Goal: Task Accomplishment & Management: Complete application form

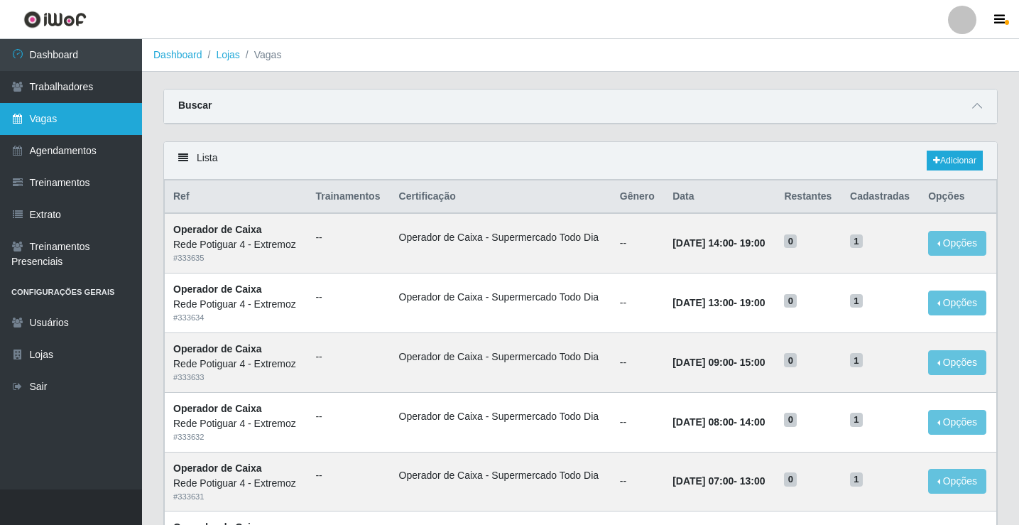
click at [37, 112] on link "Vagas" at bounding box center [71, 119] width 142 height 32
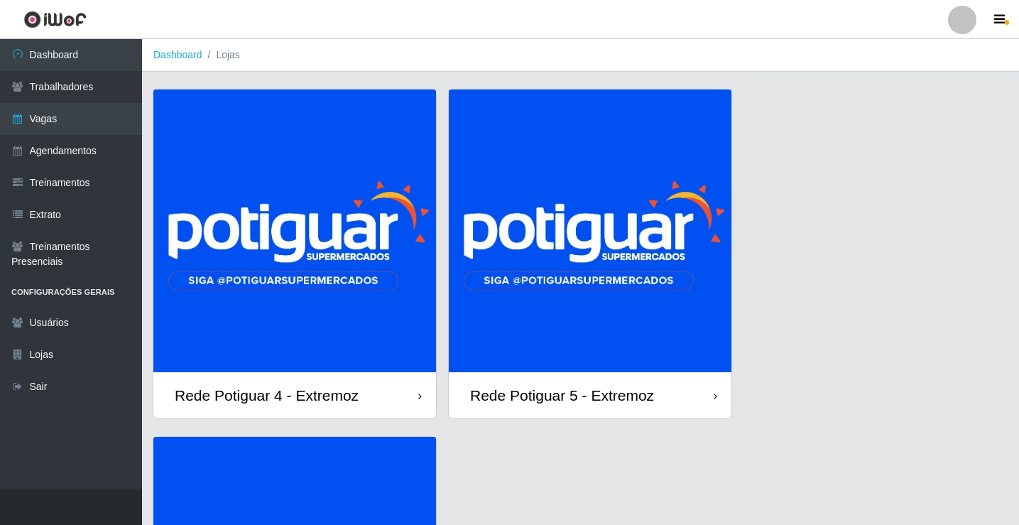
click at [587, 248] on img at bounding box center [590, 230] width 283 height 283
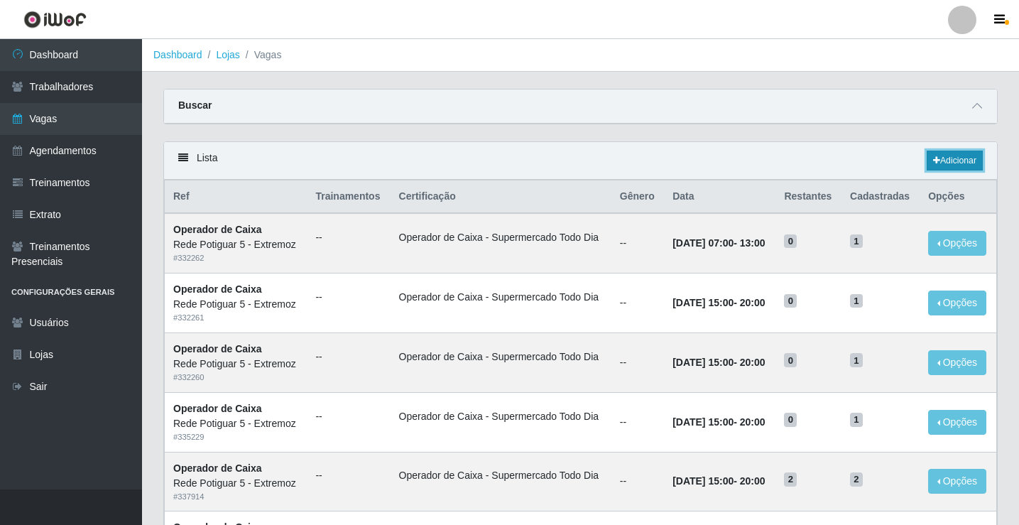
click at [961, 160] on link "Adicionar" at bounding box center [954, 161] width 56 height 20
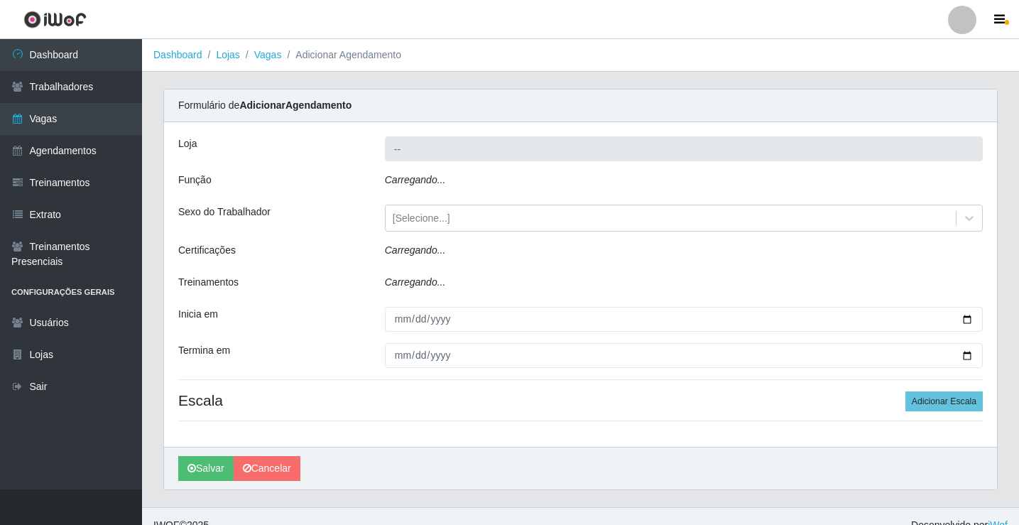
type input "Rede Potiguar 5 - Extremoz"
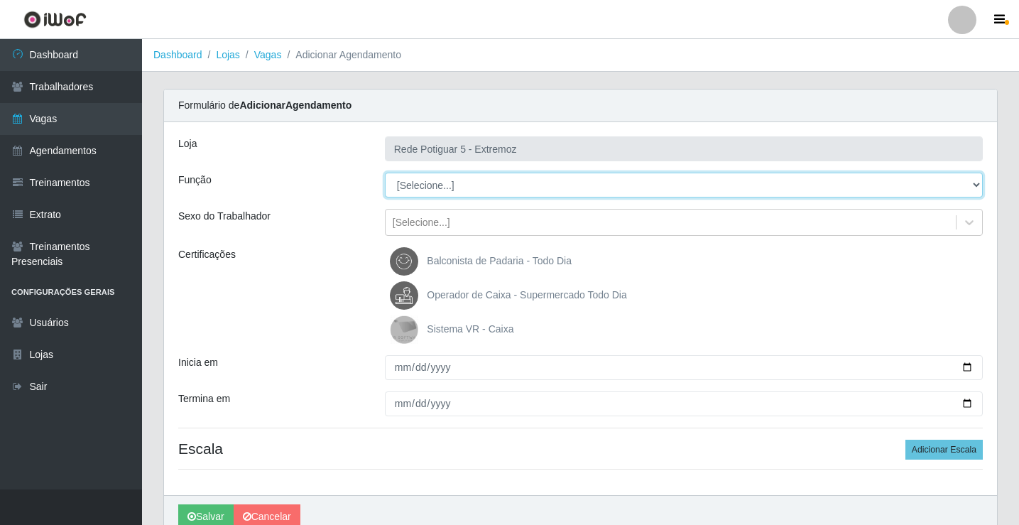
click at [431, 181] on select "[Selecione...] ASG Balconista Embalador Operador de Caixa Operador de Loja Repo…" at bounding box center [684, 185] width 598 height 25
select select "22"
click at [385, 173] on select "[Selecione...] ASG Balconista Embalador Operador de Caixa Operador de Loja Repo…" at bounding box center [684, 185] width 598 height 25
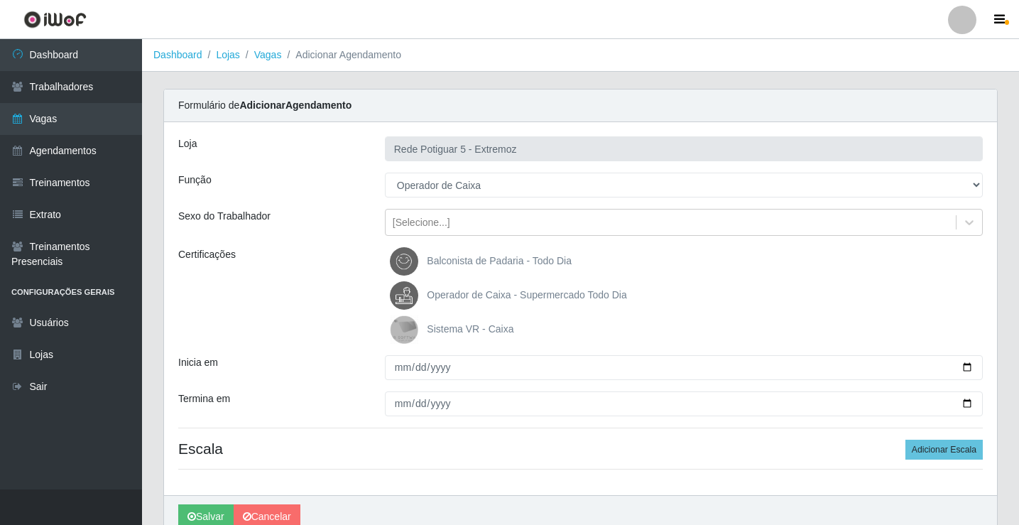
click at [456, 303] on label "Operador de Caixa - Supermercado Todo Dia" at bounding box center [508, 295] width 236 height 28
click at [0, 0] on input "Operador de Caixa - Supermercado Todo Dia" at bounding box center [0, 0] width 0 height 0
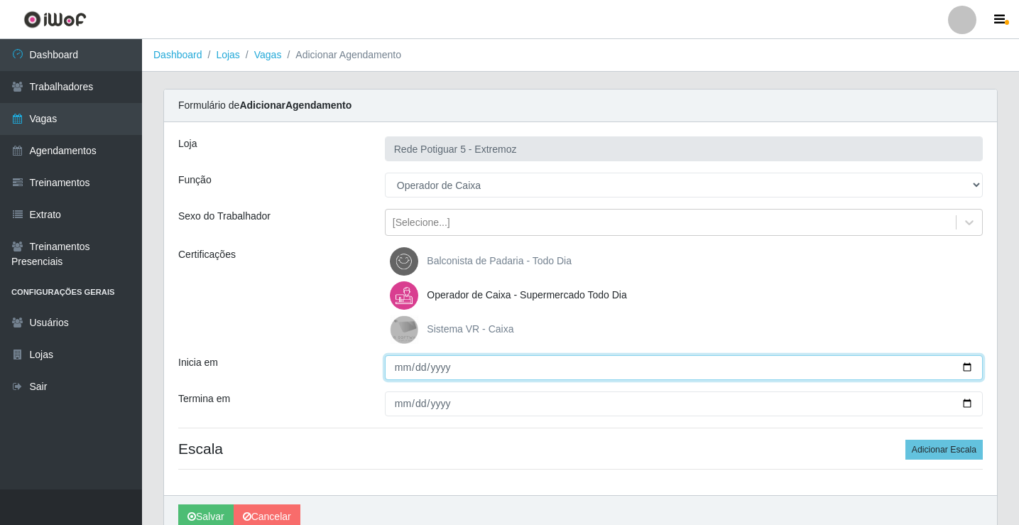
click at [405, 363] on input "Inicia em" at bounding box center [684, 367] width 598 height 25
type input "2025-09-01"
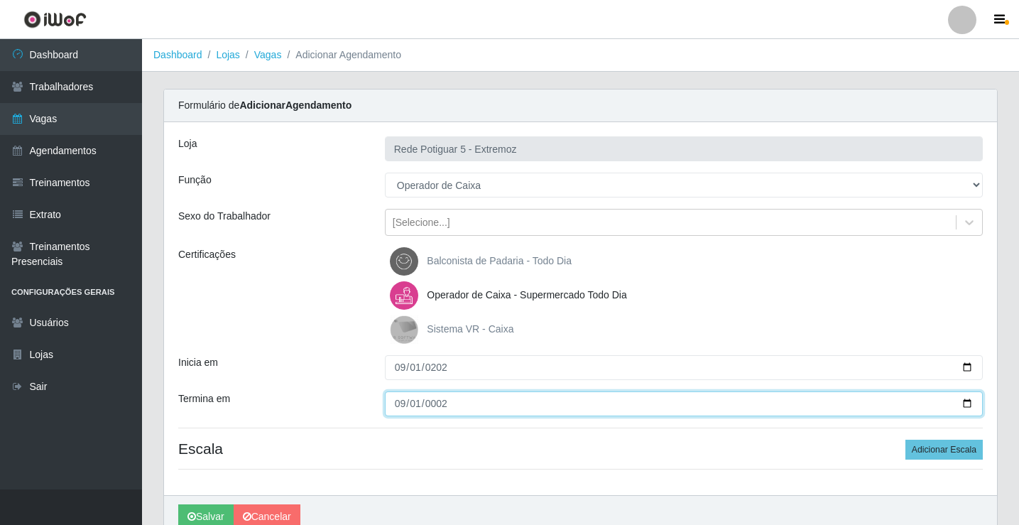
type input "0025-09-01"
type input "2025-09-01"
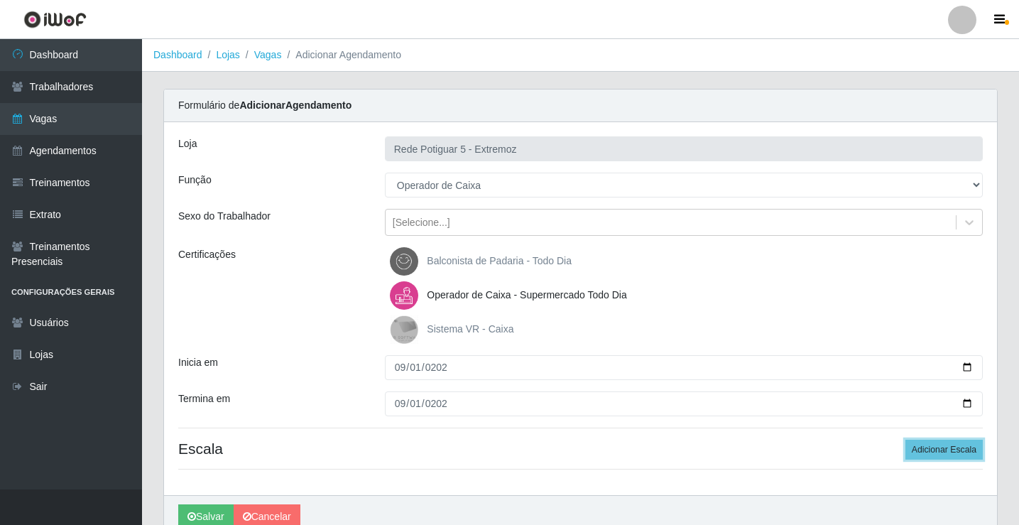
click at [905, 439] on button "Adicionar Escala" at bounding box center [943, 449] width 77 height 20
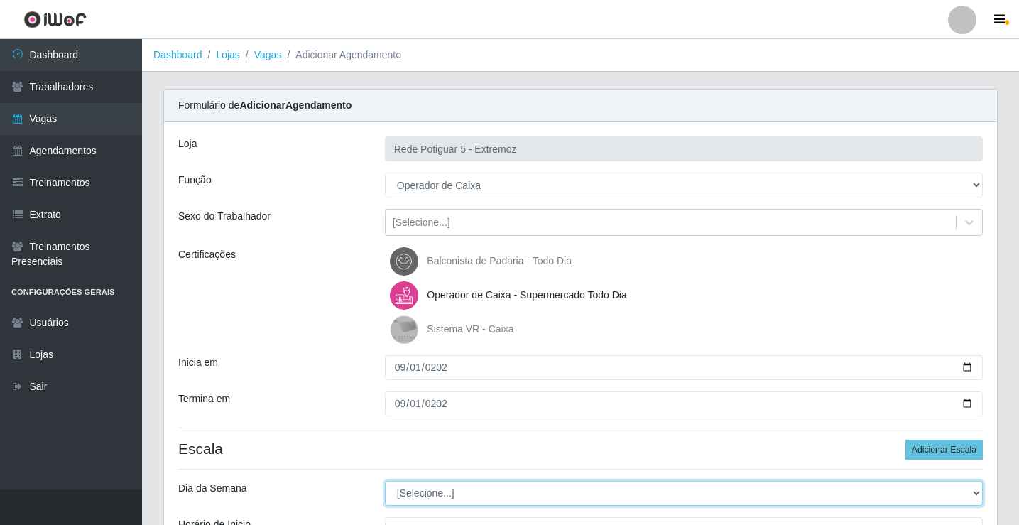
select select "1"
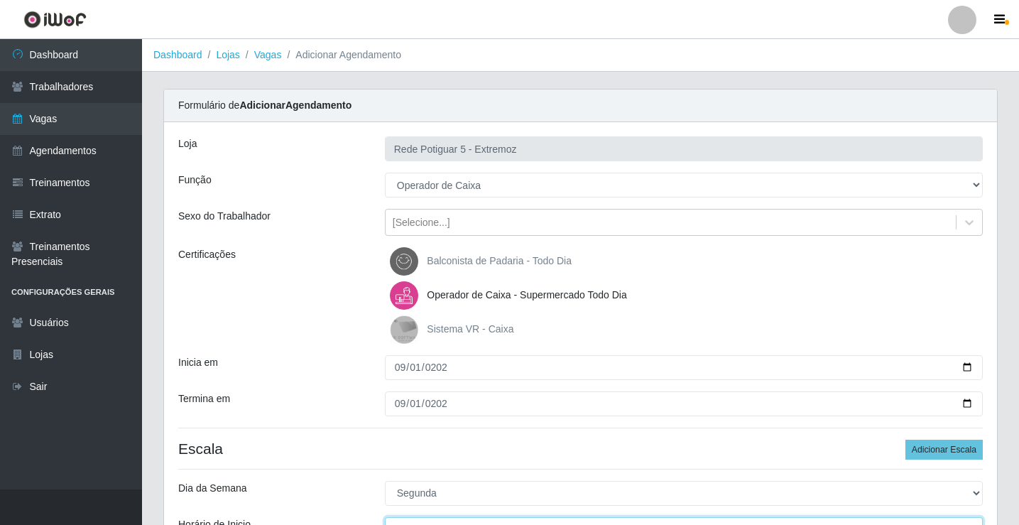
scroll to position [17, 0]
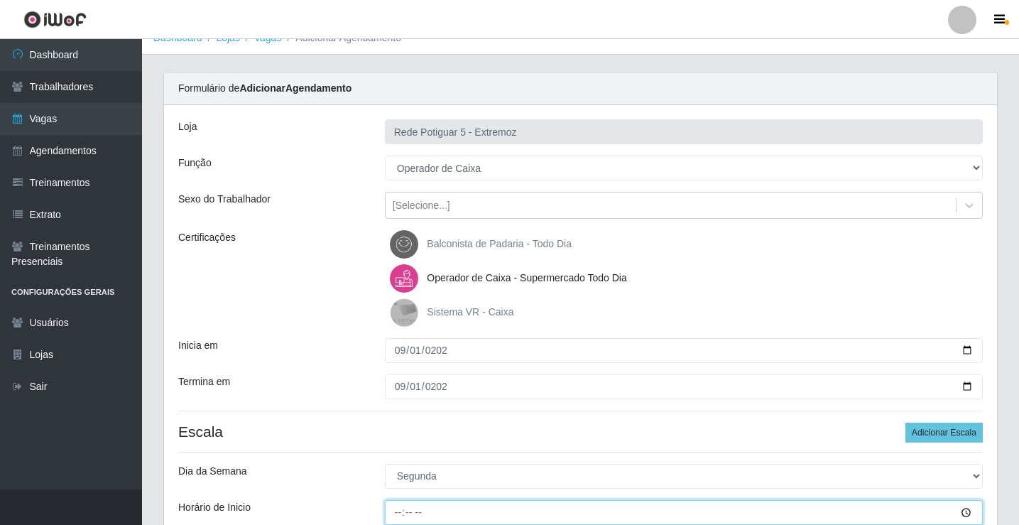
type input "14:00"
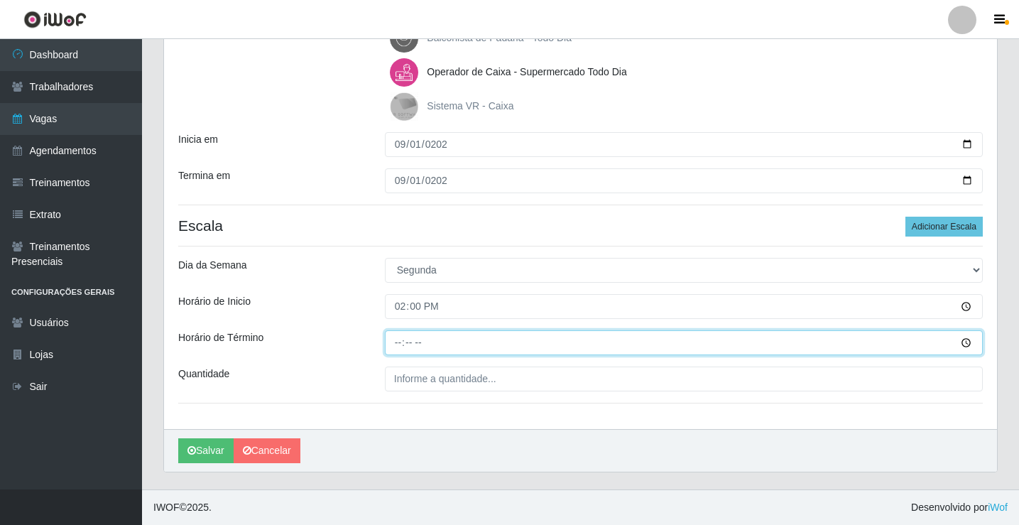
type input "20:00"
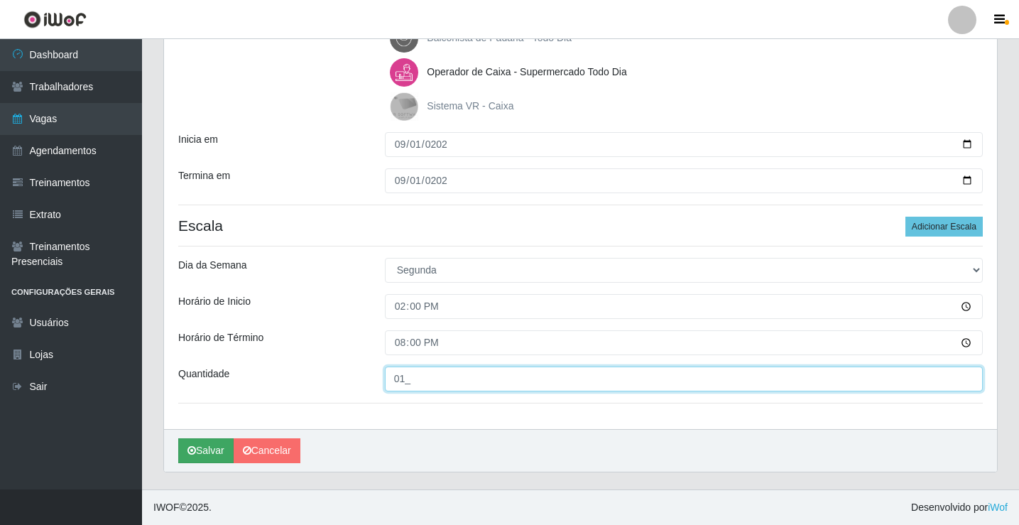
type input "01_"
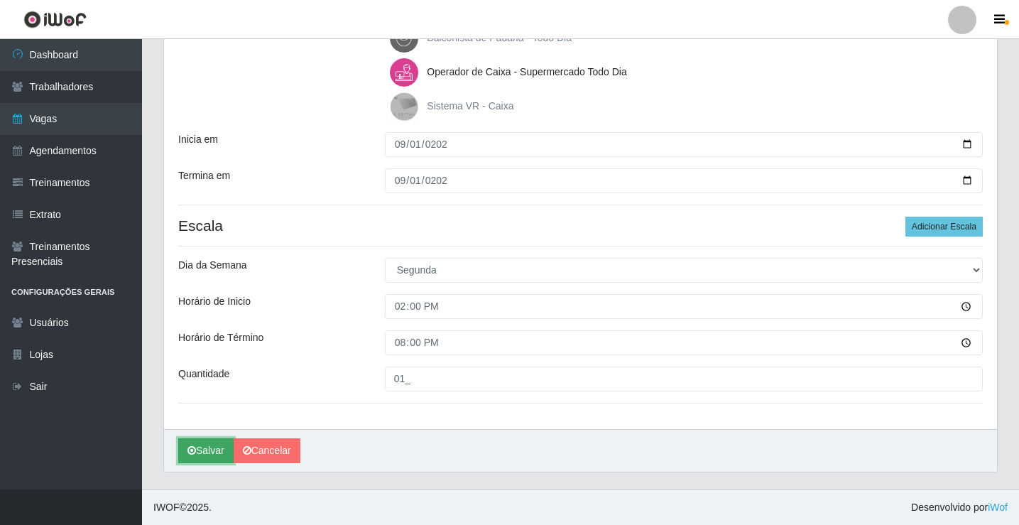
click at [217, 454] on button "Salvar" at bounding box center [205, 450] width 55 height 25
click at [219, 453] on button "Salvar" at bounding box center [205, 450] width 55 height 25
click at [189, 449] on icon "submit" at bounding box center [191, 450] width 9 height 10
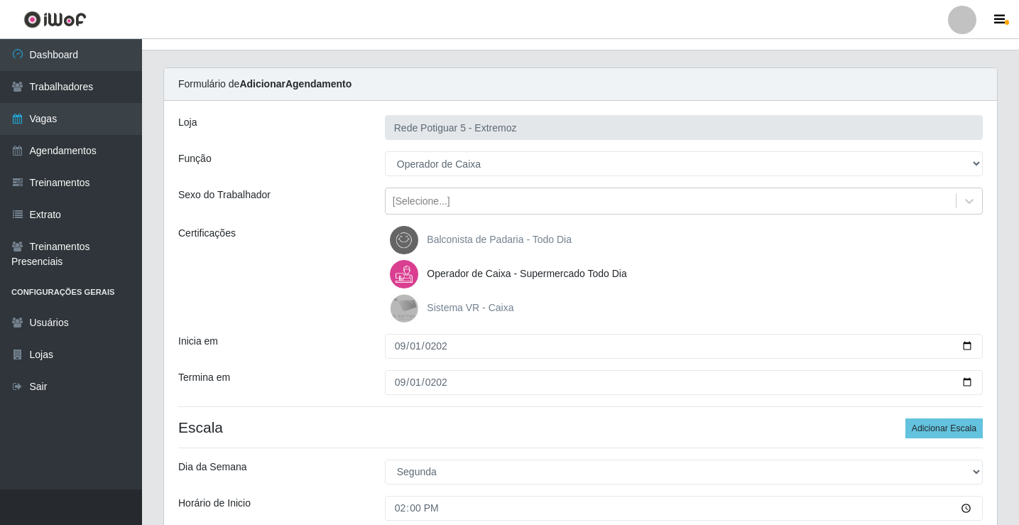
scroll to position [10, 0]
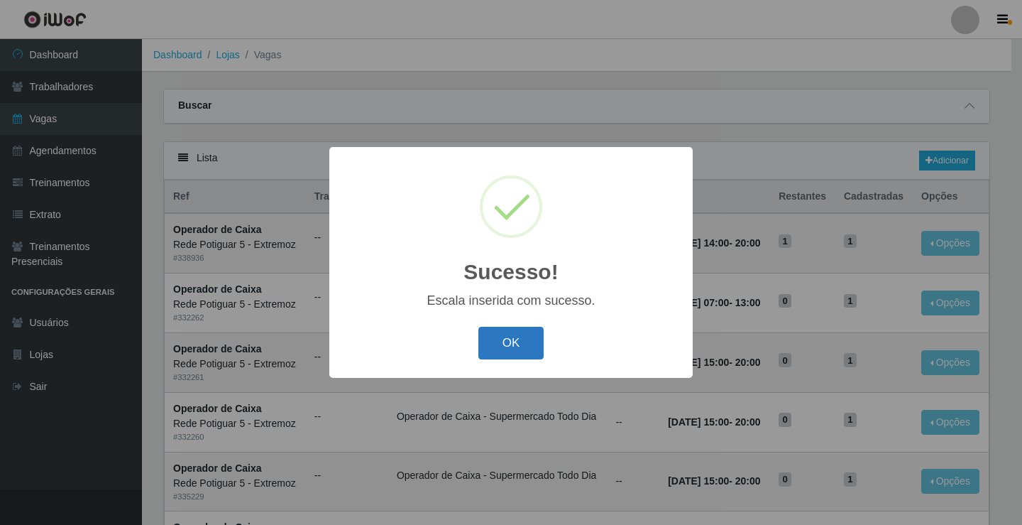
click at [522, 349] on button "OK" at bounding box center [511, 343] width 66 height 33
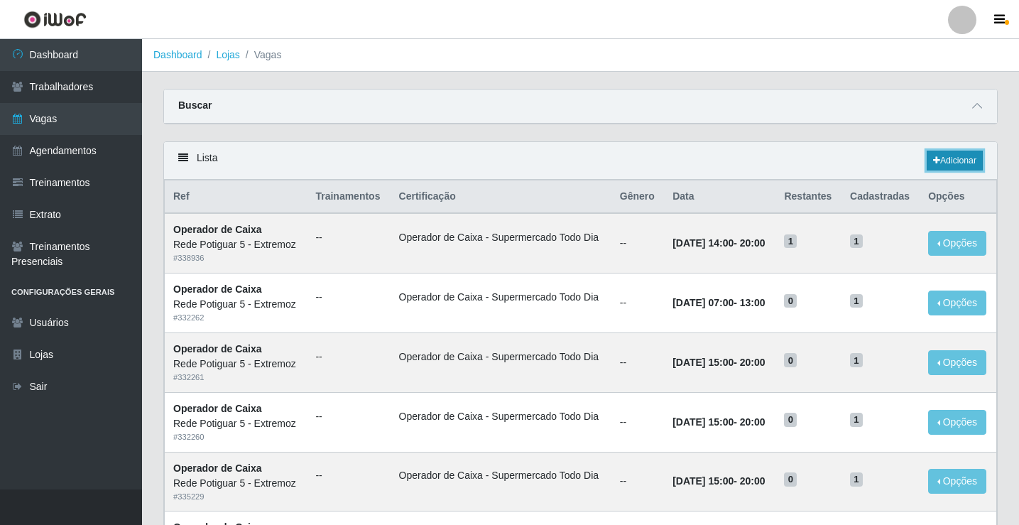
click at [944, 166] on link "Adicionar" at bounding box center [954, 161] width 56 height 20
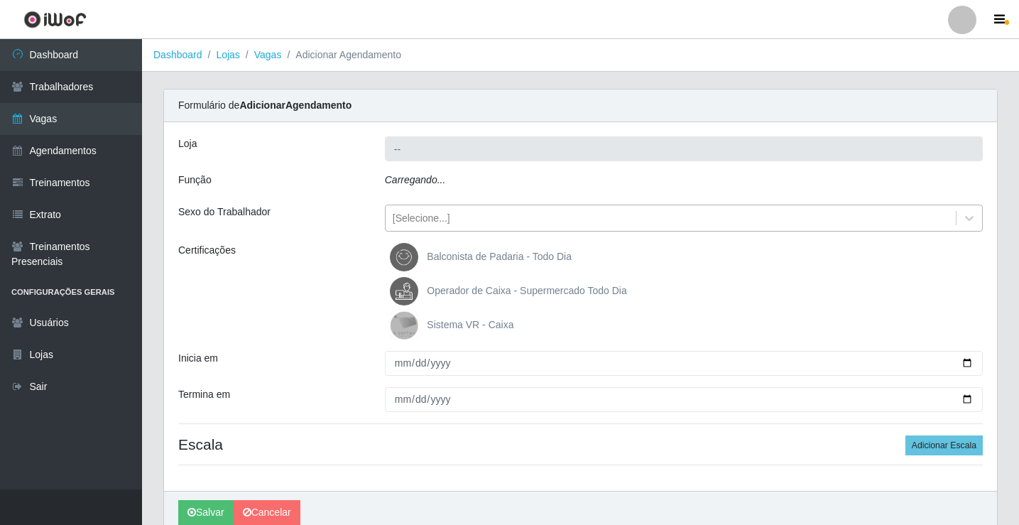
type input "Rede Potiguar 5 - Extremoz"
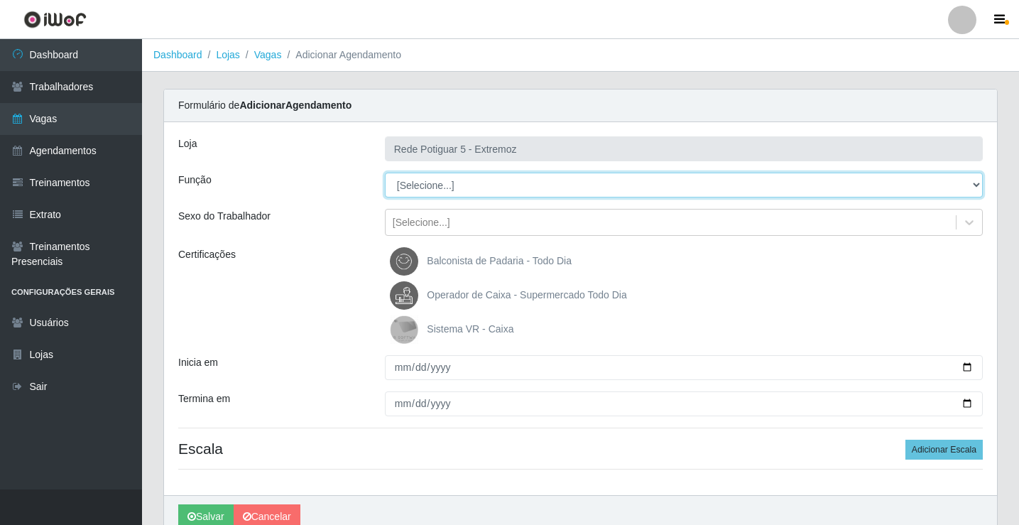
click at [430, 190] on select "[Selecione...] ASG Balconista Embalador Operador de Caixa Operador de Loja Repo…" at bounding box center [684, 185] width 598 height 25
select select "22"
click at [385, 173] on select "[Selecione...] ASG Balconista Embalador Operador de Caixa Operador de Loja Repo…" at bounding box center [684, 185] width 598 height 25
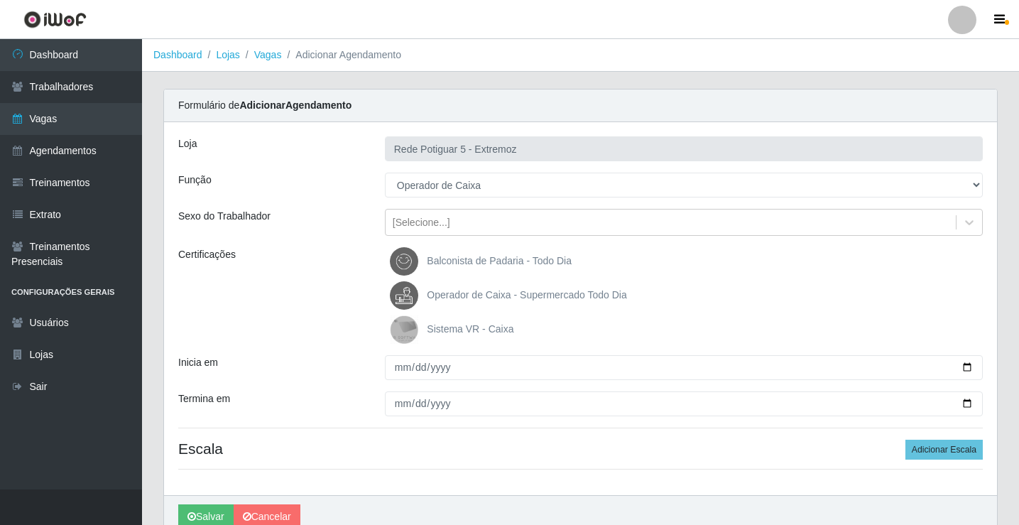
click at [461, 293] on span "Operador de Caixa - Supermercado Todo Dia" at bounding box center [526, 294] width 199 height 11
click at [0, 0] on input "Operador de Caixa - Supermercado Todo Dia" at bounding box center [0, 0] width 0 height 0
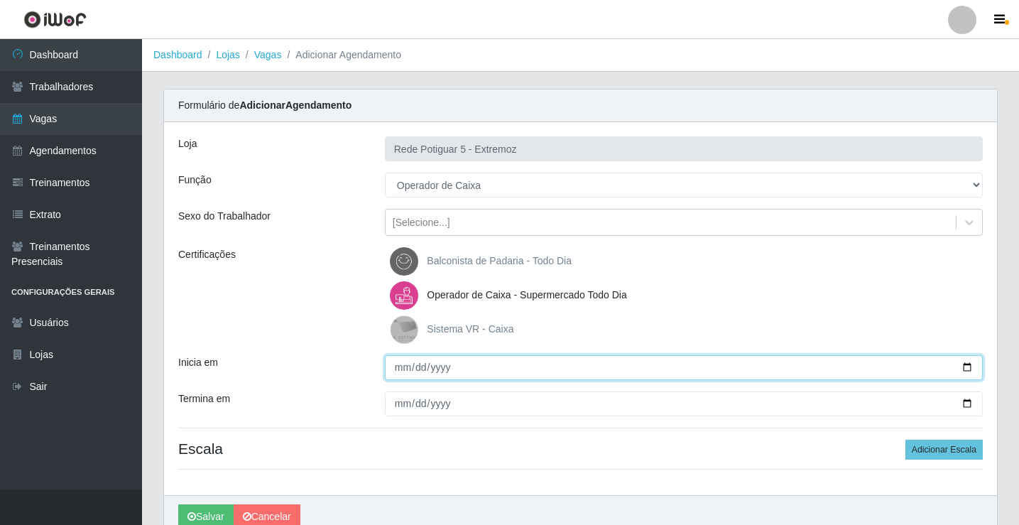
click at [400, 368] on input "Inicia em" at bounding box center [684, 367] width 598 height 25
type input "2025-09-02"
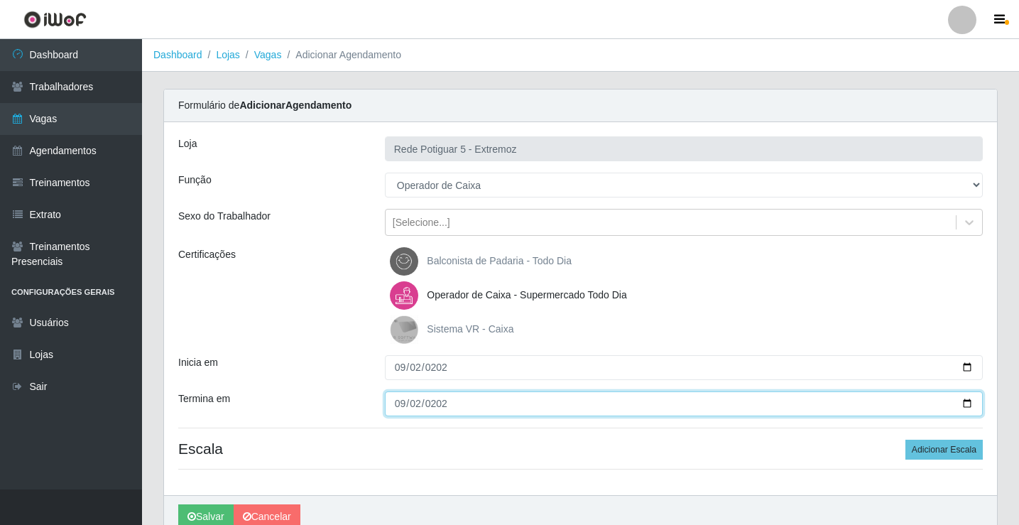
type input "2025-09-02"
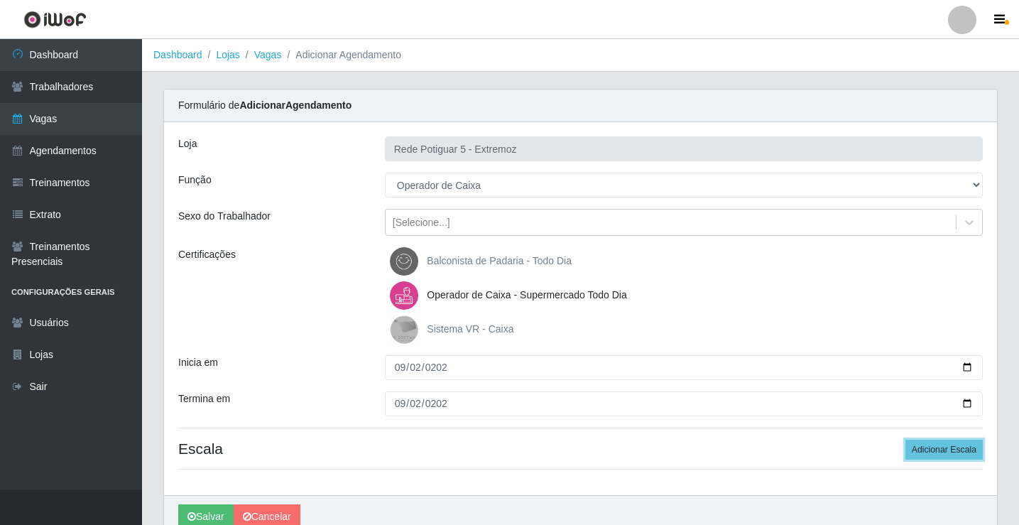
click at [905, 439] on button "Adicionar Escala" at bounding box center [943, 449] width 77 height 20
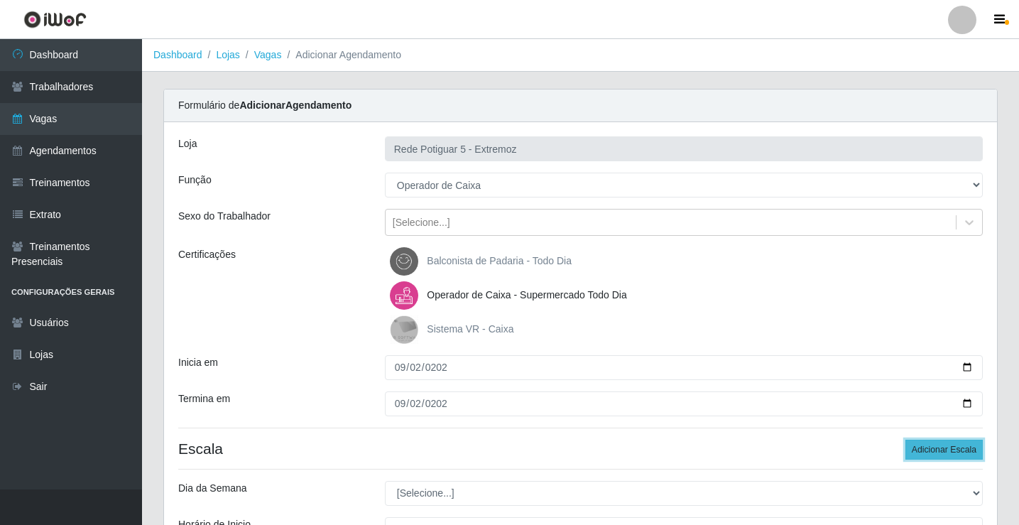
click at [936, 455] on button "Adicionar Escala" at bounding box center [943, 449] width 77 height 20
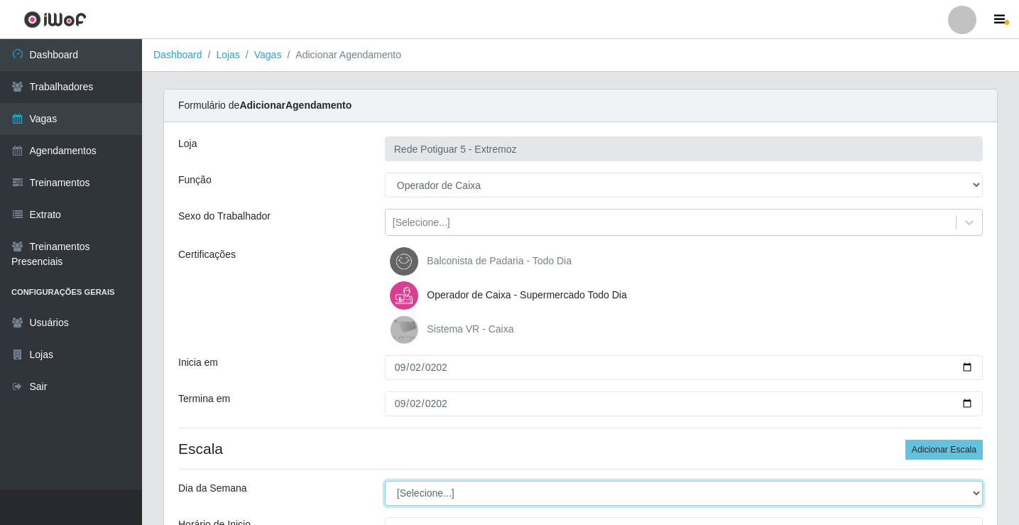
click at [491, 493] on select "[Selecione...] Segunda Terça Quarta Quinta Sexta Sábado Domingo" at bounding box center [684, 493] width 598 height 25
select select "2"
click at [385, 481] on select "[Selecione...] Segunda Terça Quarta Quinta Sexta Sábado Domingo" at bounding box center [684, 493] width 598 height 25
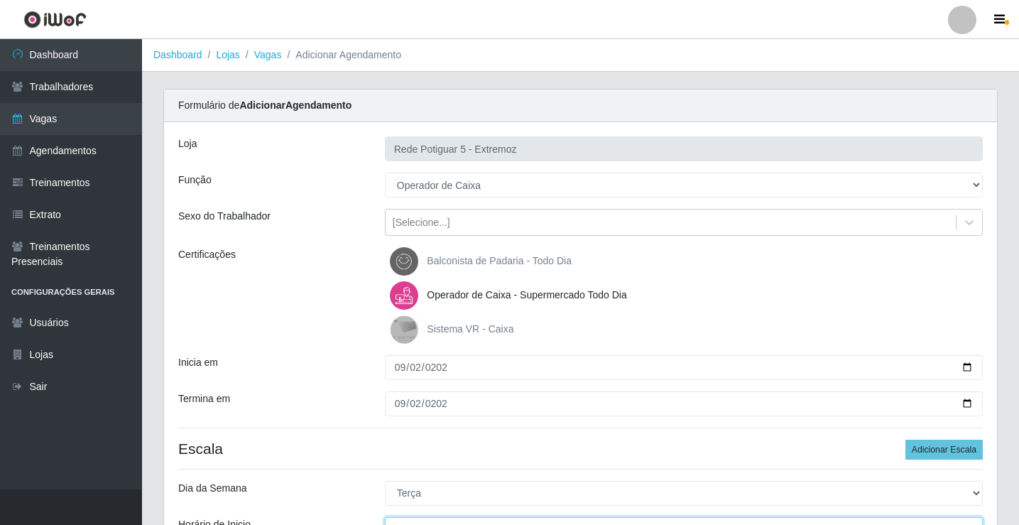
scroll to position [17, 0]
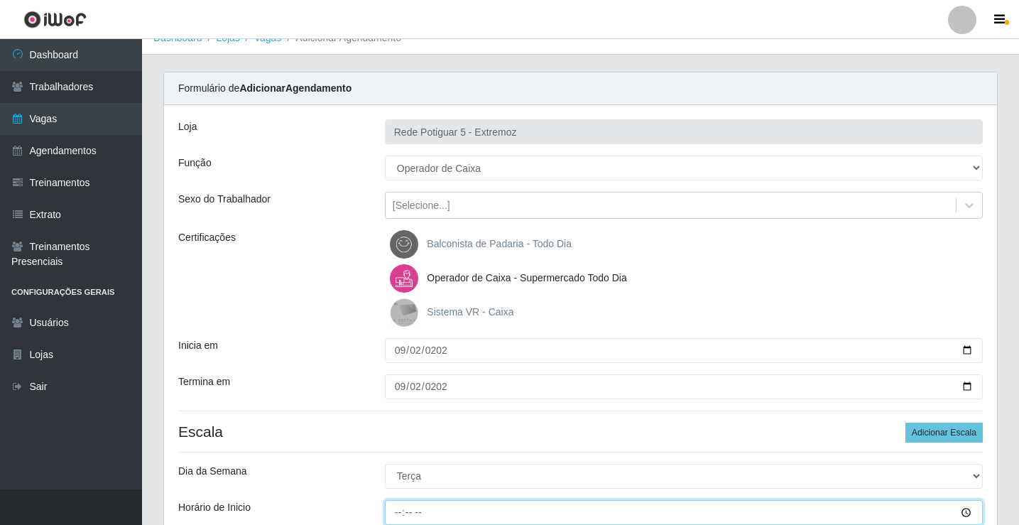
type input "07:00"
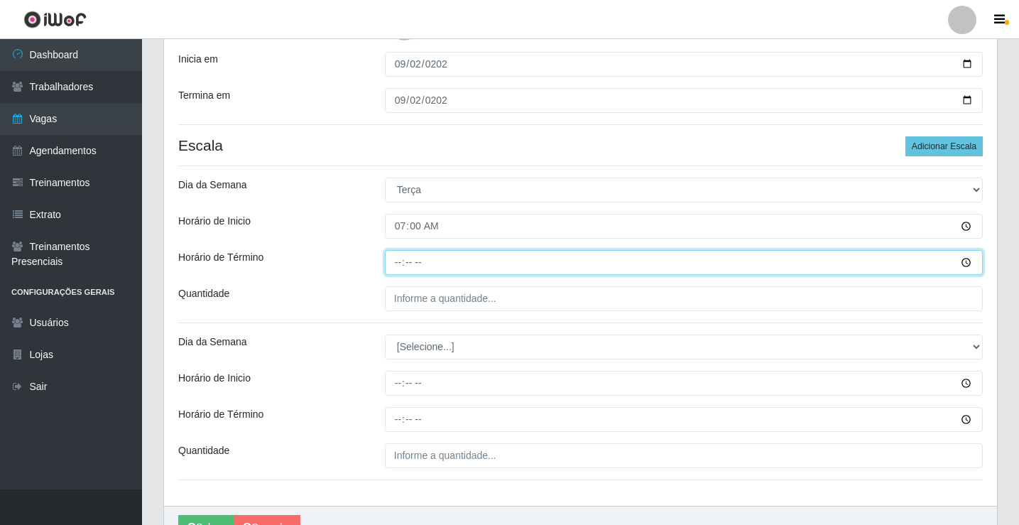
type input "13:00"
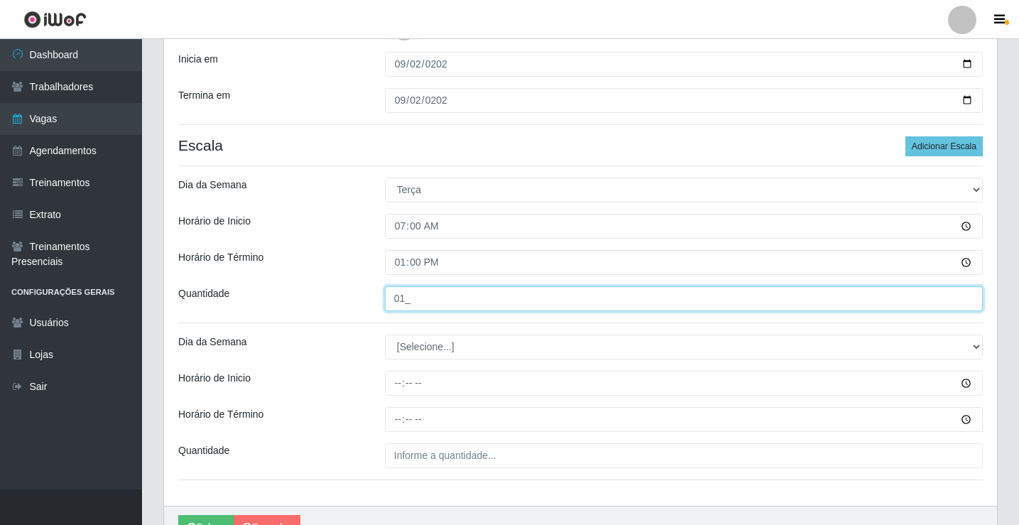
type input "01_"
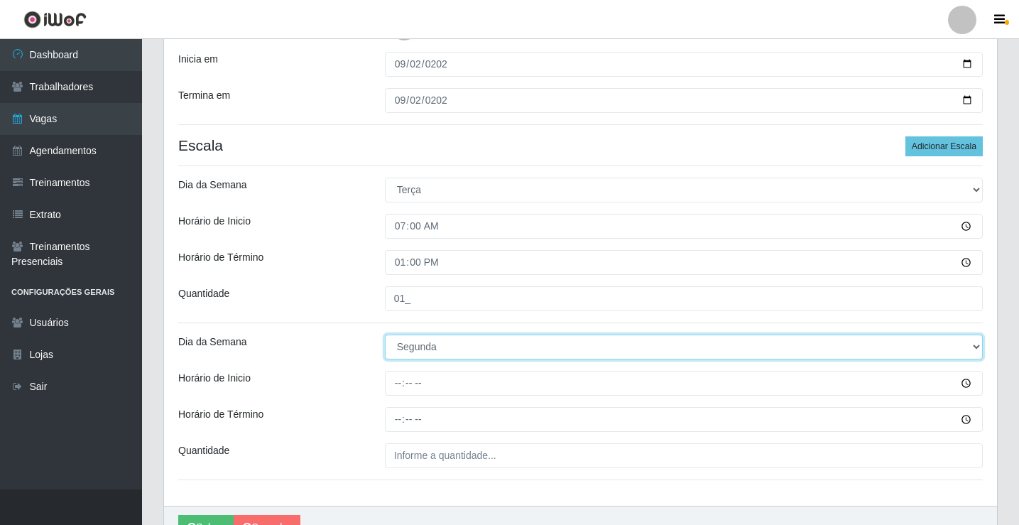
select select "2"
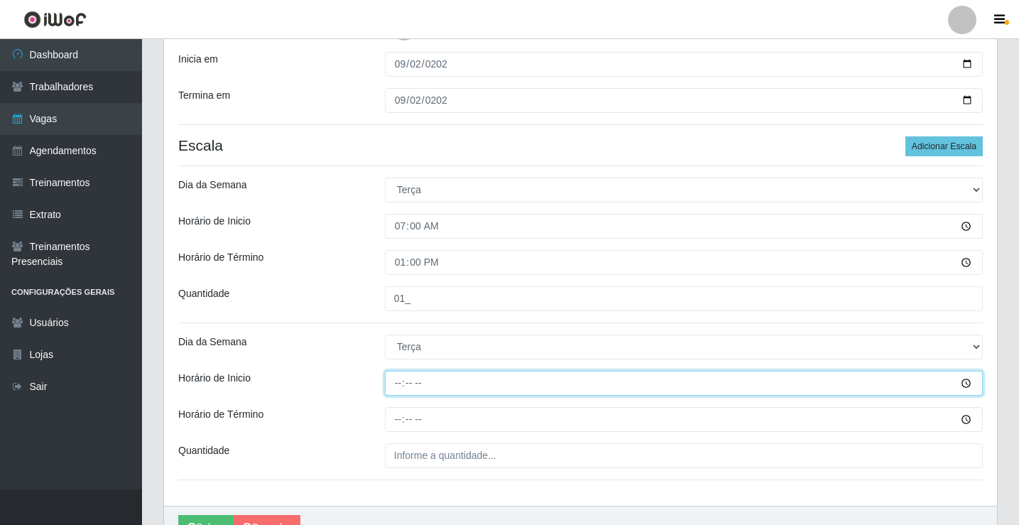
type input "14:00"
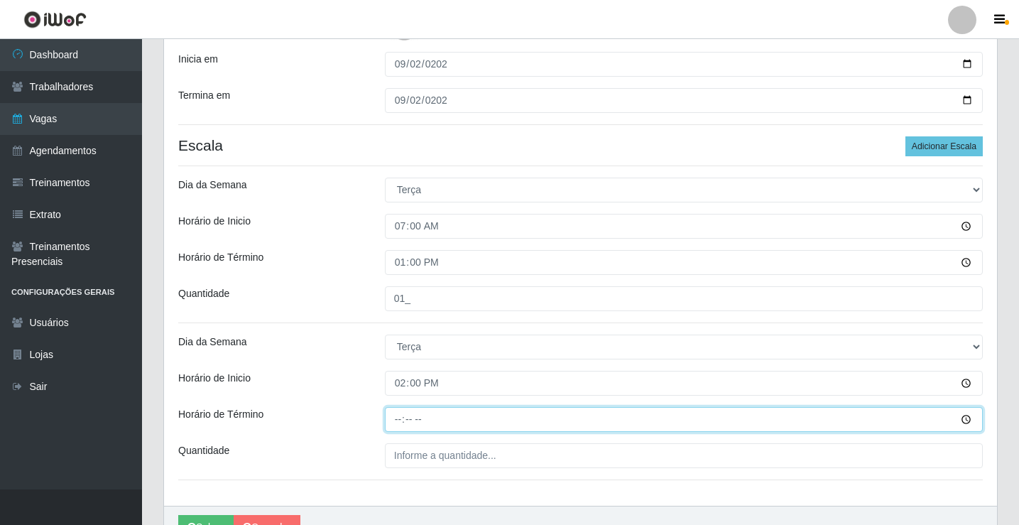
type input "20:00"
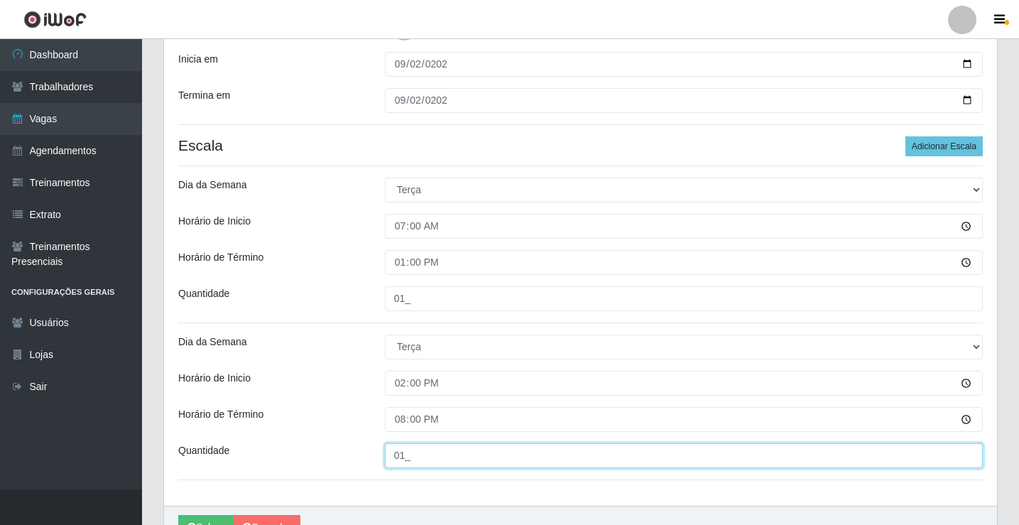
scroll to position [374, 0]
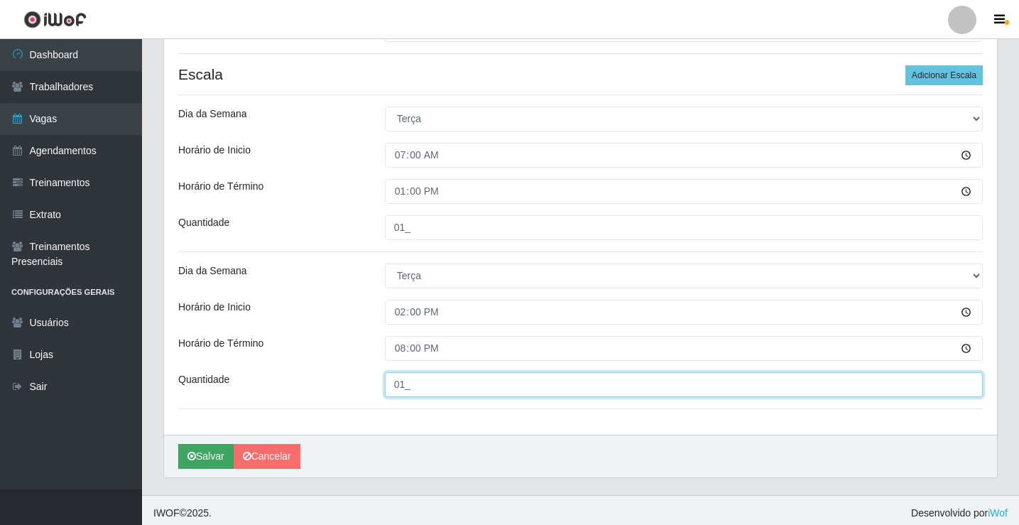
type input "01_"
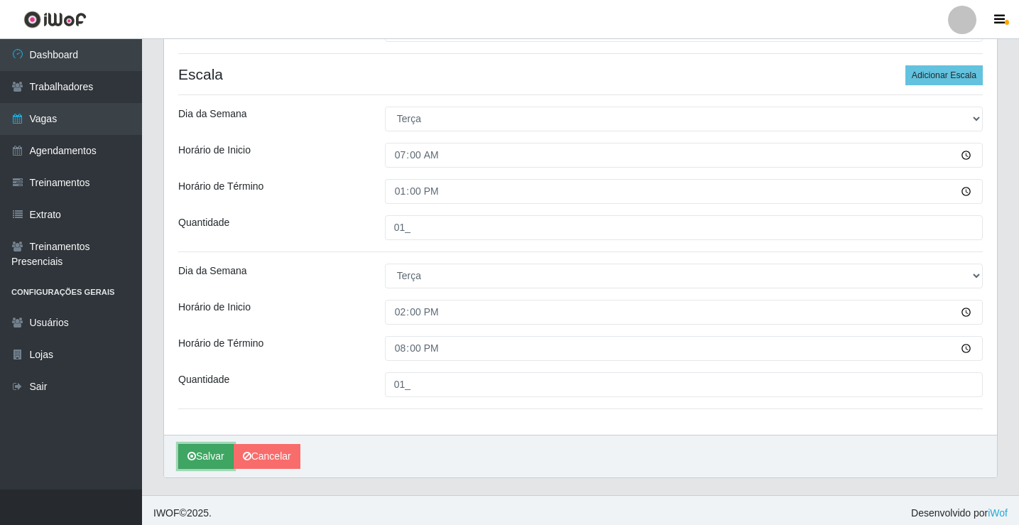
click at [204, 456] on button "Salvar" at bounding box center [205, 456] width 55 height 25
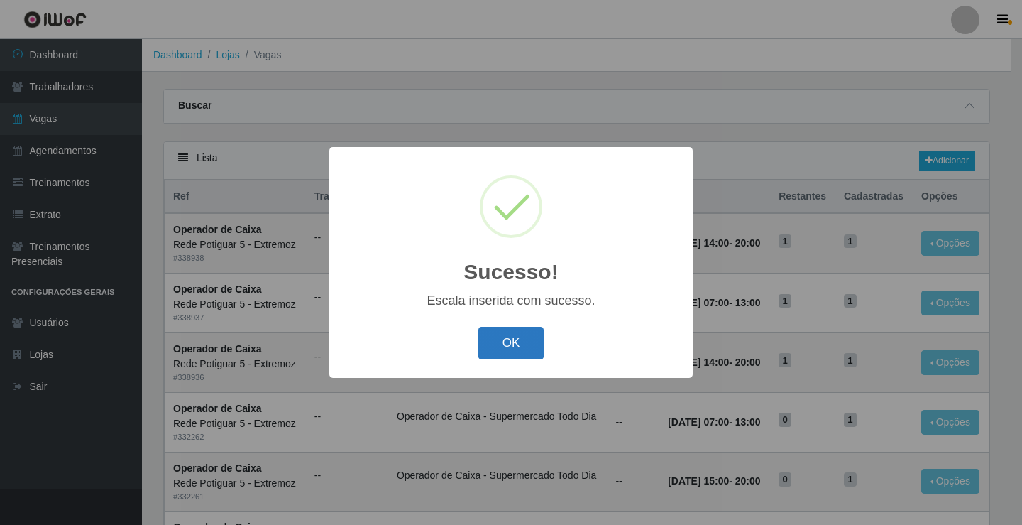
click at [504, 334] on button "OK" at bounding box center [511, 343] width 66 height 33
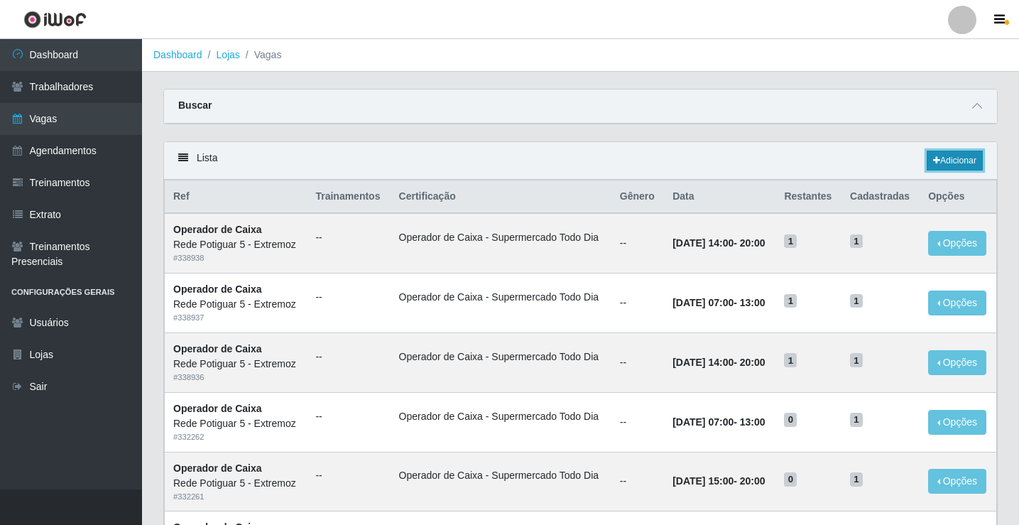
click at [934, 167] on link "Adicionar" at bounding box center [954, 161] width 56 height 20
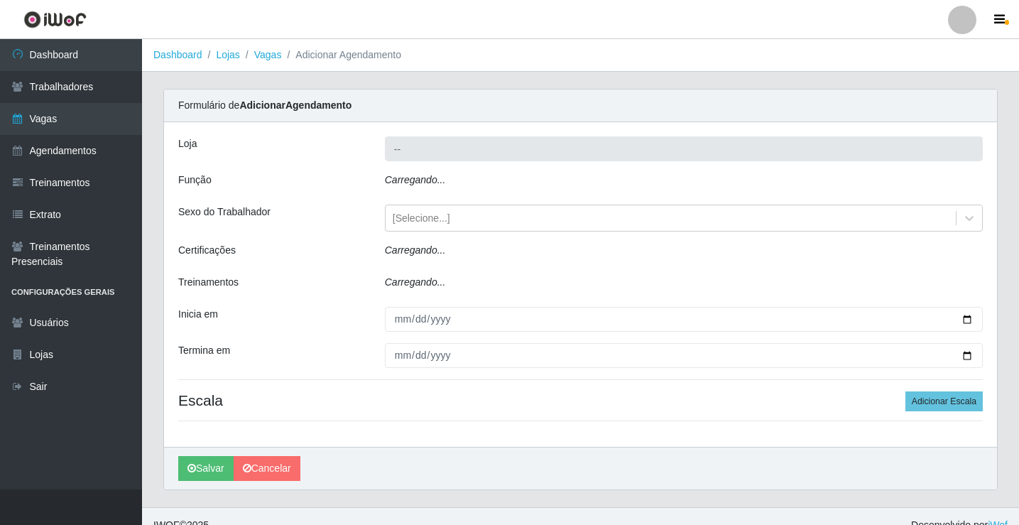
type input "Rede Potiguar 5 - Extremoz"
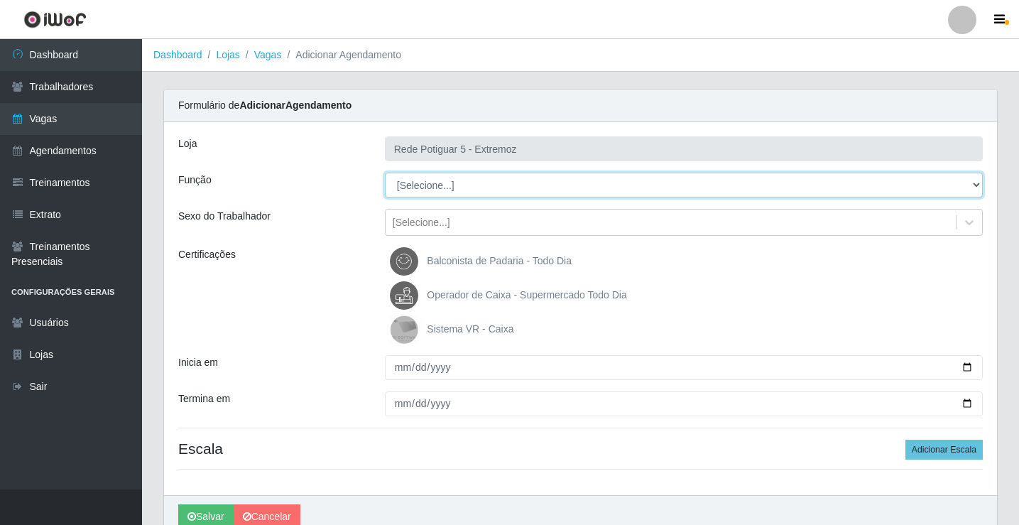
click at [450, 190] on select "[Selecione...] ASG Balconista Embalador Operador de Caixa Operador de Loja Repo…" at bounding box center [684, 185] width 598 height 25
select select "22"
click at [385, 173] on select "[Selecione...] ASG Balconista Embalador Operador de Caixa Operador de Loja Repo…" at bounding box center [684, 185] width 598 height 25
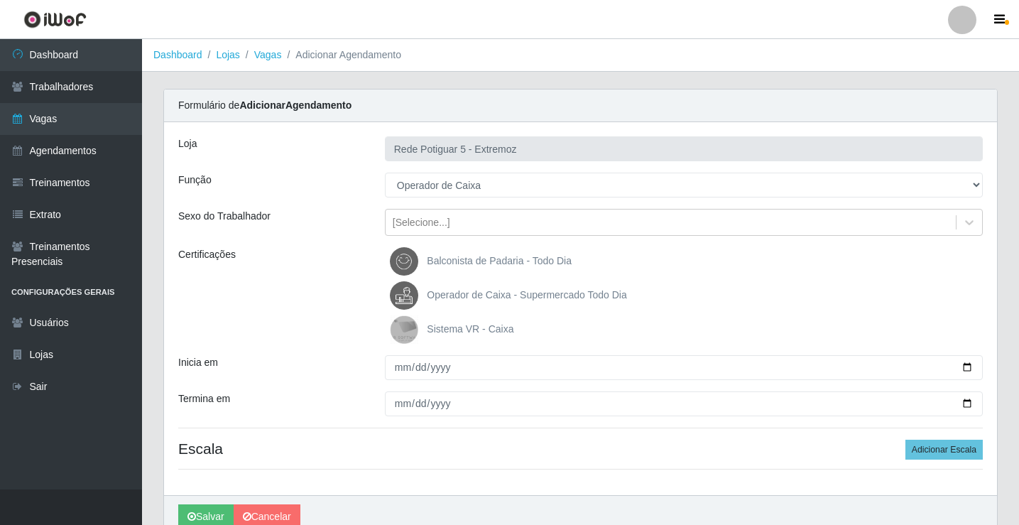
click at [478, 290] on span "Operador de Caixa - Supermercado Todo Dia" at bounding box center [526, 294] width 199 height 11
click at [0, 0] on input "Operador de Caixa - Supermercado Todo Dia" at bounding box center [0, 0] width 0 height 0
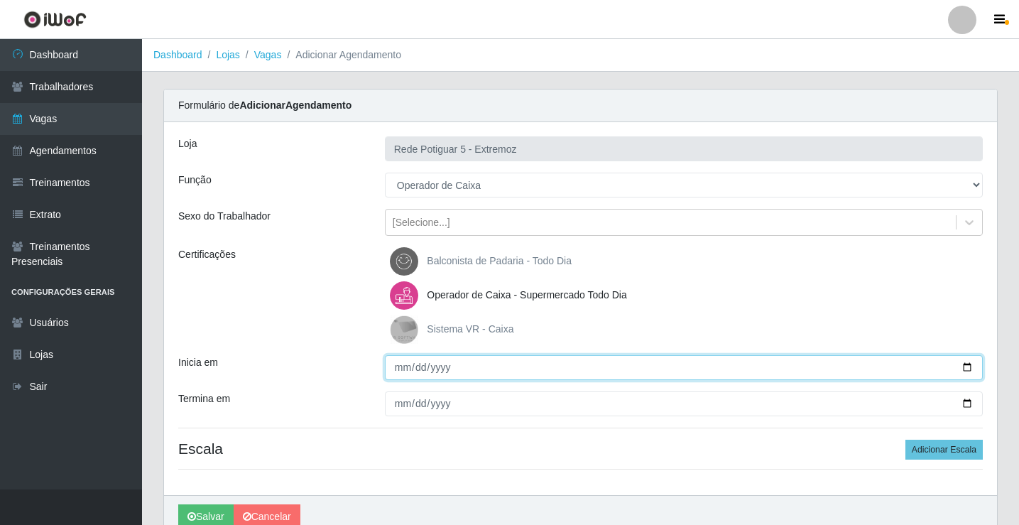
click at [405, 369] on input "Inicia em" at bounding box center [684, 367] width 598 height 25
type input "2025-09-03"
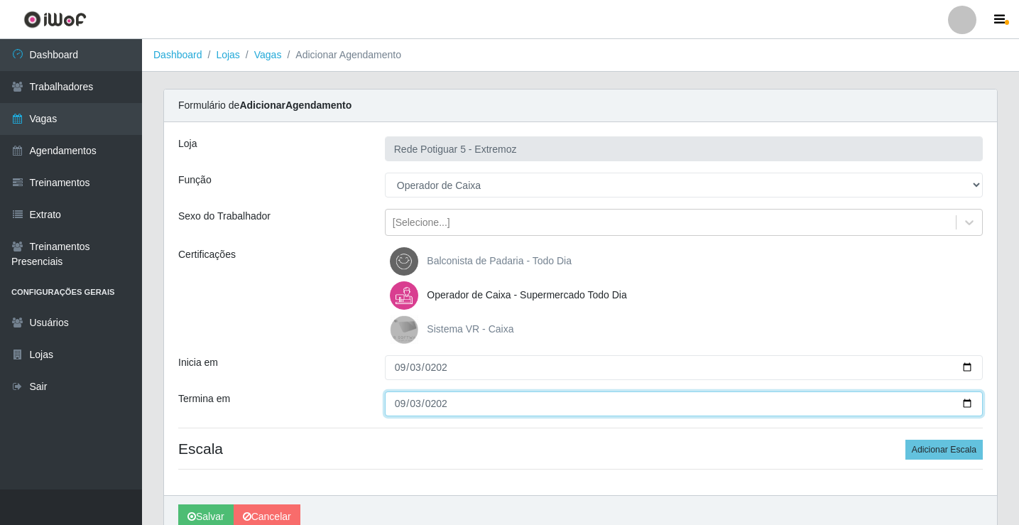
type input "2025-09-03"
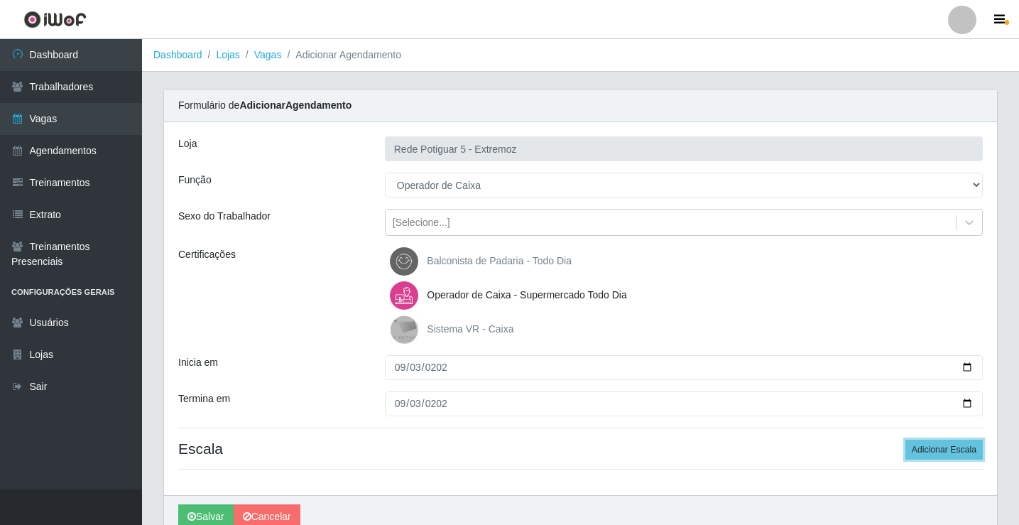
click at [905, 439] on button "Adicionar Escala" at bounding box center [943, 449] width 77 height 20
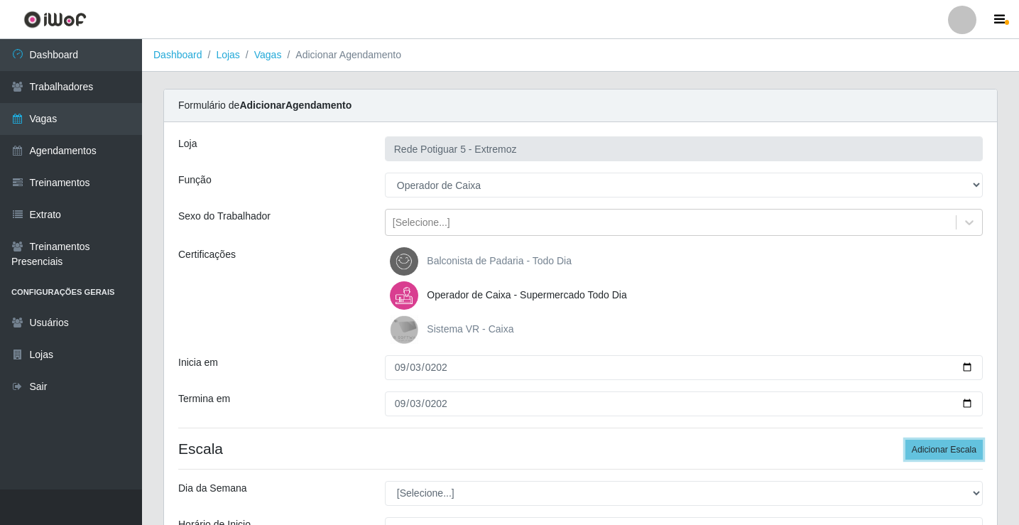
click at [905, 439] on button "Adicionar Escala" at bounding box center [943, 449] width 77 height 20
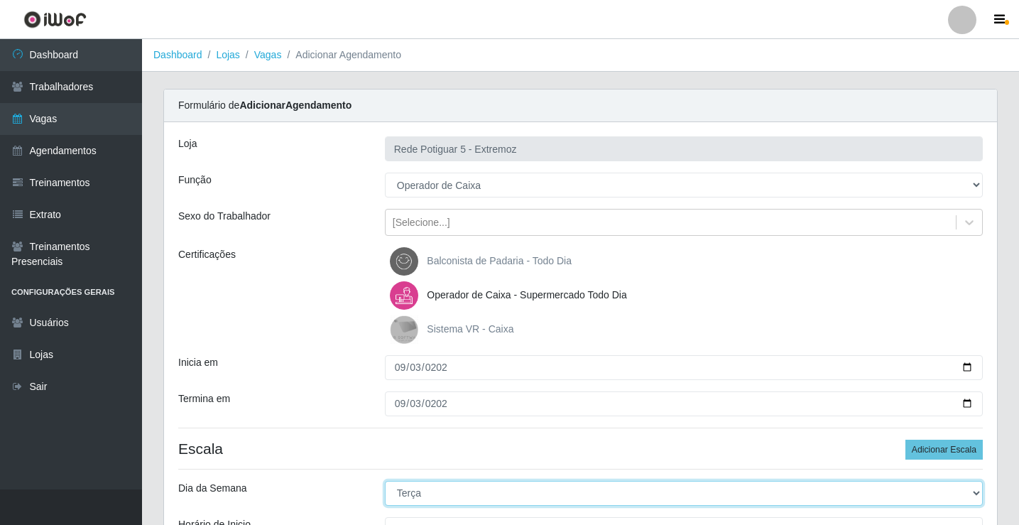
select select "3"
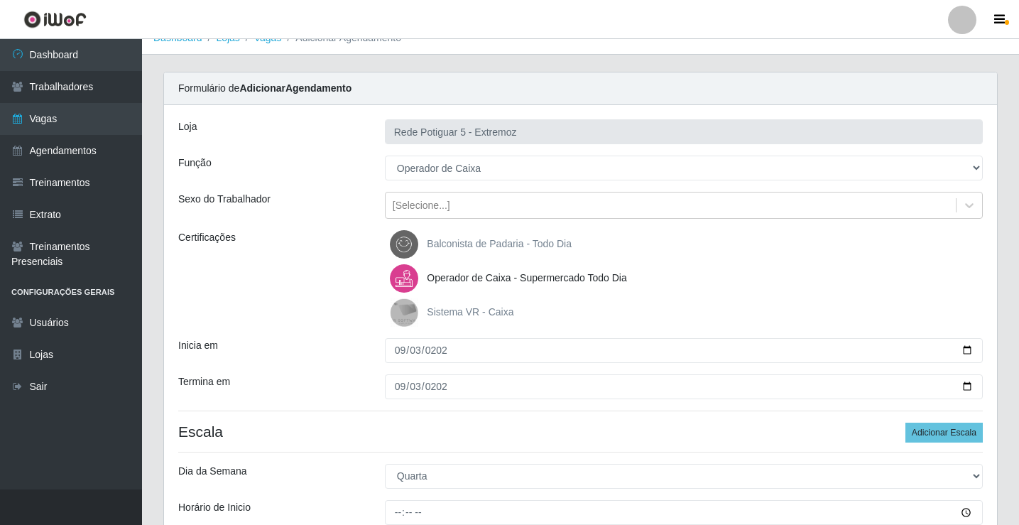
scroll to position [303, 0]
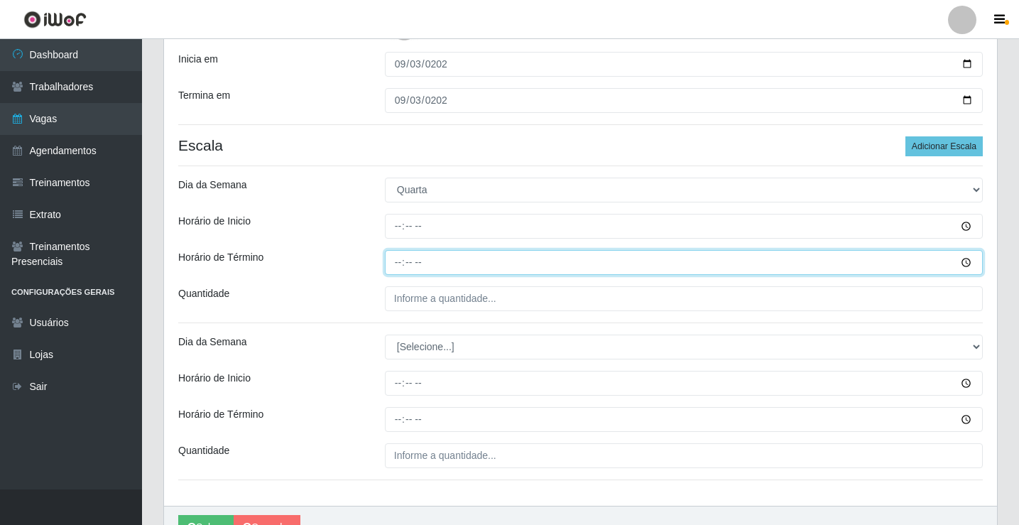
type input "12:00"
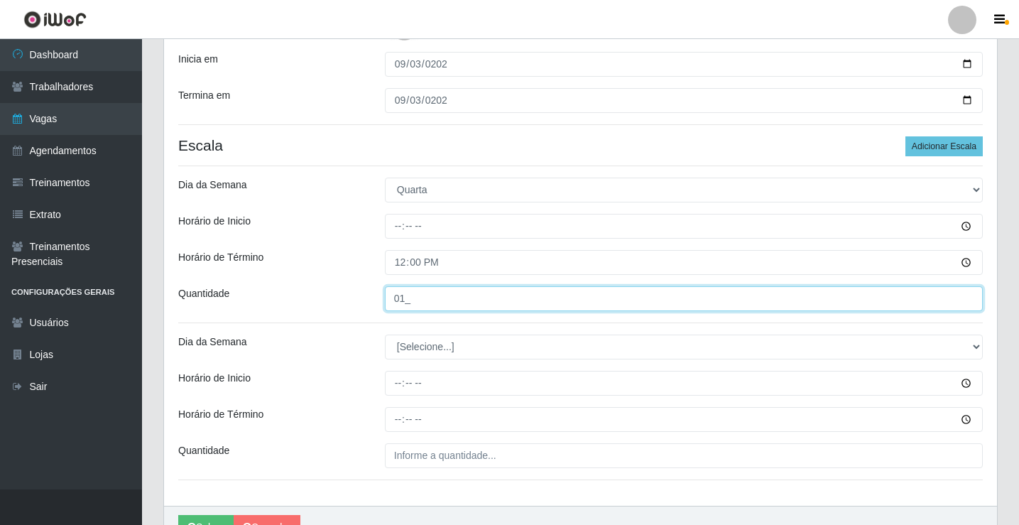
type input "01_"
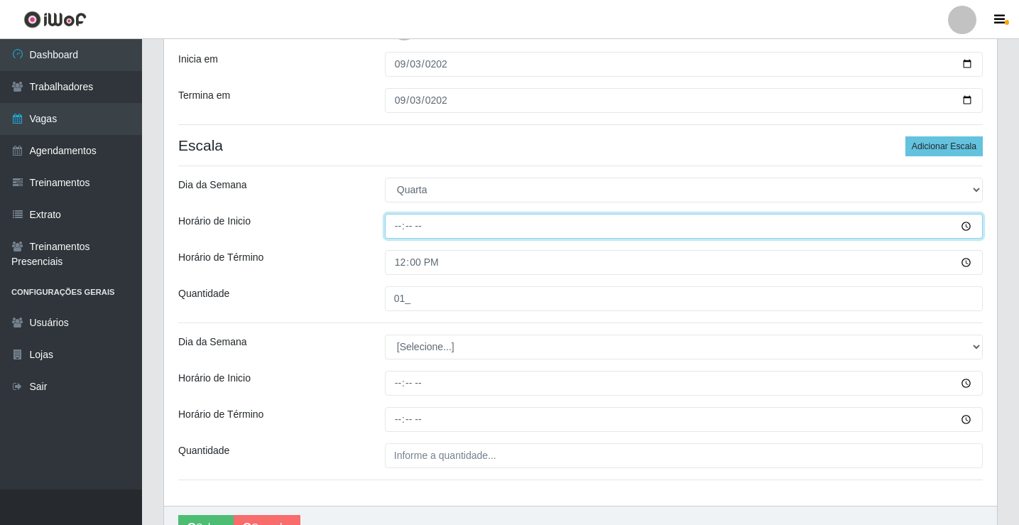
click at [412, 227] on input "Horário de Inicio" at bounding box center [684, 226] width 598 height 25
type input "06:00"
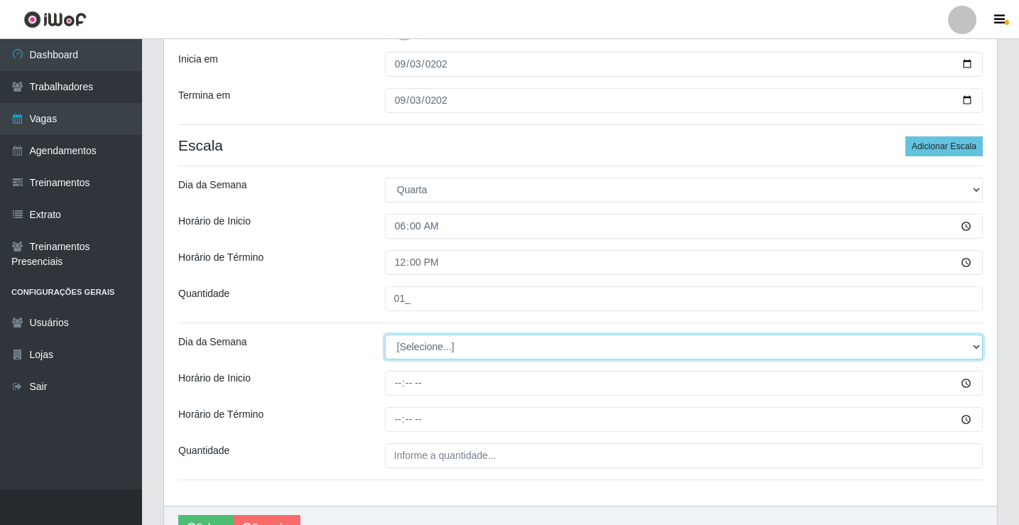
click at [441, 341] on select "[Selecione...] Segunda Terça Quarta Quinta Sexta Sábado Domingo" at bounding box center [684, 346] width 598 height 25
select select "3"
click at [385, 334] on select "[Selecione...] Segunda Terça Quarta Quinta Sexta Sábado Domingo" at bounding box center [684, 346] width 598 height 25
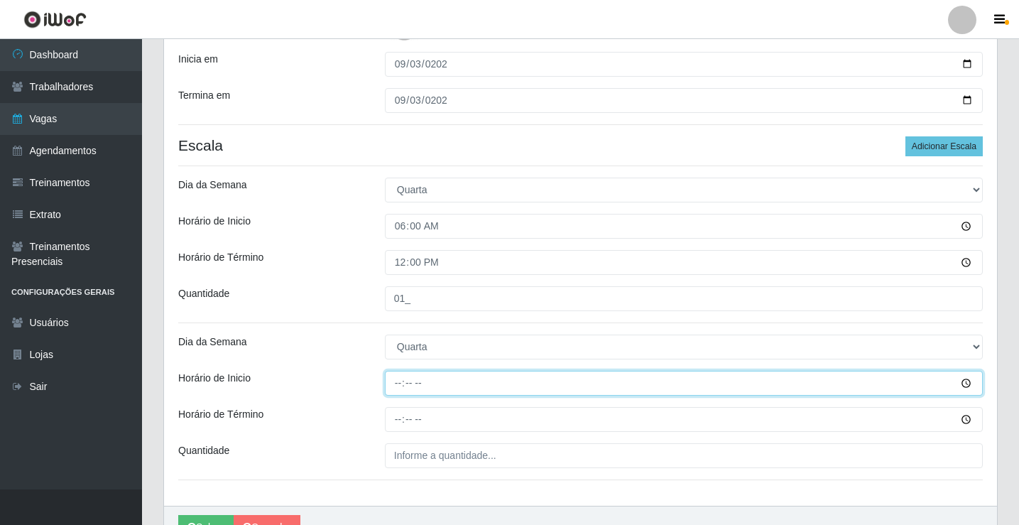
type input "14:00"
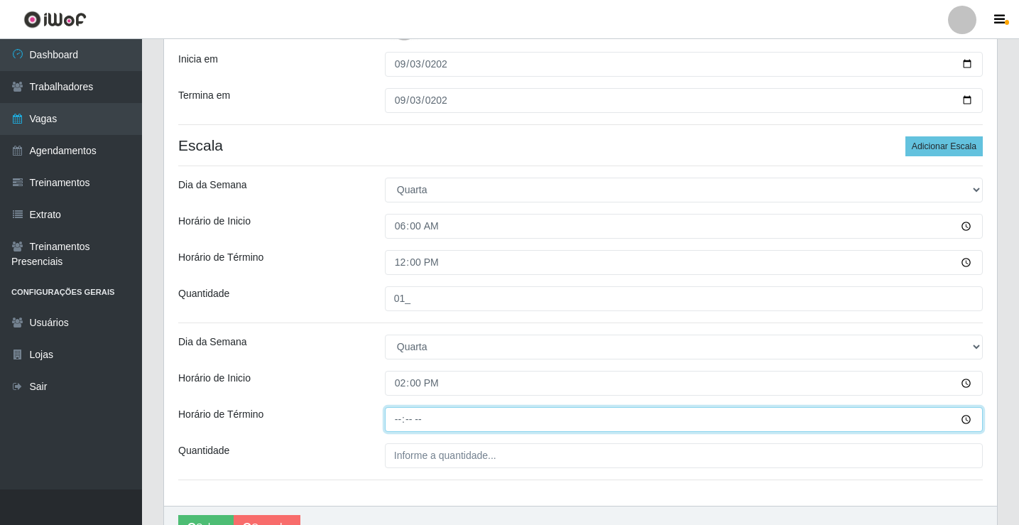
type input "20:00"
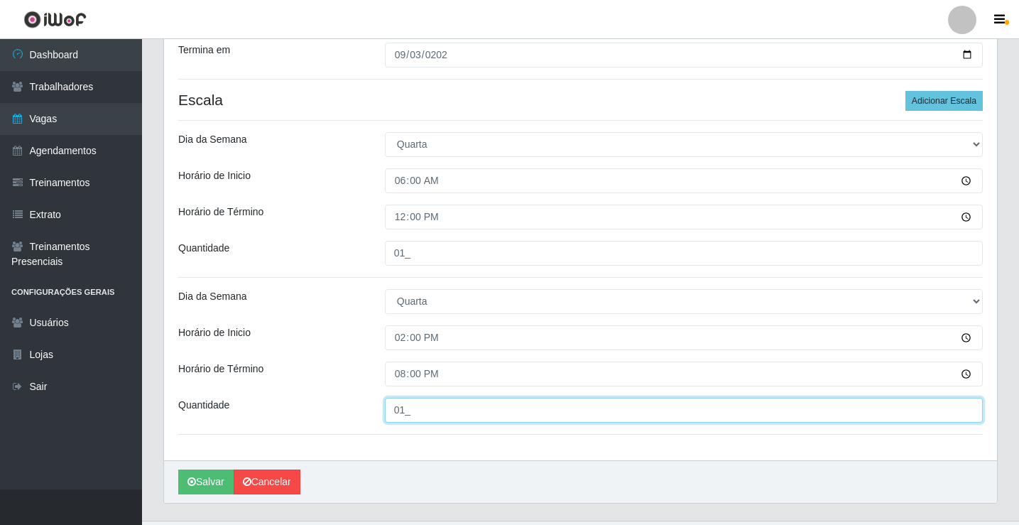
scroll to position [374, 0]
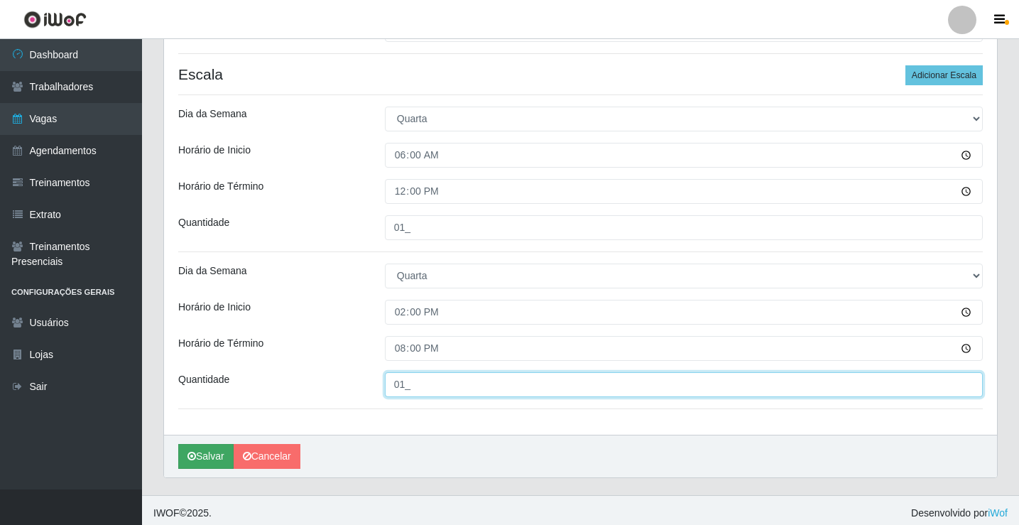
type input "01_"
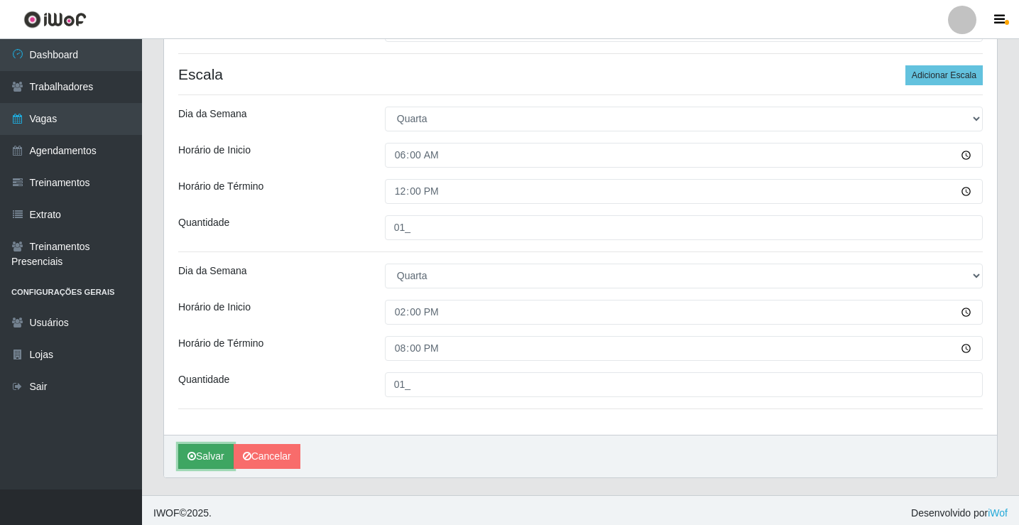
click at [223, 456] on button "Salvar" at bounding box center [205, 456] width 55 height 25
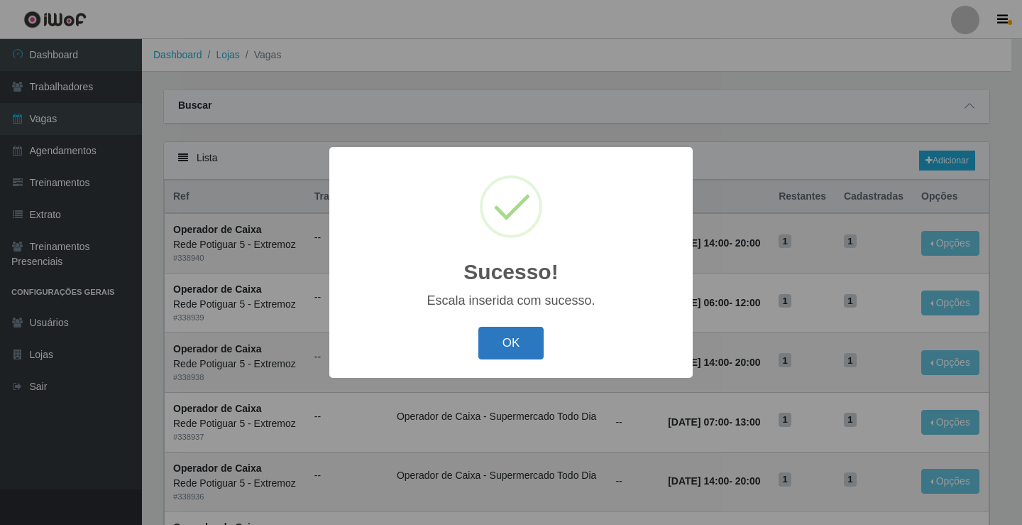
click at [495, 335] on button "OK" at bounding box center [511, 343] width 66 height 33
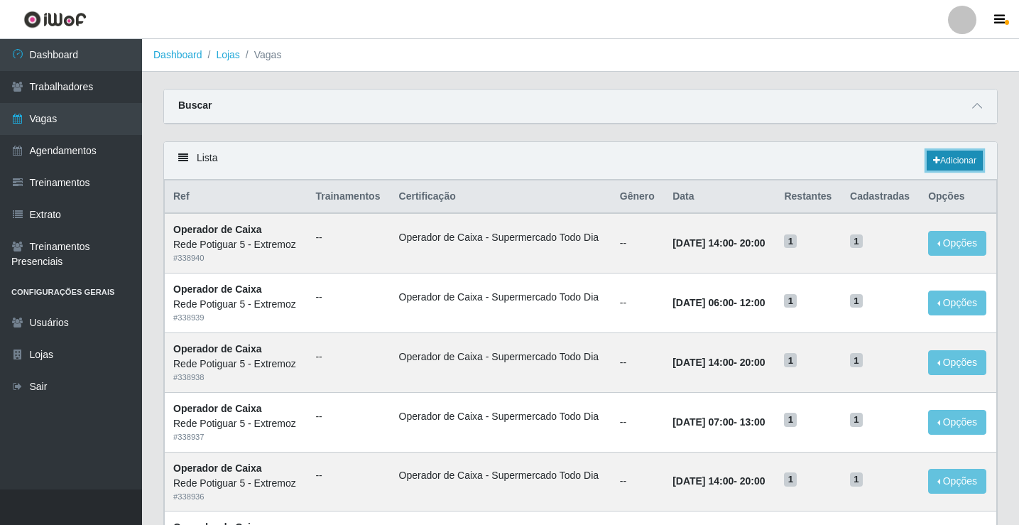
click at [961, 159] on link "Adicionar" at bounding box center [954, 161] width 56 height 20
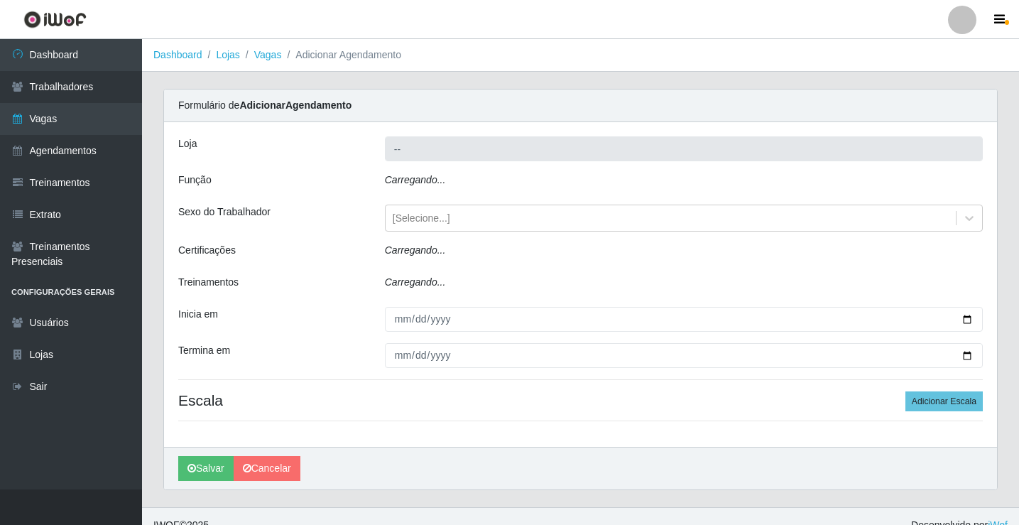
type input "Rede Potiguar 5 - Extremoz"
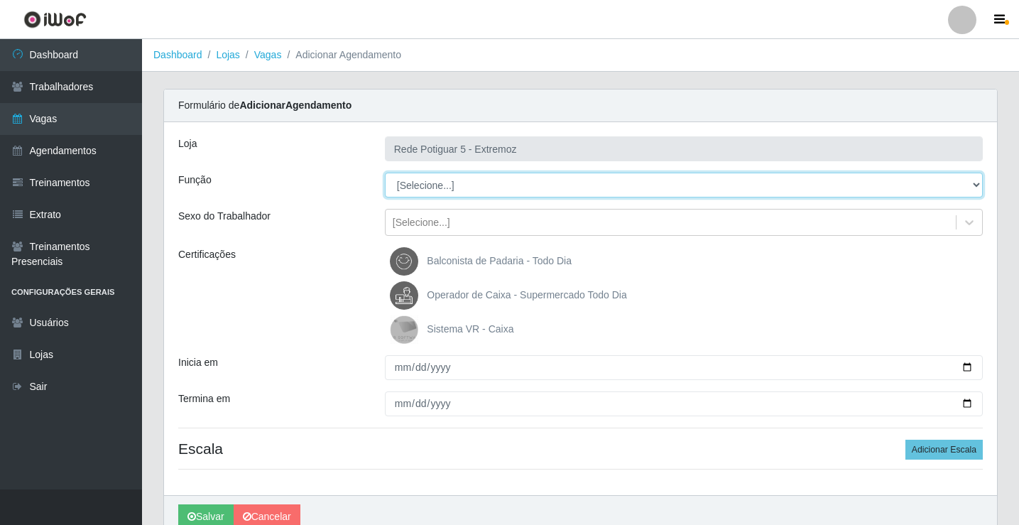
drag, startPoint x: 485, startPoint y: 181, endPoint x: 469, endPoint y: 185, distance: 16.9
click at [469, 185] on select "[Selecione...] ASG Balconista Embalador Operador de Caixa Operador de Loja Repo…" at bounding box center [684, 185] width 598 height 25
select select "22"
click at [385, 173] on select "[Selecione...] ASG Balconista Embalador Operador de Caixa Operador de Loja Repo…" at bounding box center [684, 185] width 598 height 25
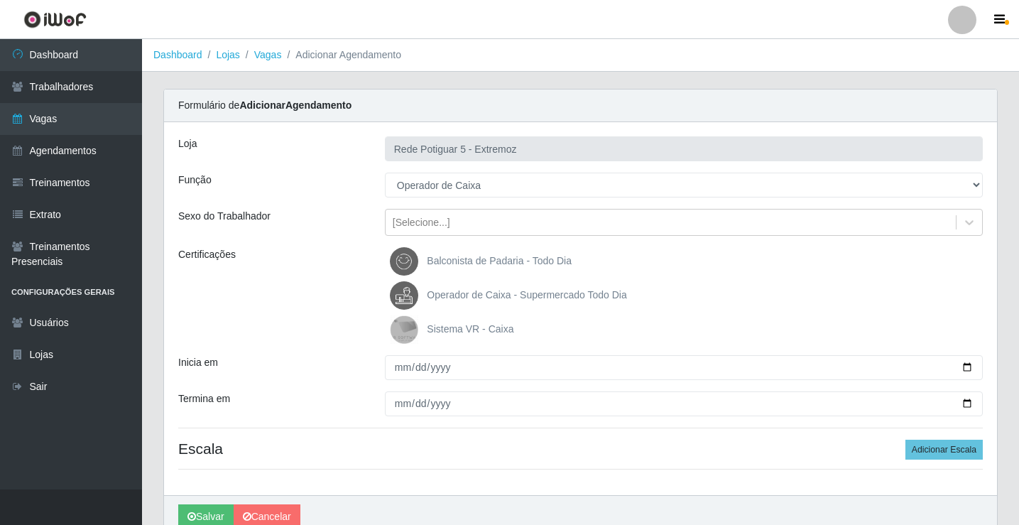
click at [488, 292] on span "Operador de Caixa - Supermercado Todo Dia" at bounding box center [526, 294] width 199 height 11
click at [0, 0] on input "Operador de Caixa - Supermercado Todo Dia" at bounding box center [0, 0] width 0 height 0
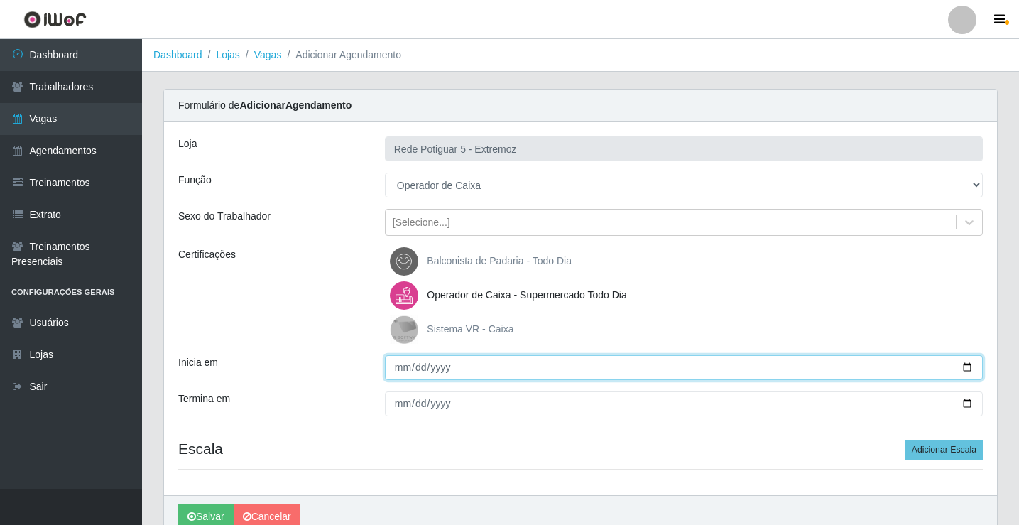
click at [403, 366] on input "Inicia em" at bounding box center [684, 367] width 598 height 25
type input "2025-09-04"
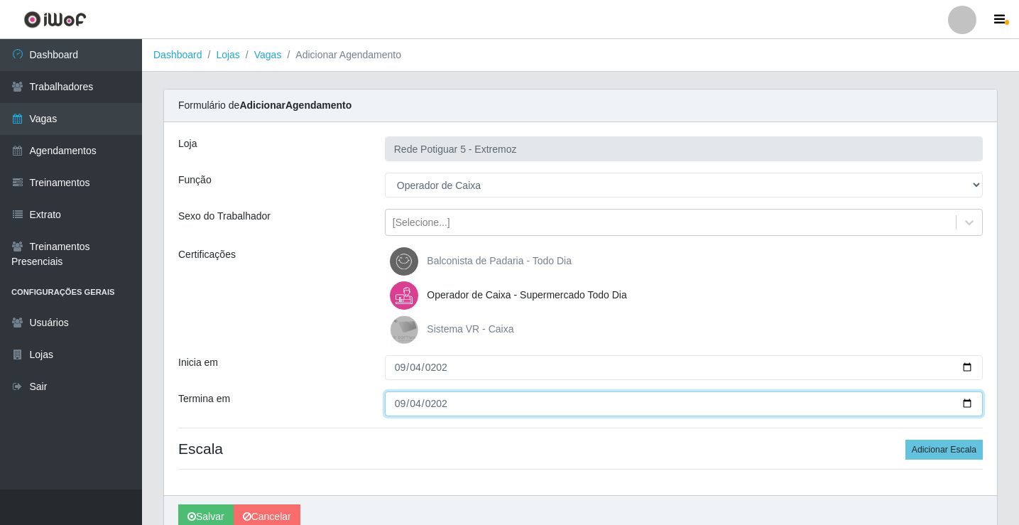
type input "2025-09-04"
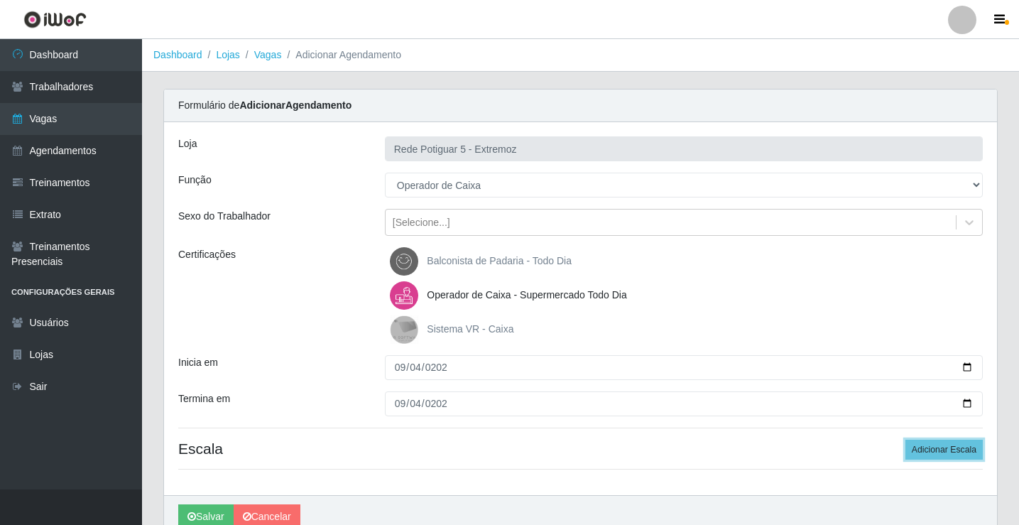
click at [905, 439] on button "Adicionar Escala" at bounding box center [943, 449] width 77 height 20
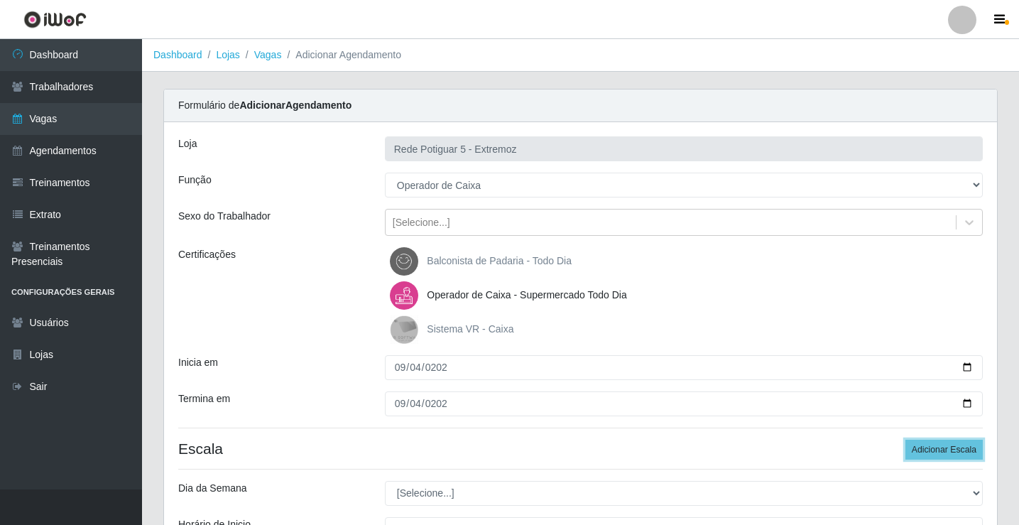
click at [905, 439] on button "Adicionar Escala" at bounding box center [943, 449] width 77 height 20
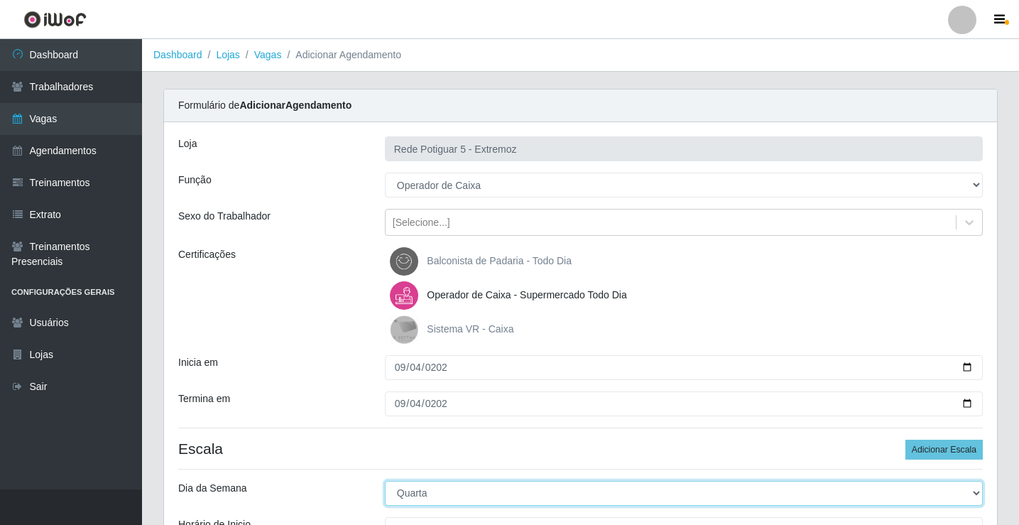
select select "4"
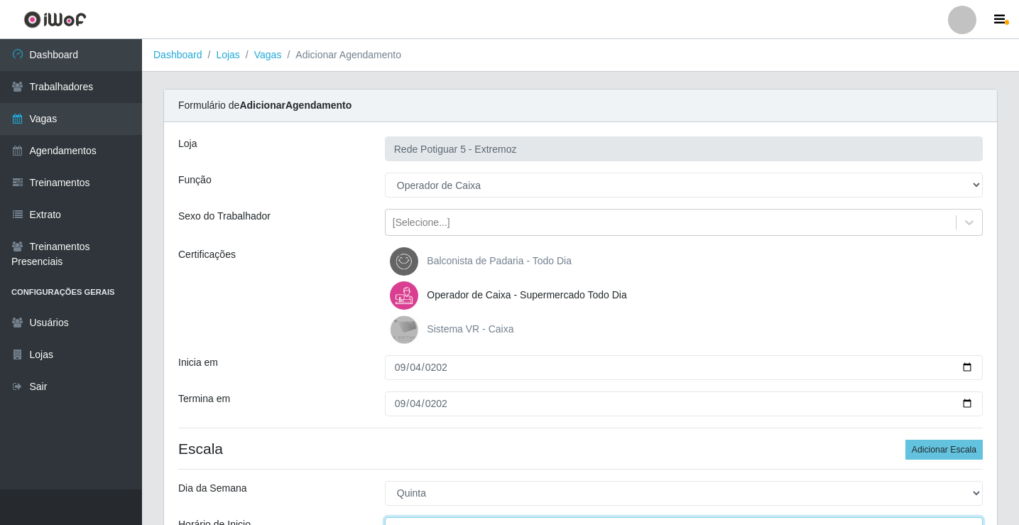
scroll to position [17, 0]
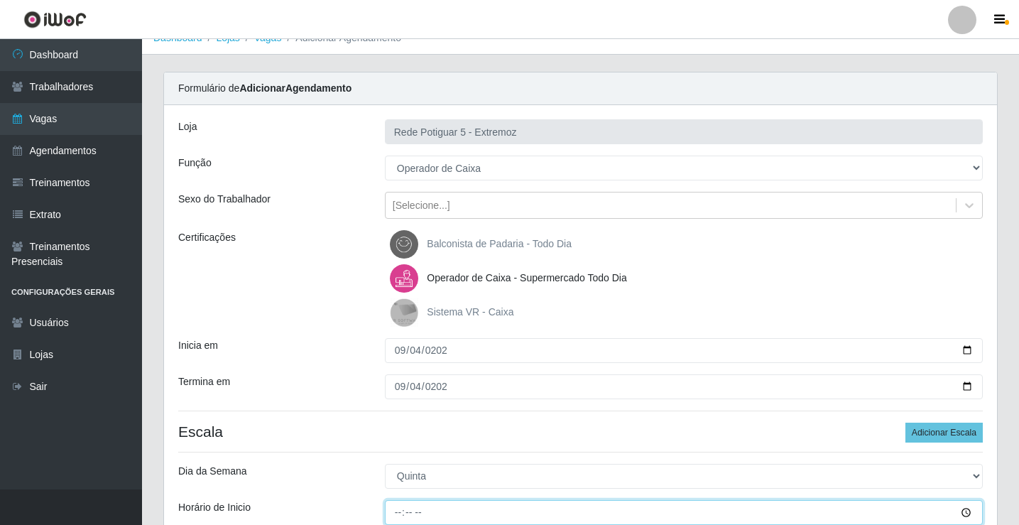
type input "07:00"
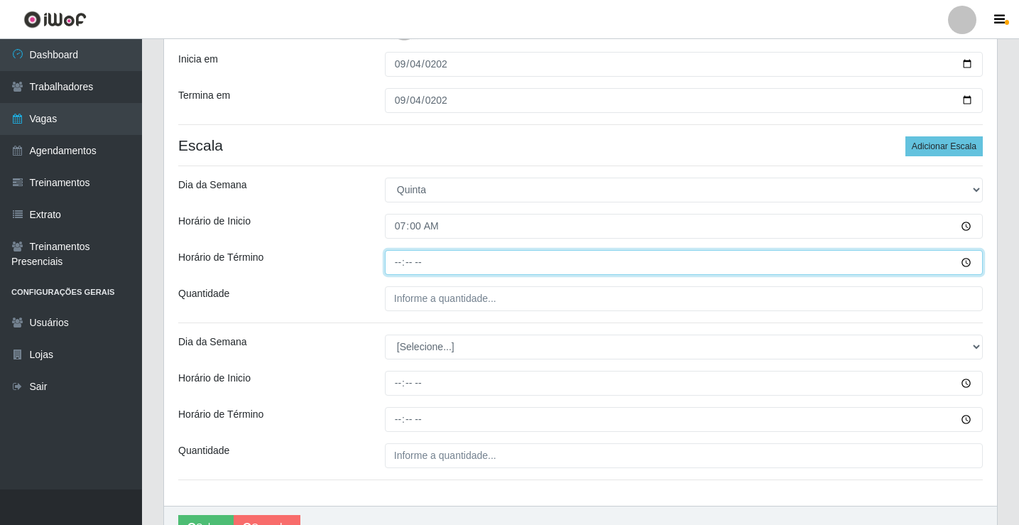
type input "13:00"
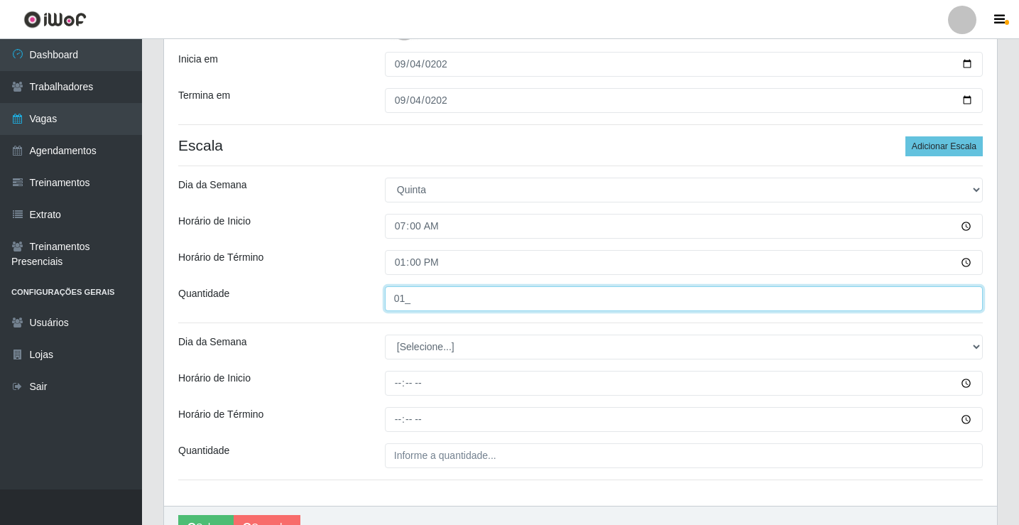
type input "01_"
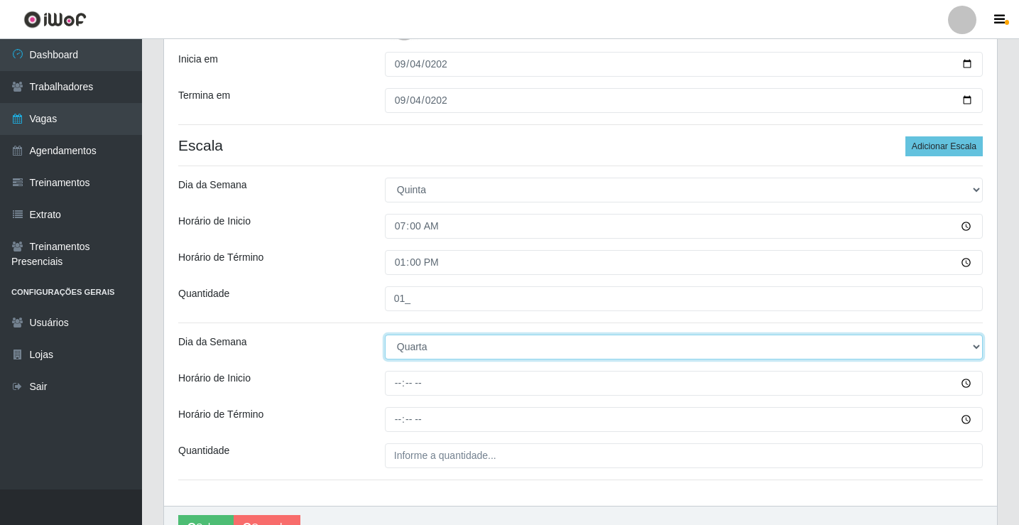
select select "4"
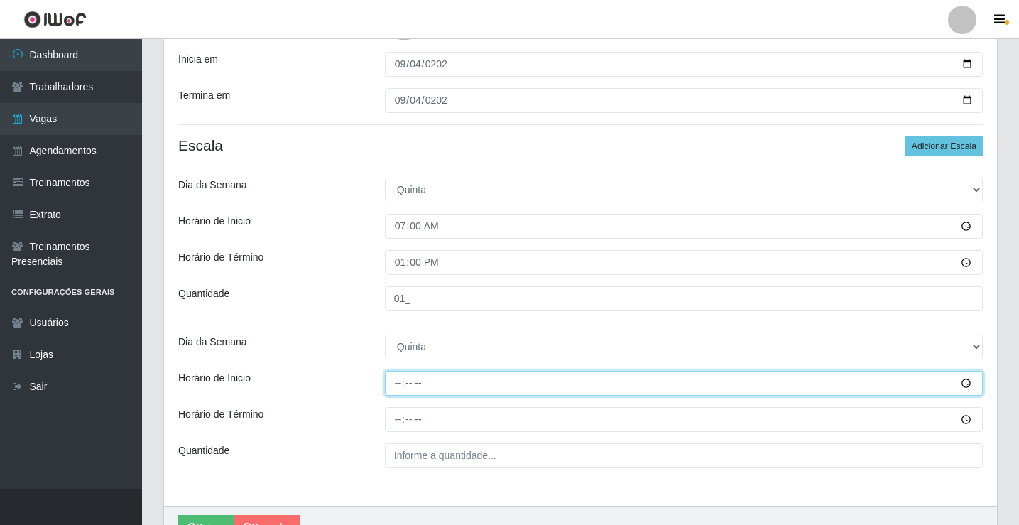
type input "14:00"
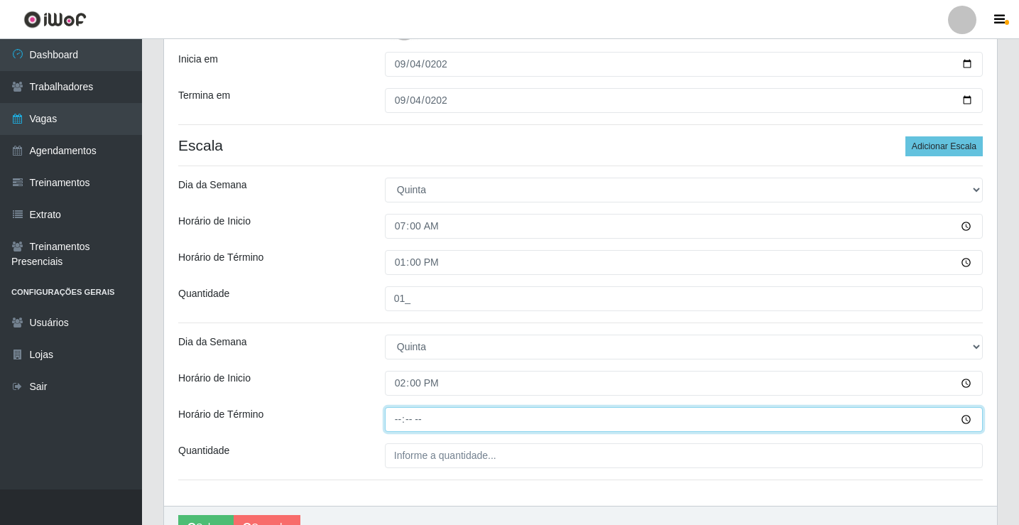
type input "20:00"
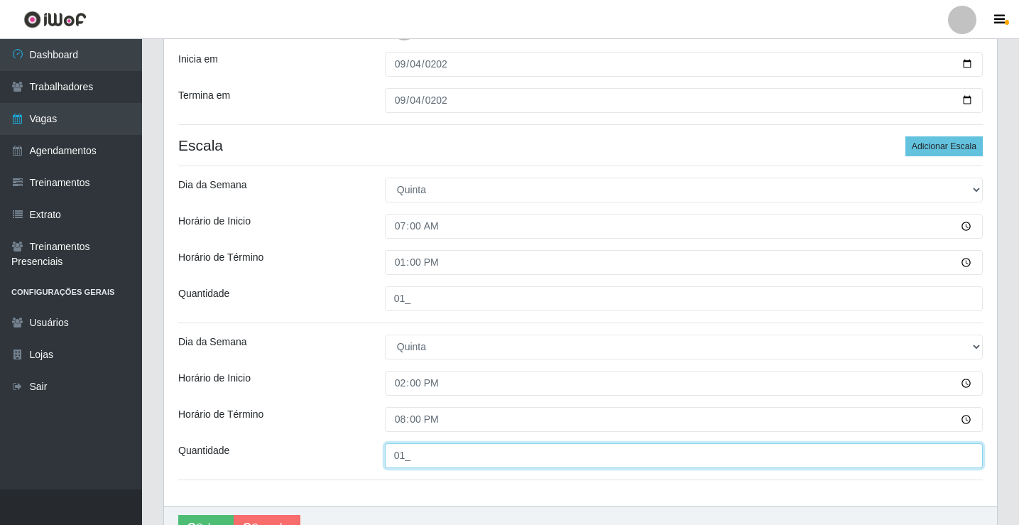
scroll to position [374, 0]
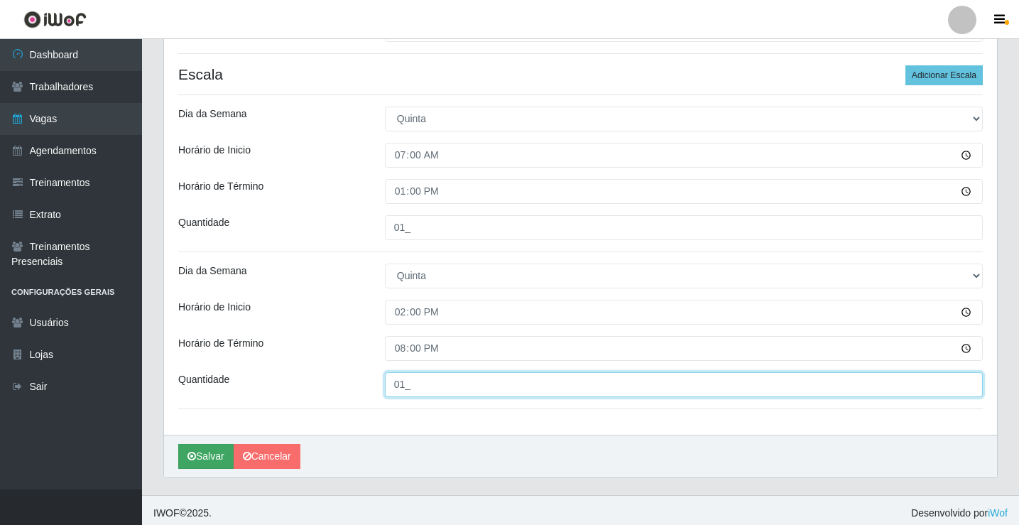
type input "01_"
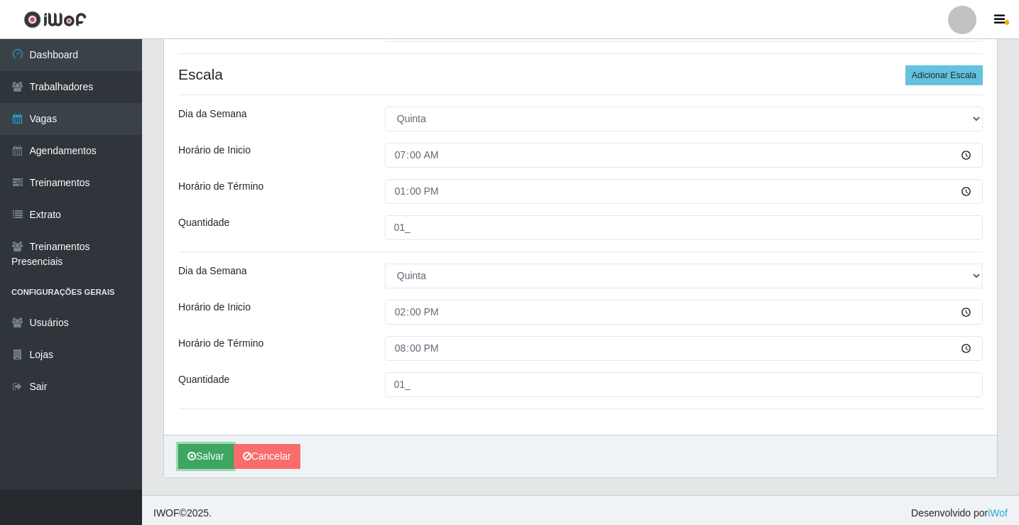
click at [203, 461] on button "Salvar" at bounding box center [205, 456] width 55 height 25
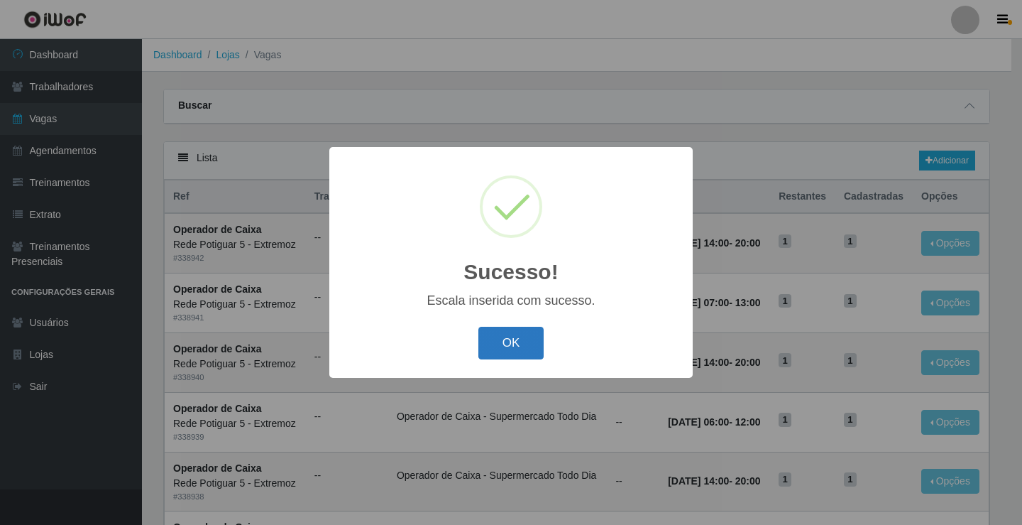
click at [490, 341] on button "OK" at bounding box center [511, 343] width 66 height 33
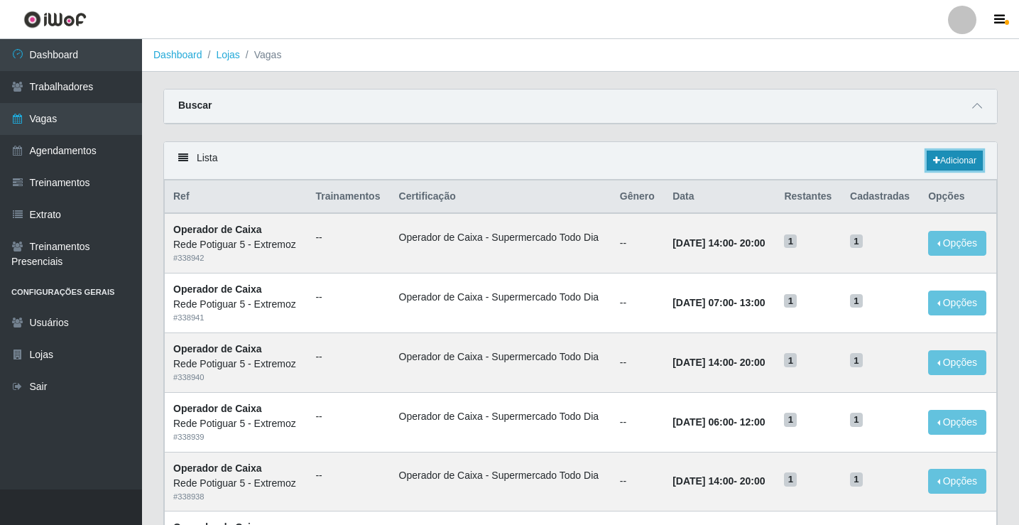
click at [946, 156] on link "Adicionar" at bounding box center [954, 161] width 56 height 20
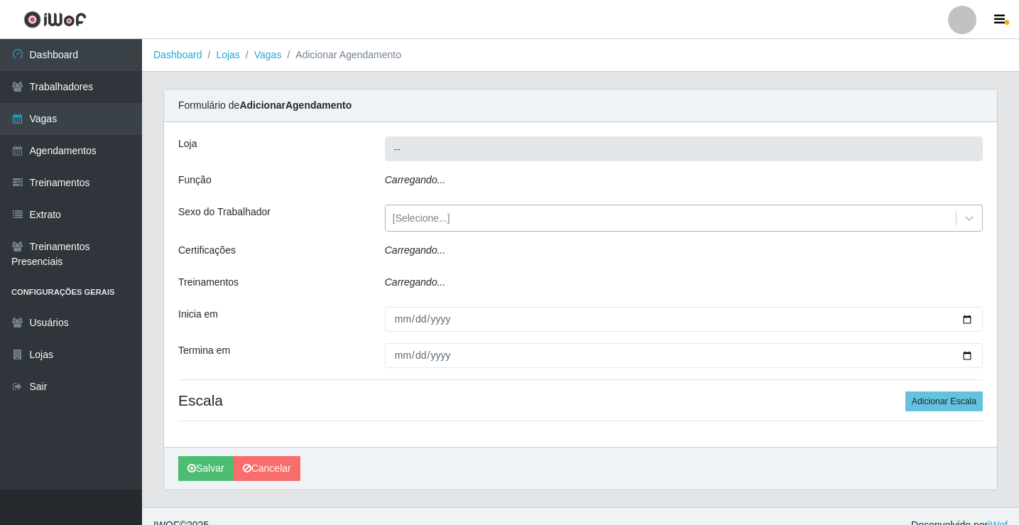
type input "Rede Potiguar 5 - Extremoz"
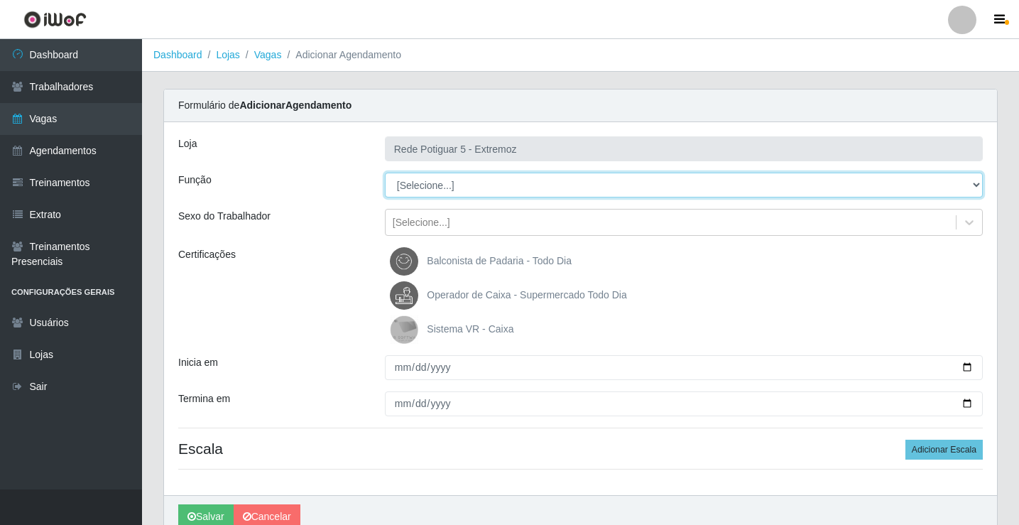
drag, startPoint x: 459, startPoint y: 187, endPoint x: 456, endPoint y: 195, distance: 7.6
click at [459, 187] on select "[Selecione...] ASG Balconista Embalador Operador de Caixa Operador de Loja Repo…" at bounding box center [684, 185] width 598 height 25
select select "22"
click at [385, 173] on select "[Selecione...] ASG Balconista Embalador Operador de Caixa Operador de Loja Repo…" at bounding box center [684, 185] width 598 height 25
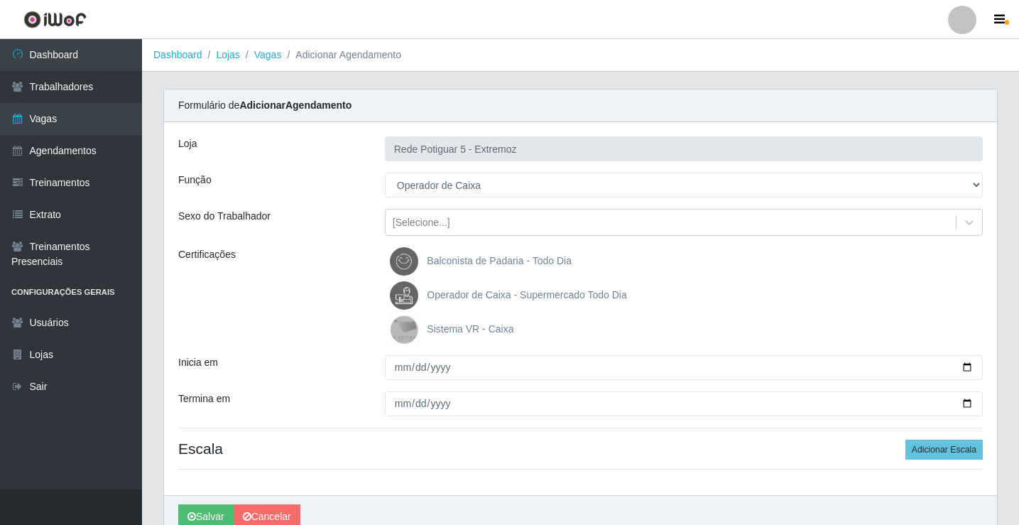
click at [478, 295] on span "Operador de Caixa - Supermercado Todo Dia" at bounding box center [526, 294] width 199 height 11
click at [0, 0] on input "Operador de Caixa - Supermercado Todo Dia" at bounding box center [0, 0] width 0 height 0
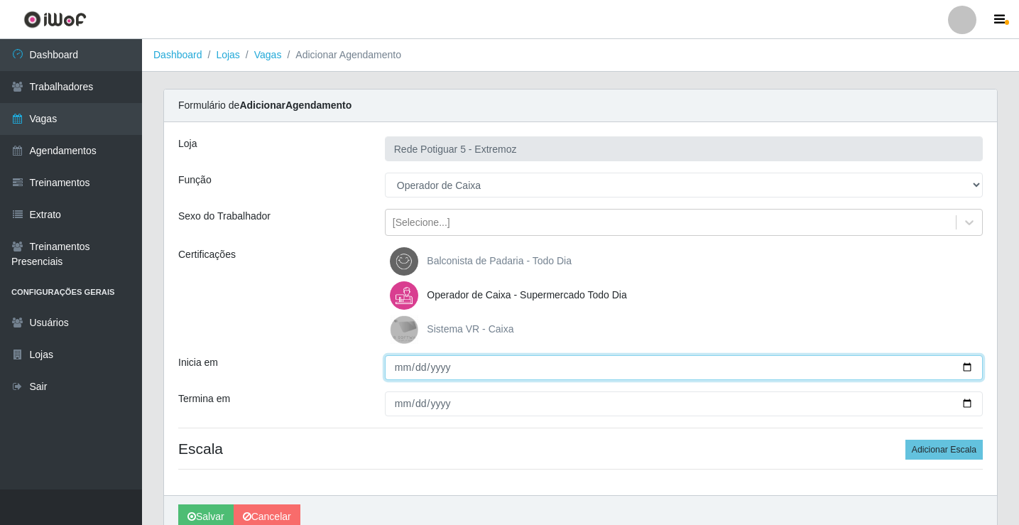
click at [403, 366] on input "Inicia em" at bounding box center [684, 367] width 598 height 25
type input "2025-09-05"
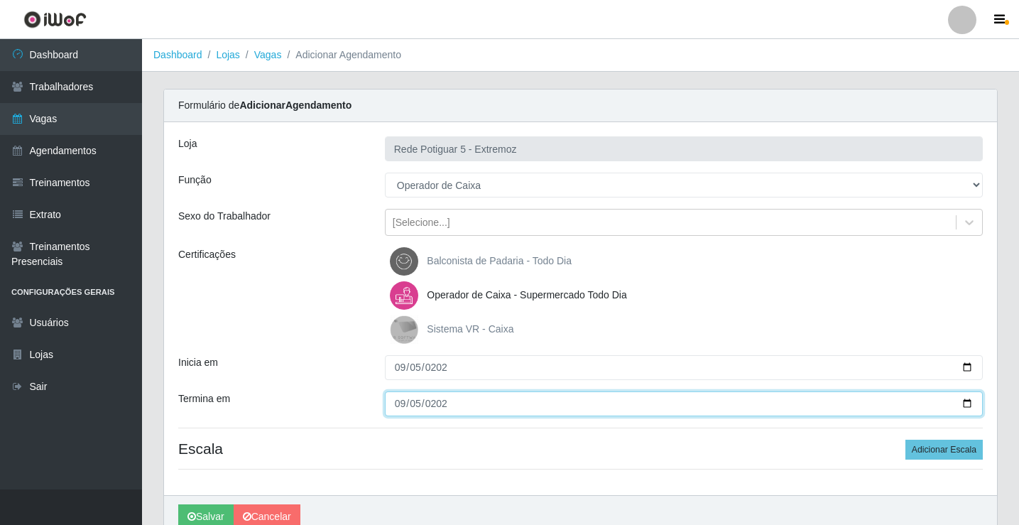
type input "2025-09-05"
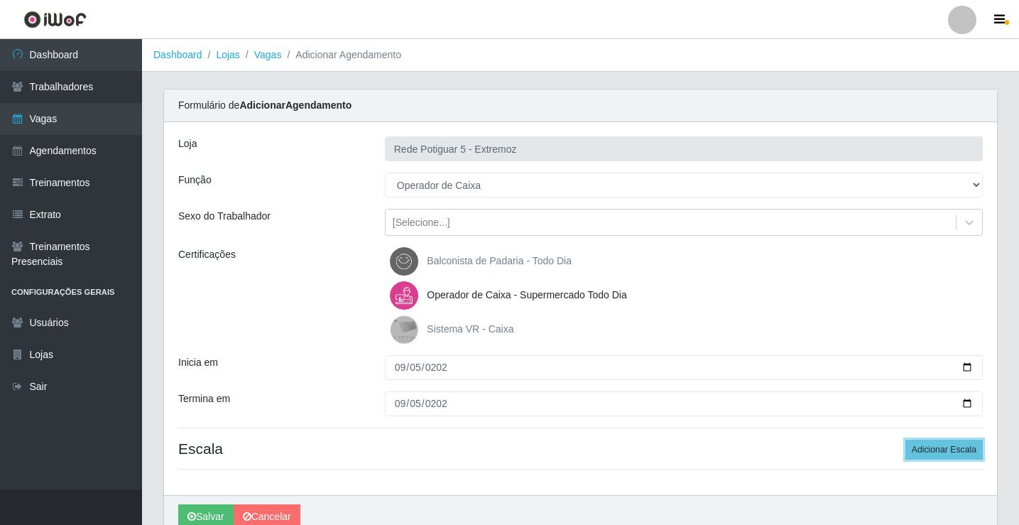
click at [905, 439] on button "Adicionar Escala" at bounding box center [943, 449] width 77 height 20
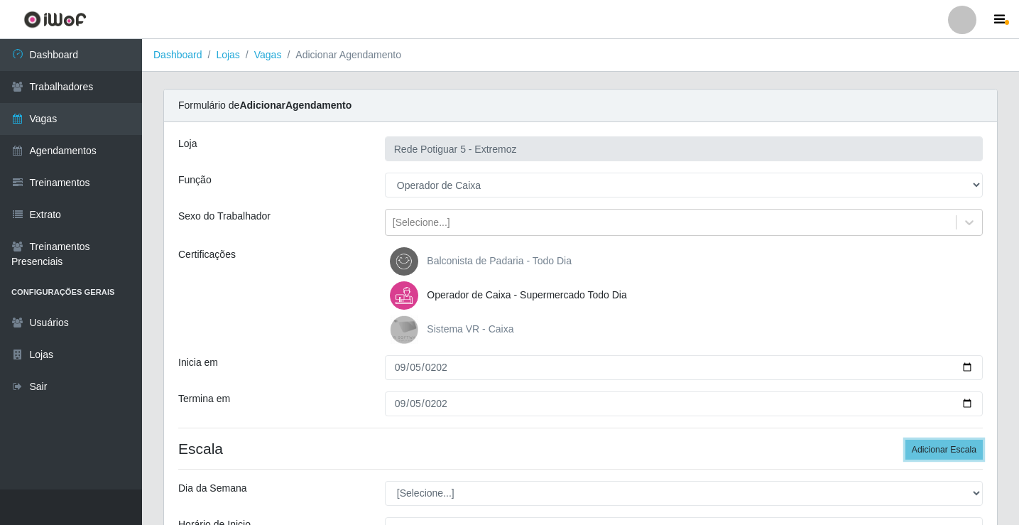
click at [905, 439] on button "Adicionar Escala" at bounding box center [943, 449] width 77 height 20
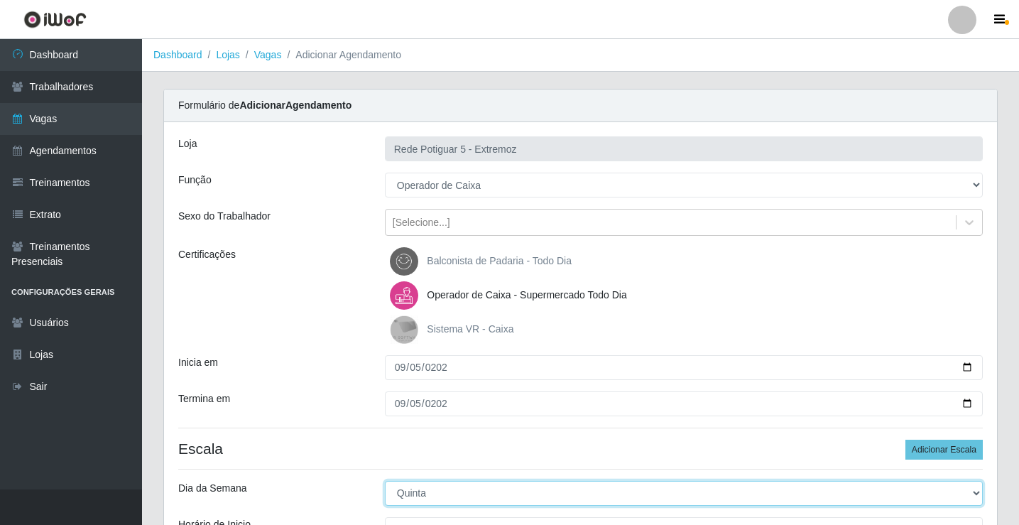
select select "5"
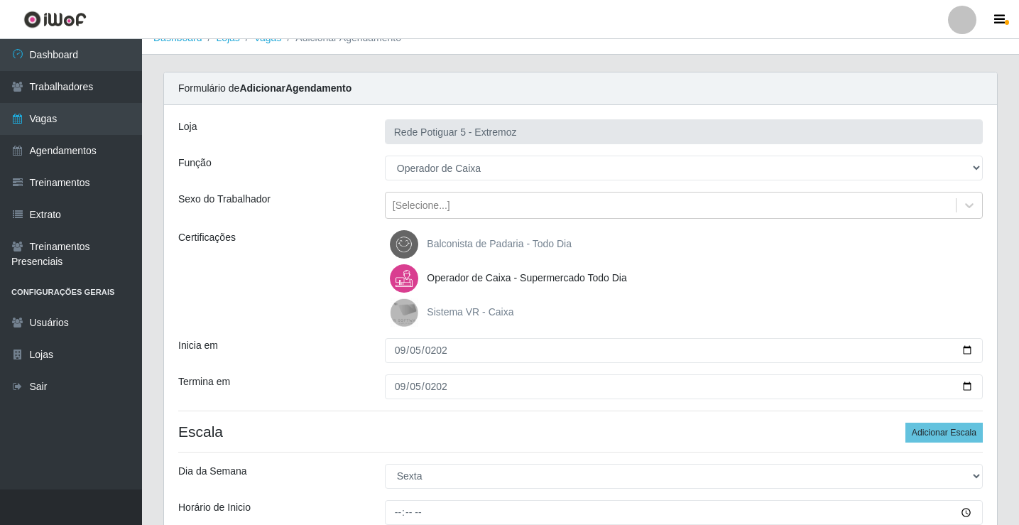
scroll to position [303, 0]
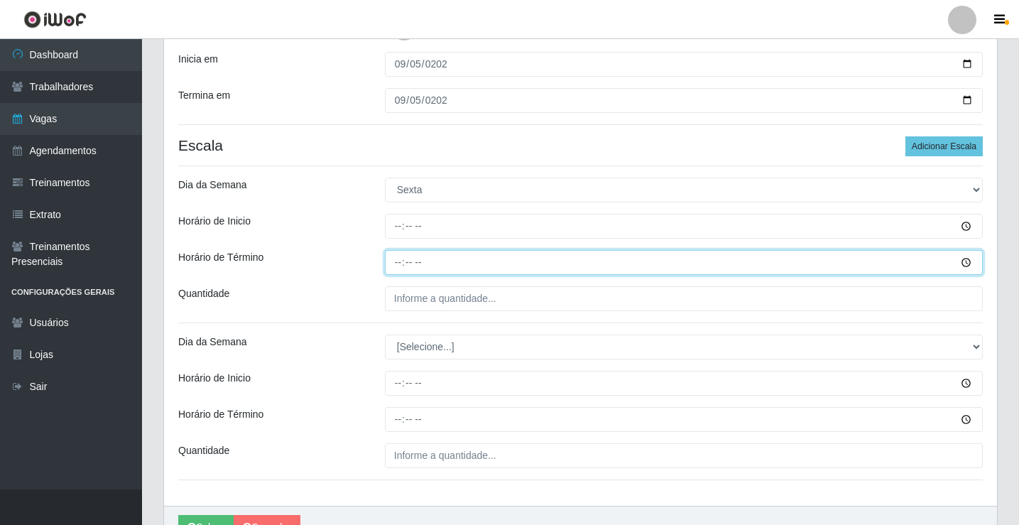
type input "12:00"
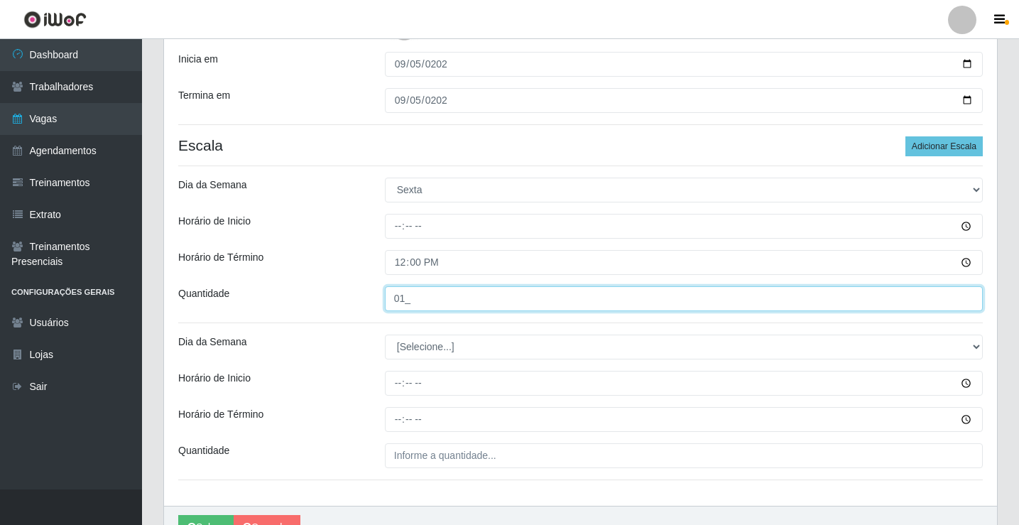
type input "01_"
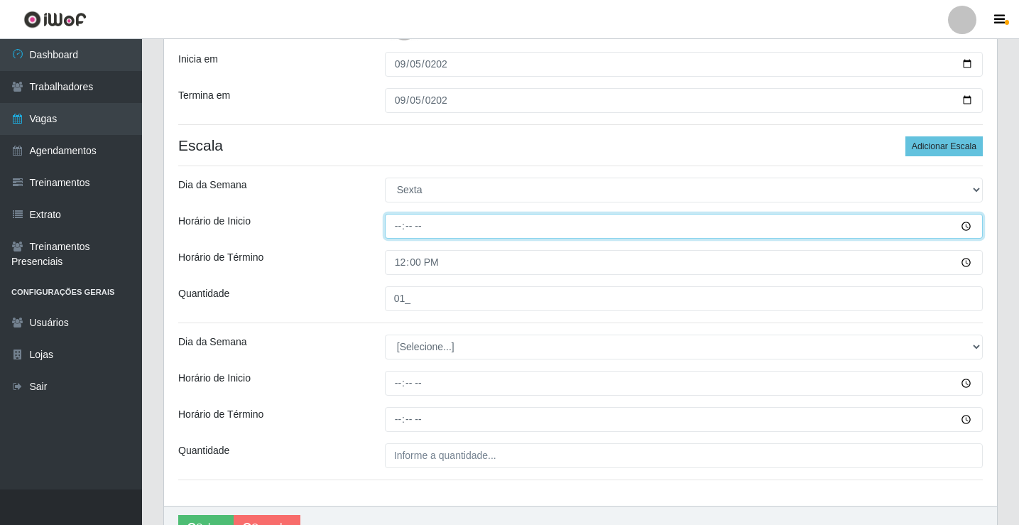
click at [417, 227] on input "Horário de Inicio" at bounding box center [684, 226] width 598 height 25
type input "06:00"
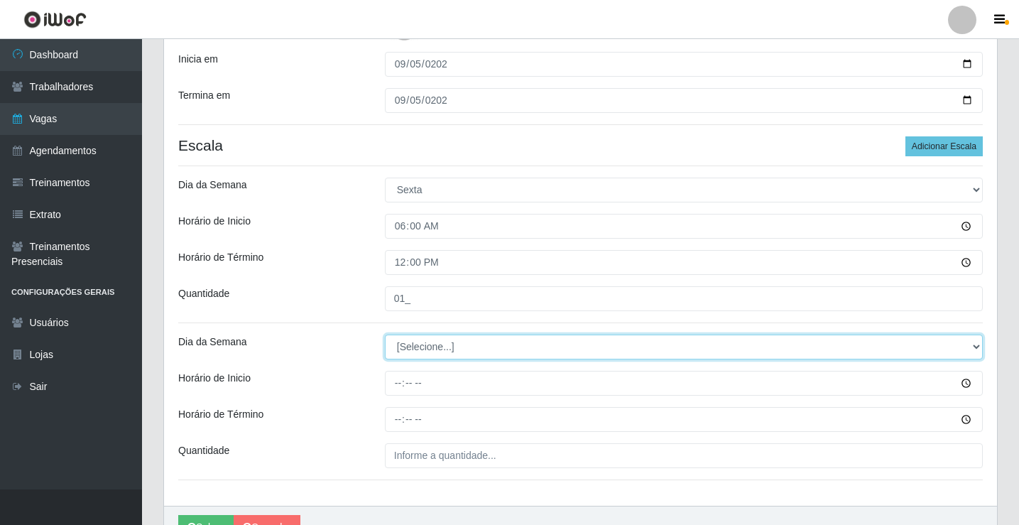
click at [442, 337] on select "[Selecione...] Segunda Terça Quarta Quinta Sexta Sábado Domingo" at bounding box center [684, 346] width 598 height 25
select select "5"
click at [385, 334] on select "[Selecione...] Segunda Terça Quarta Quinta Sexta Sábado Domingo" at bounding box center [684, 346] width 598 height 25
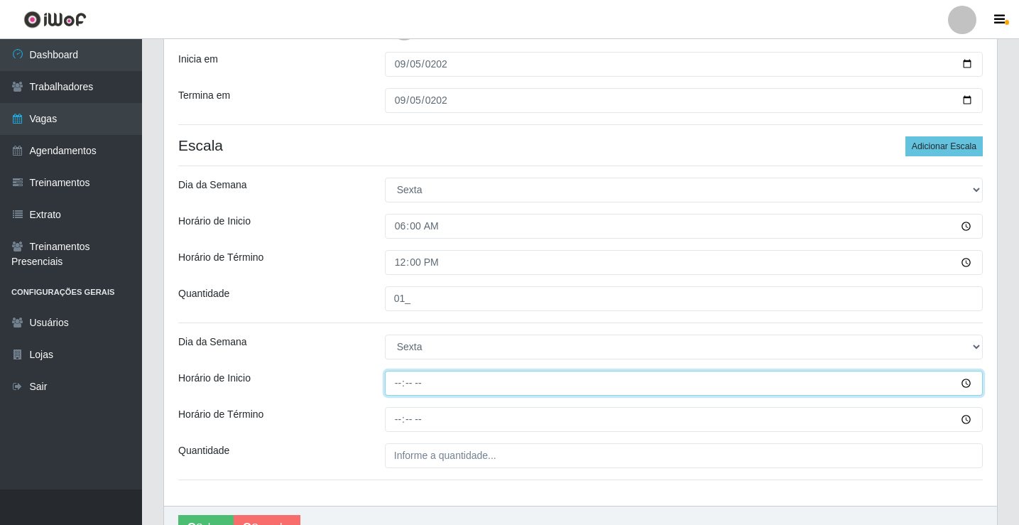
click at [395, 385] on input "Horário de Inicio" at bounding box center [684, 383] width 598 height 25
type input "14:00"
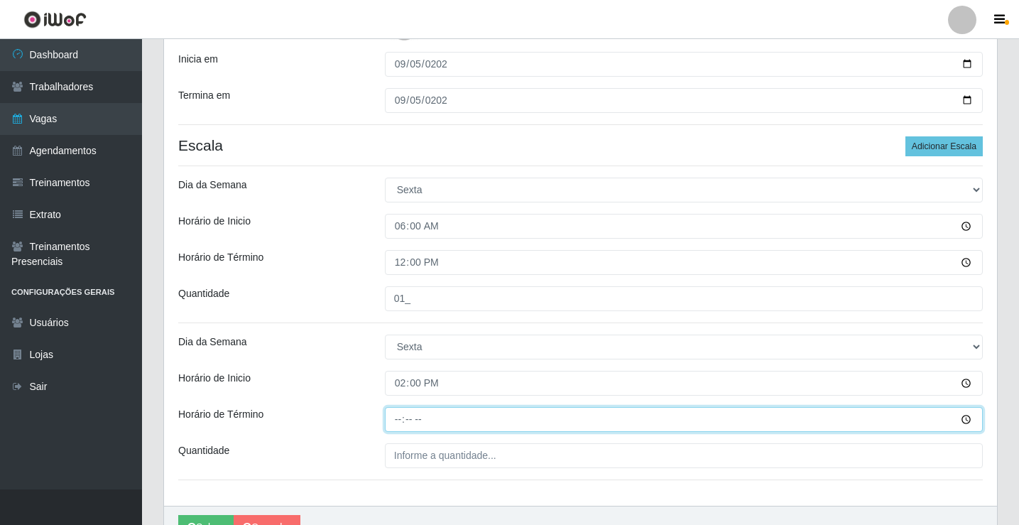
type input "20:00"
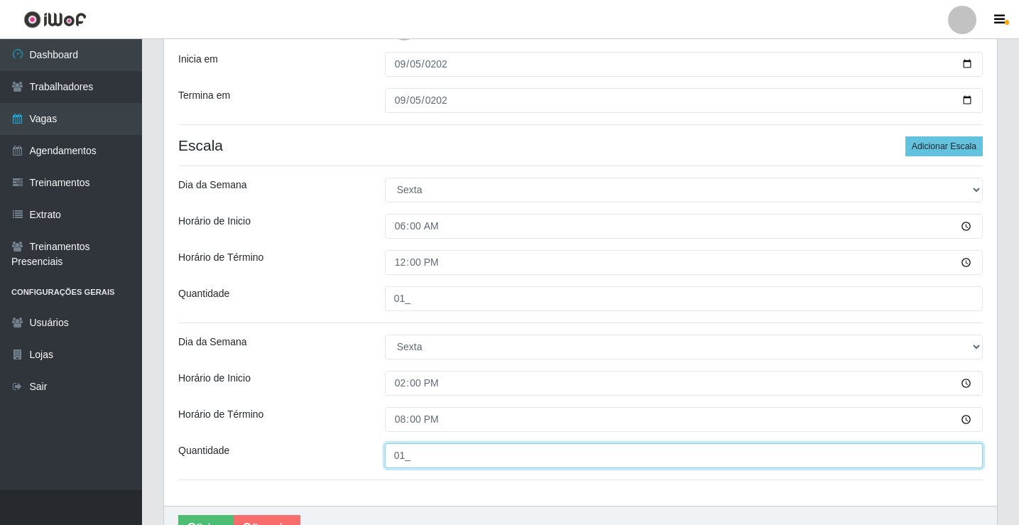
scroll to position [374, 0]
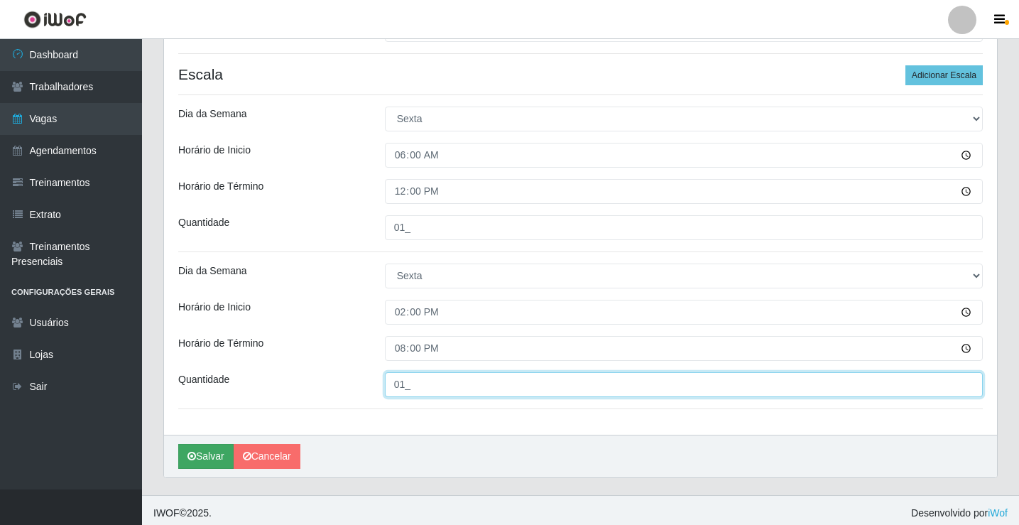
type input "01_"
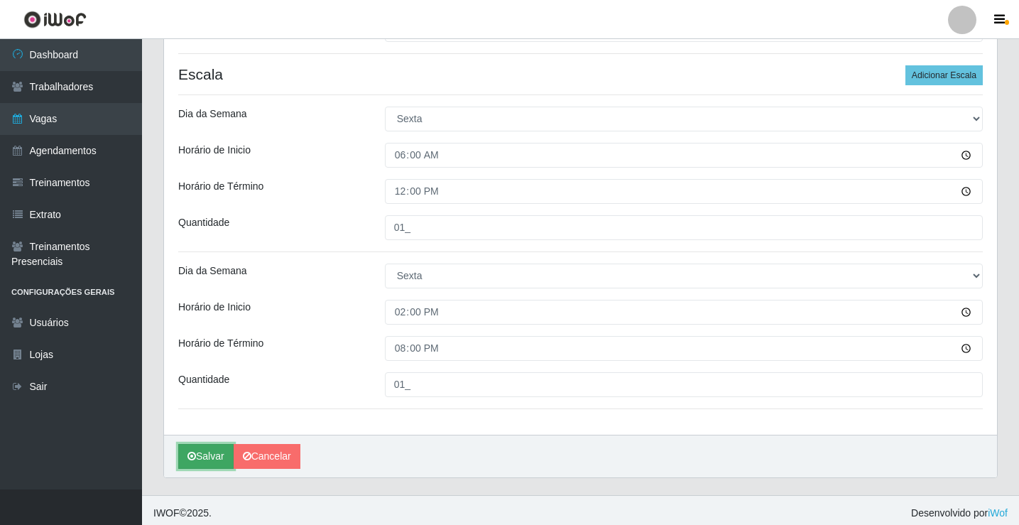
click at [203, 460] on button "Salvar" at bounding box center [205, 456] width 55 height 25
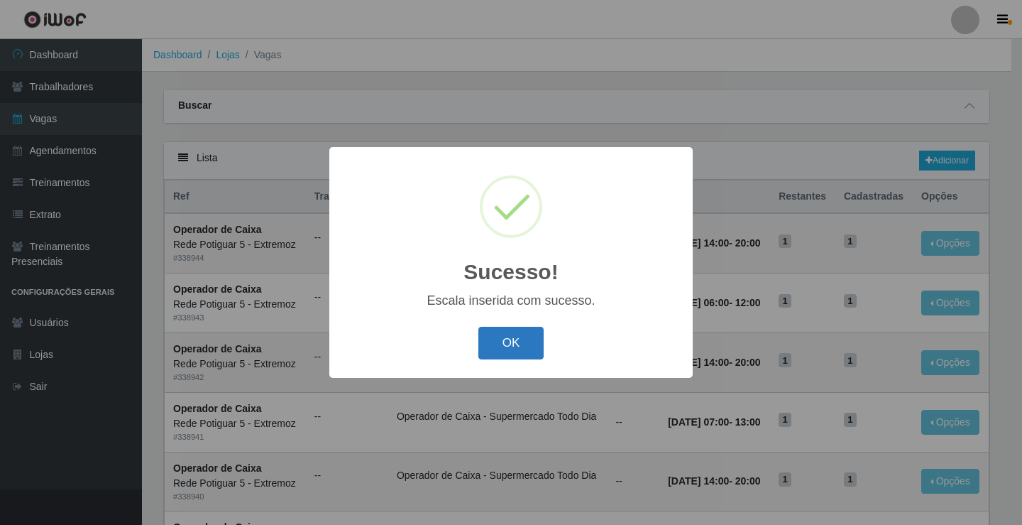
click at [497, 335] on button "OK" at bounding box center [511, 343] width 66 height 33
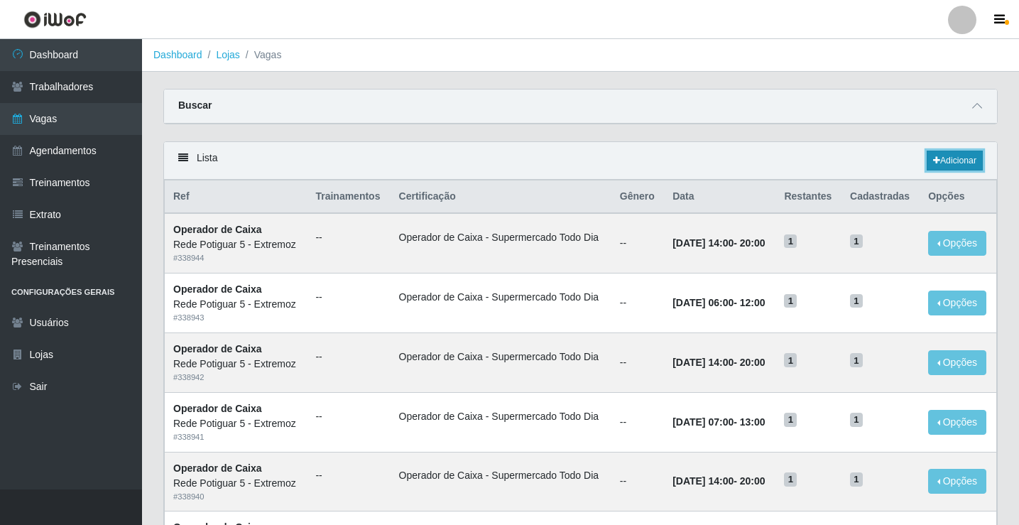
click at [946, 169] on link "Adicionar" at bounding box center [954, 161] width 56 height 20
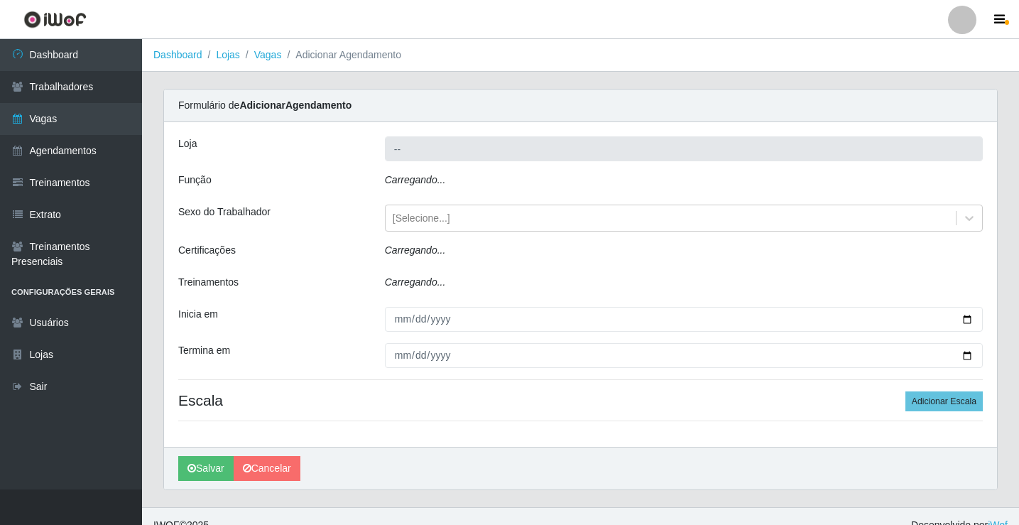
type input "Rede Potiguar 5 - Extremoz"
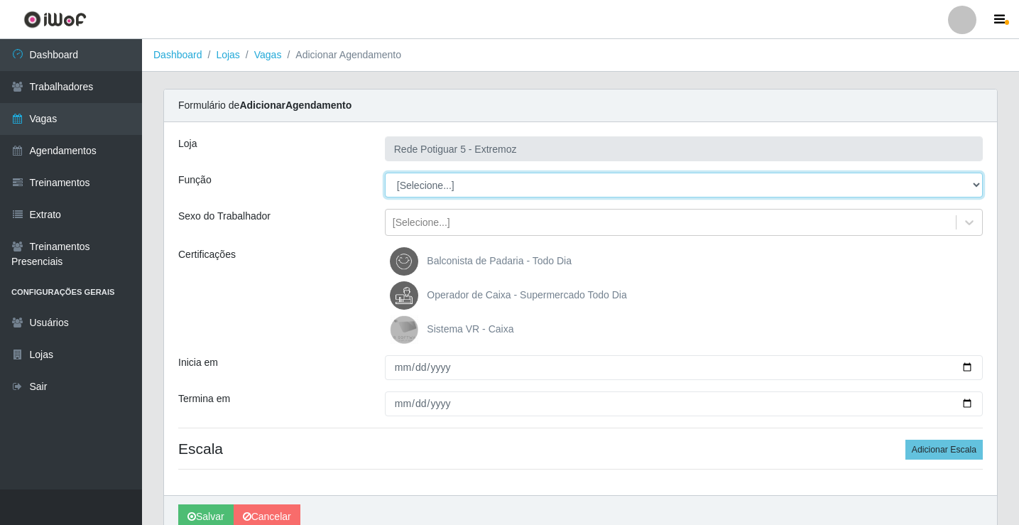
click at [428, 192] on select "[Selecione...] ASG Balconista Embalador Operador de Caixa Operador de Loja Repo…" at bounding box center [684, 185] width 598 height 25
select select "22"
click at [385, 173] on select "[Selecione...] ASG Balconista Embalador Operador de Caixa Operador de Loja Repo…" at bounding box center [684, 185] width 598 height 25
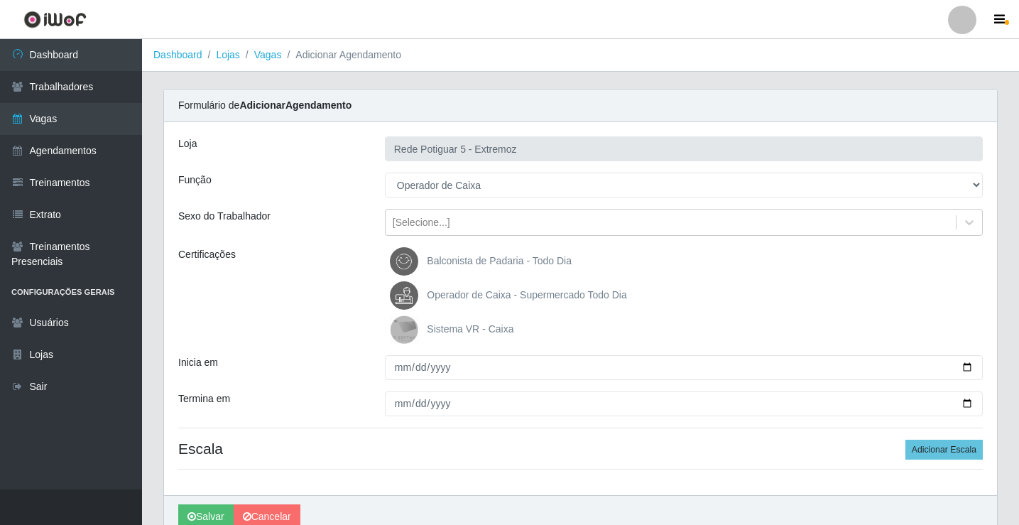
click at [463, 289] on span "Operador de Caixa - Supermercado Todo Dia" at bounding box center [526, 294] width 199 height 11
click at [0, 0] on input "Operador de Caixa - Supermercado Todo Dia" at bounding box center [0, 0] width 0 height 0
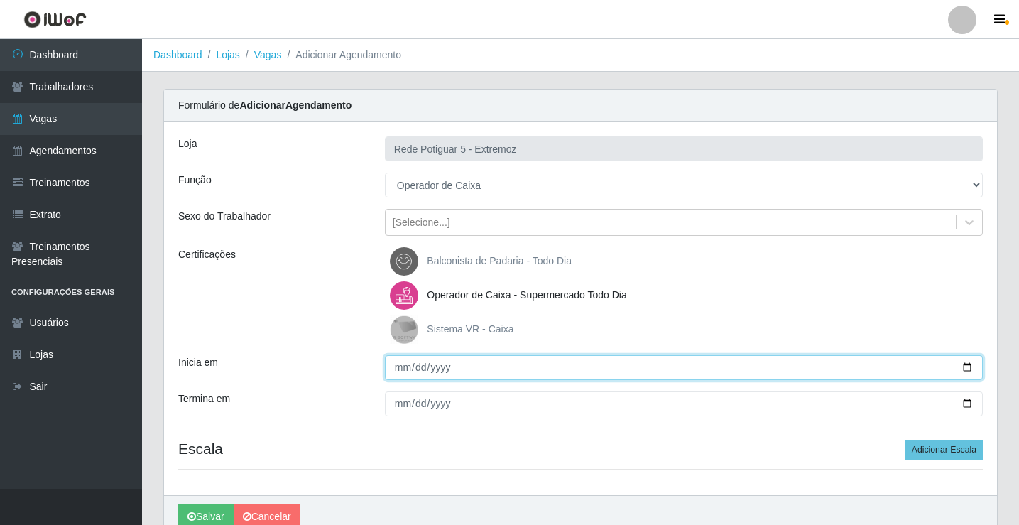
click at [405, 359] on input "Inicia em" at bounding box center [684, 367] width 598 height 25
type input "2025-09-06"
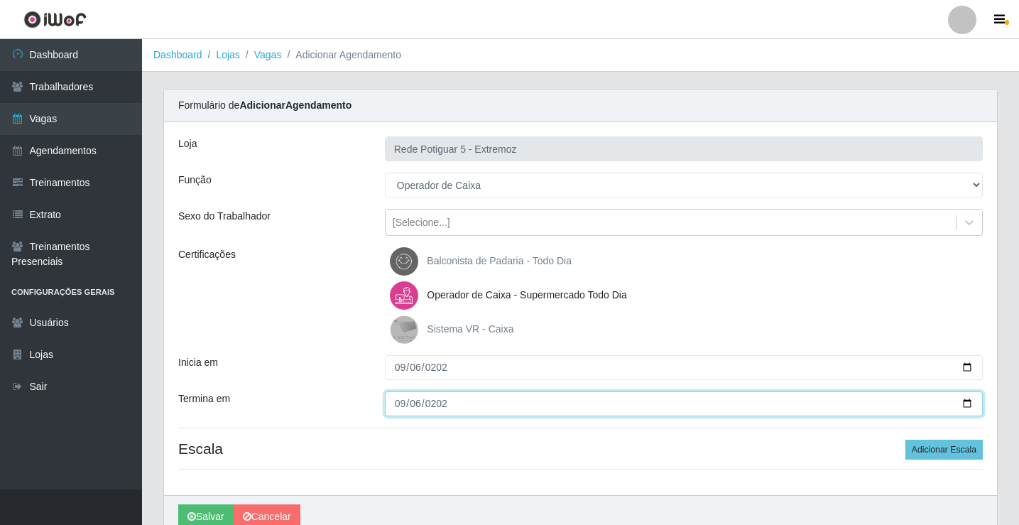
type input "2025-09-06"
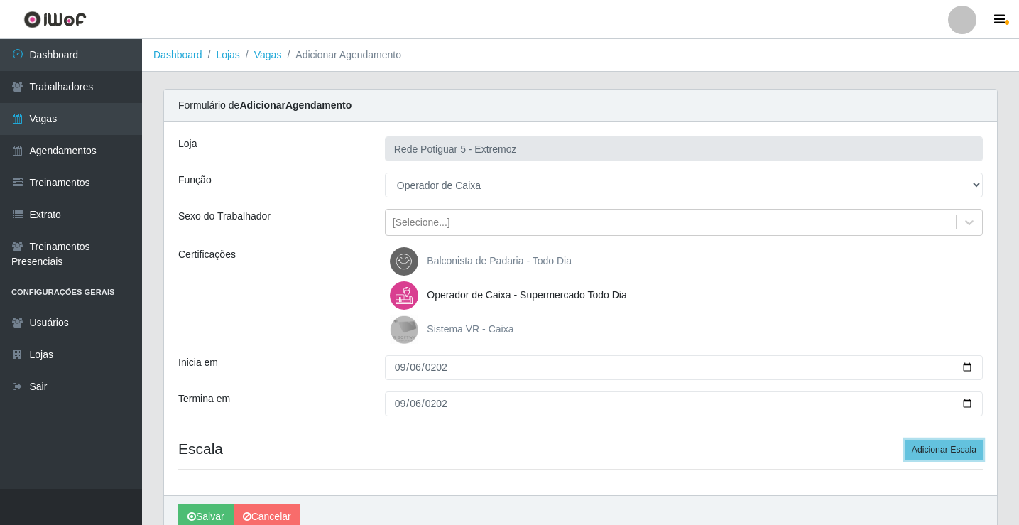
click at [905, 439] on button "Adicionar Escala" at bounding box center [943, 449] width 77 height 20
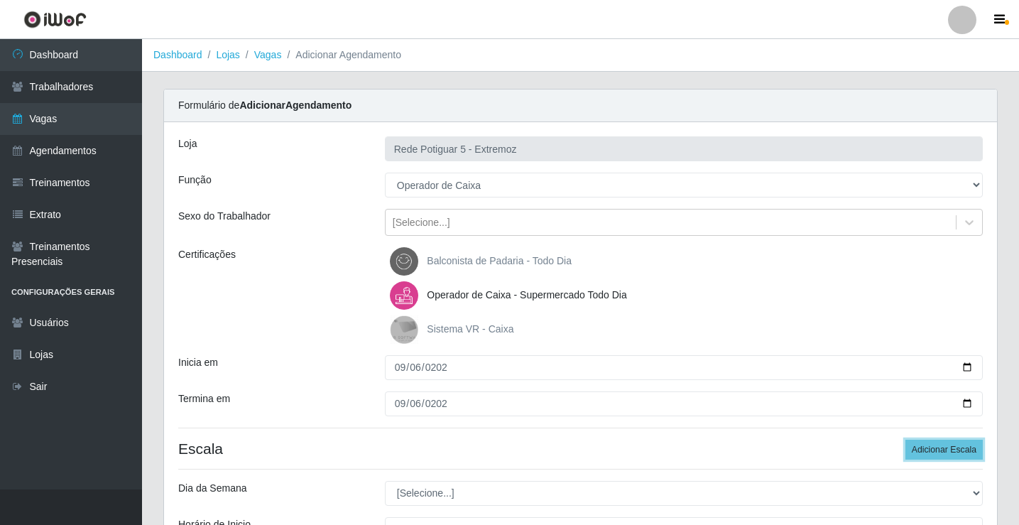
click at [905, 439] on button "Adicionar Escala" at bounding box center [943, 449] width 77 height 20
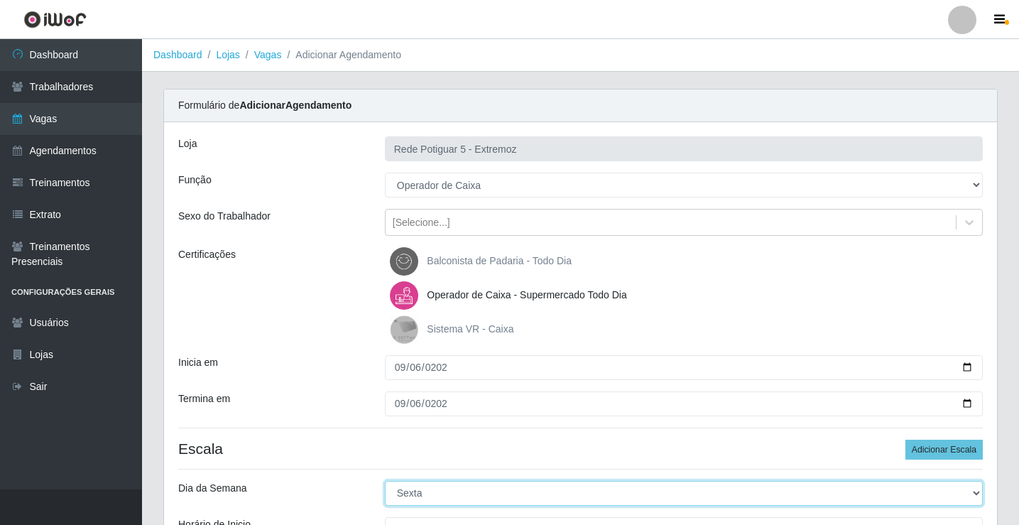
select select "6"
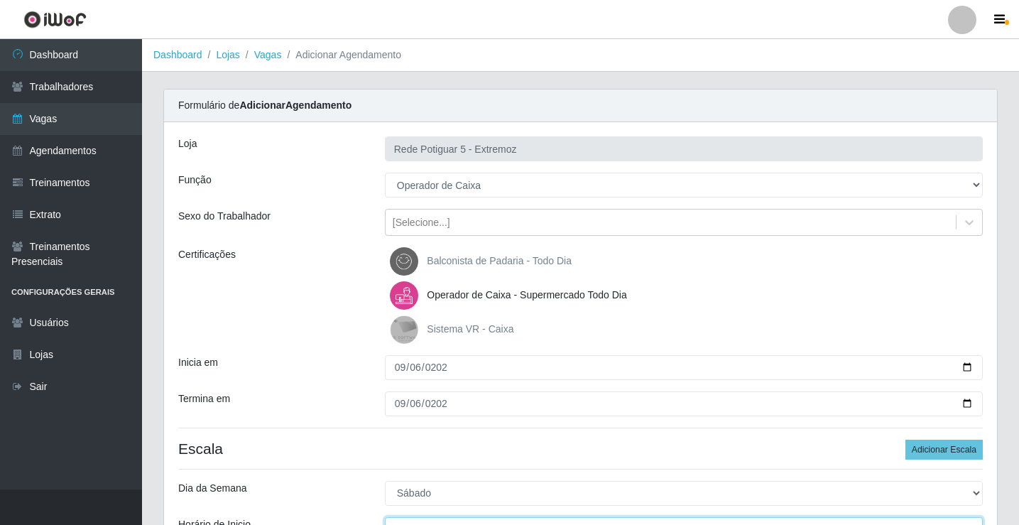
scroll to position [17, 0]
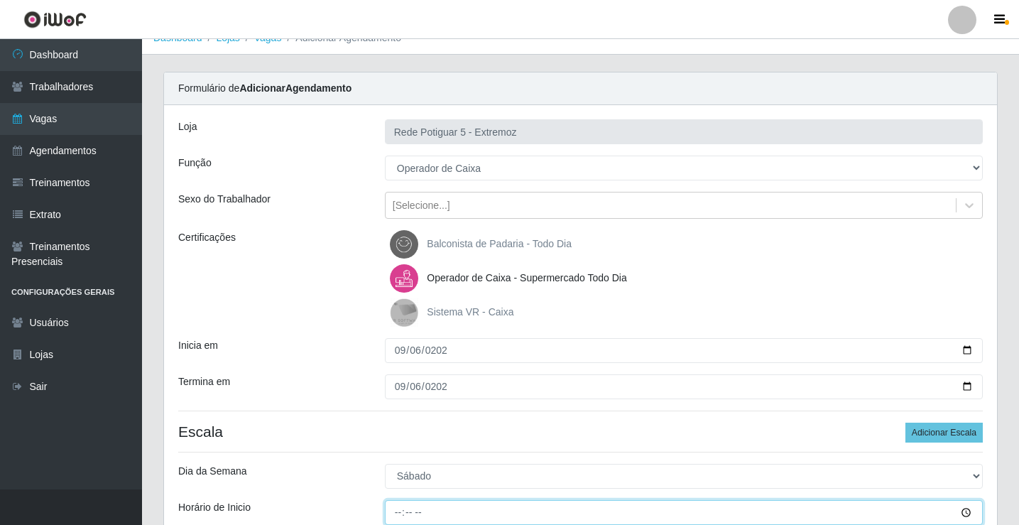
type input "07:00"
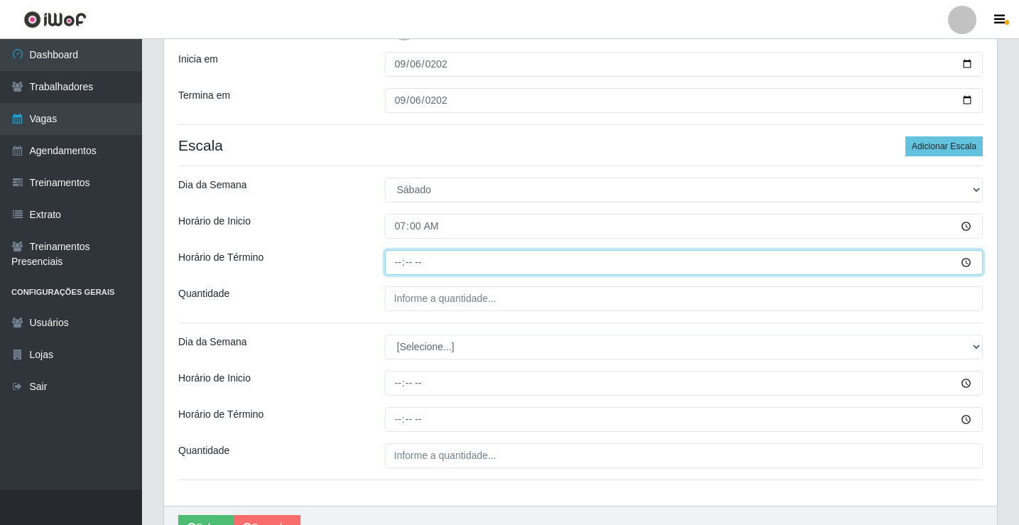
type input "13:00"
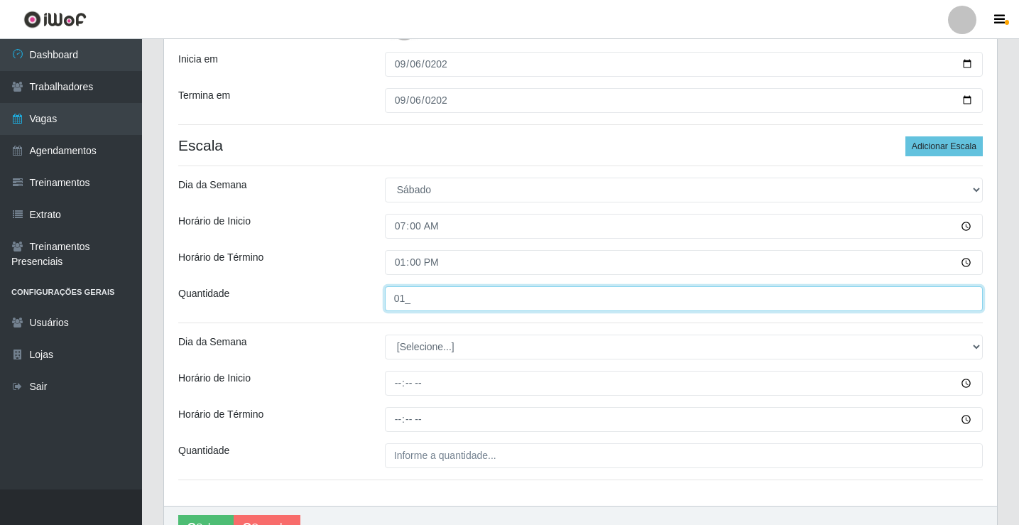
type input "01_"
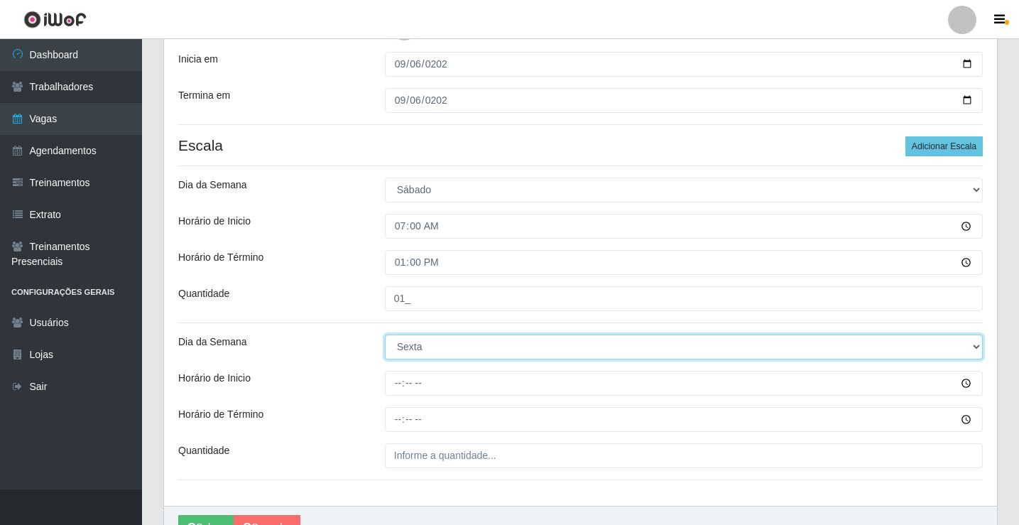
select select "6"
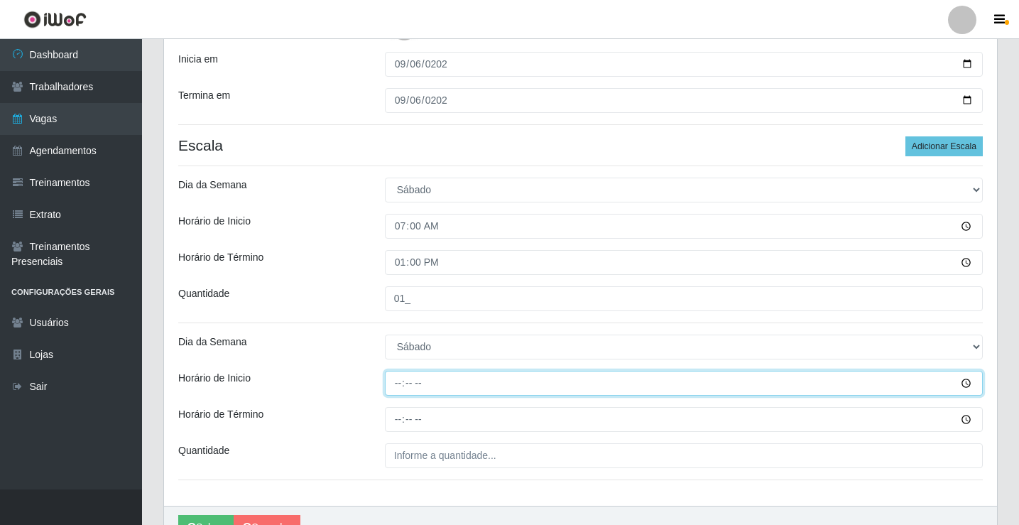
type input "14:00"
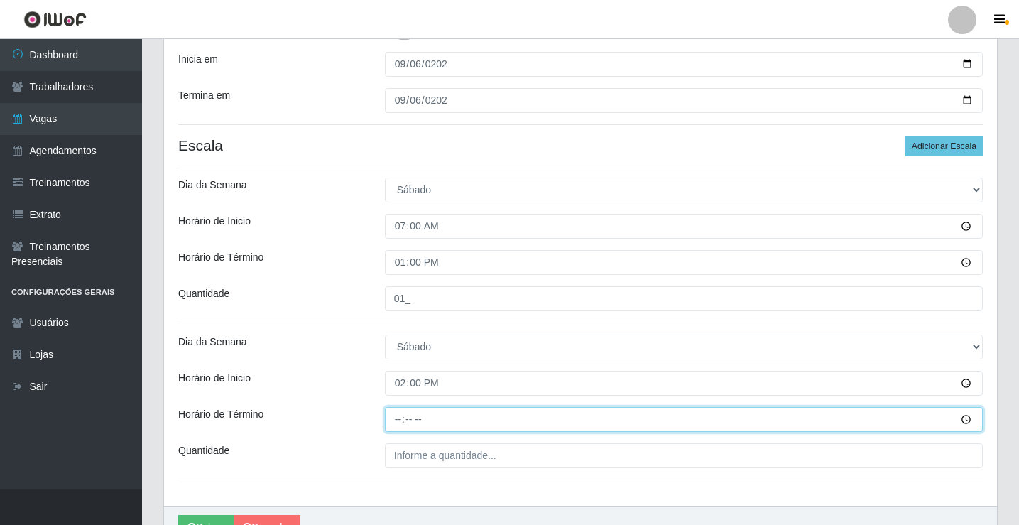
type input "20:00"
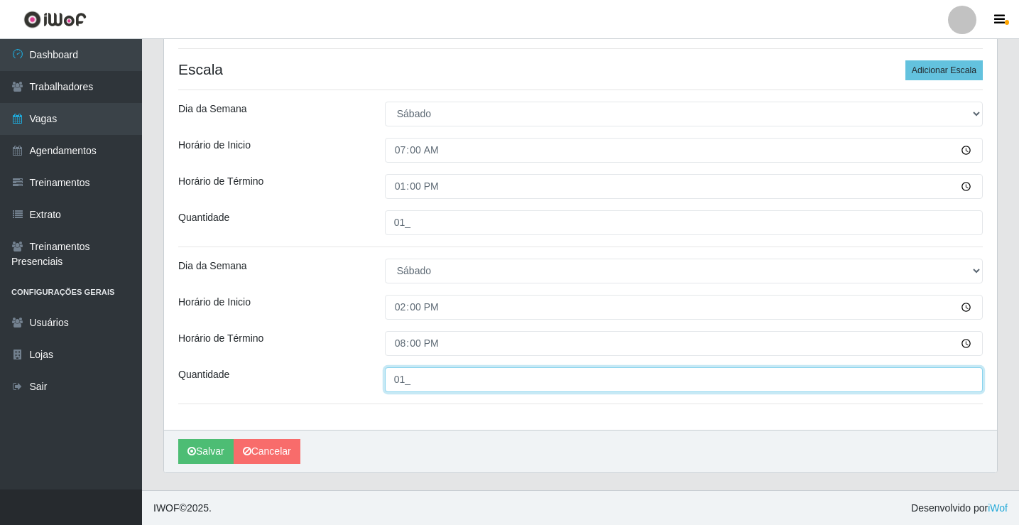
scroll to position [380, 0]
type input "01_"
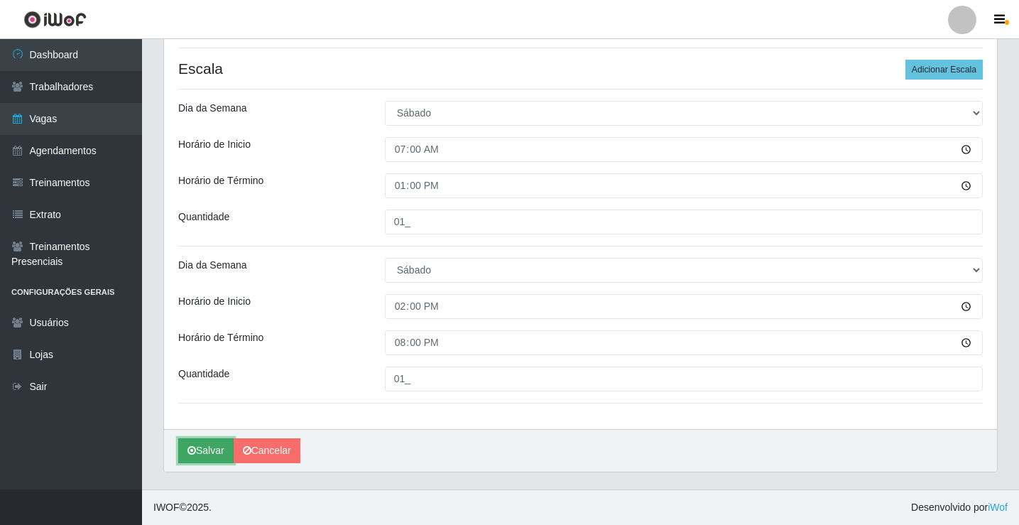
click at [199, 452] on button "Salvar" at bounding box center [205, 450] width 55 height 25
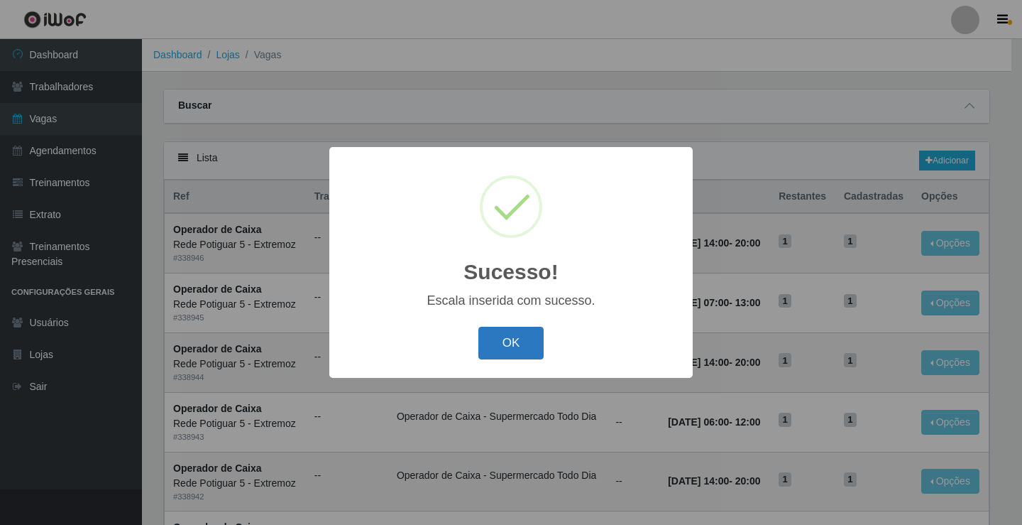
click at [534, 345] on button "OK" at bounding box center [511, 343] width 66 height 33
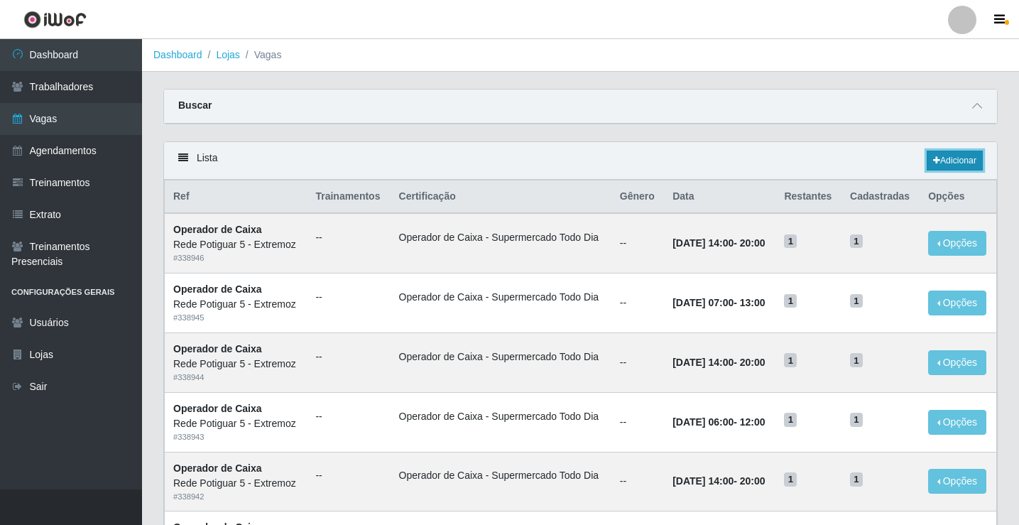
click at [963, 162] on link "Adicionar" at bounding box center [954, 161] width 56 height 20
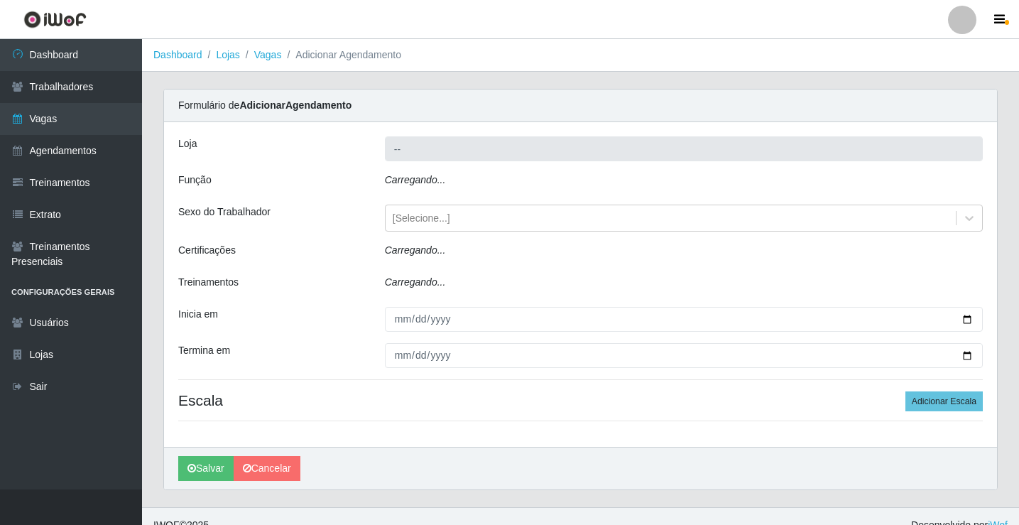
type input "Rede Potiguar 5 - Extremoz"
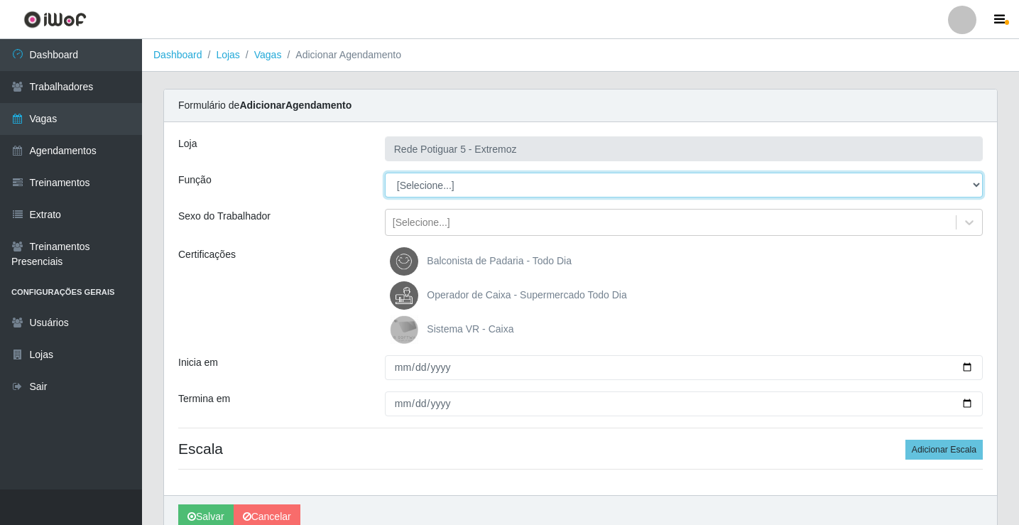
click at [444, 182] on select "[Selecione...] ASG Balconista Embalador Operador de Caixa Operador de Loja Repo…" at bounding box center [684, 185] width 598 height 25
click at [385, 173] on select "[Selecione...] ASG Balconista Embalador Operador de Caixa Operador de Loja Repo…" at bounding box center [684, 185] width 598 height 25
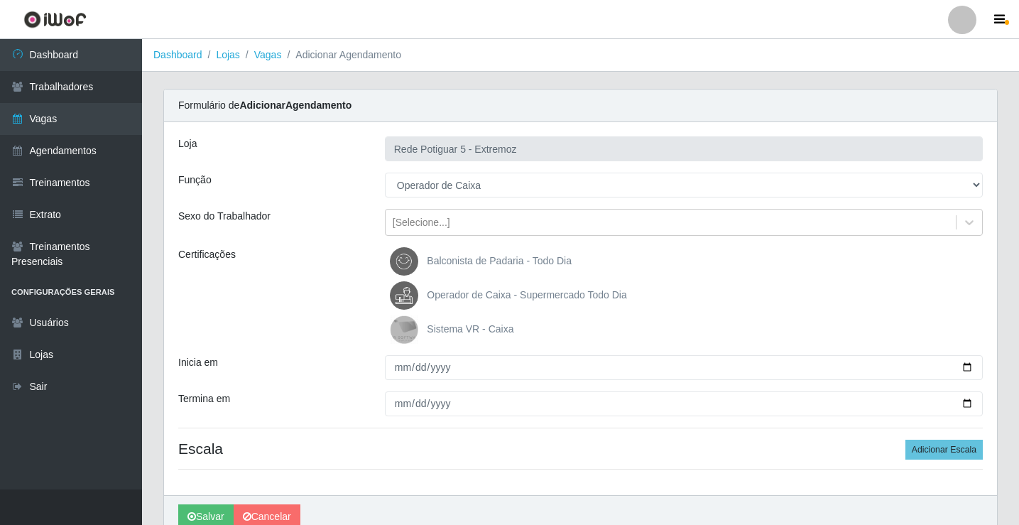
click at [449, 300] on span "Operador de Caixa - Supermercado Todo Dia" at bounding box center [526, 294] width 199 height 11
click at [0, 0] on input "Operador de Caixa - Supermercado Todo Dia" at bounding box center [0, 0] width 0 height 0
click at [456, 301] on label "Operador de Caixa - Supermercado Todo Dia" at bounding box center [508, 295] width 236 height 28
click at [0, 0] on input "Operador de Caixa - Supermercado Todo Dia" at bounding box center [0, 0] width 0 height 0
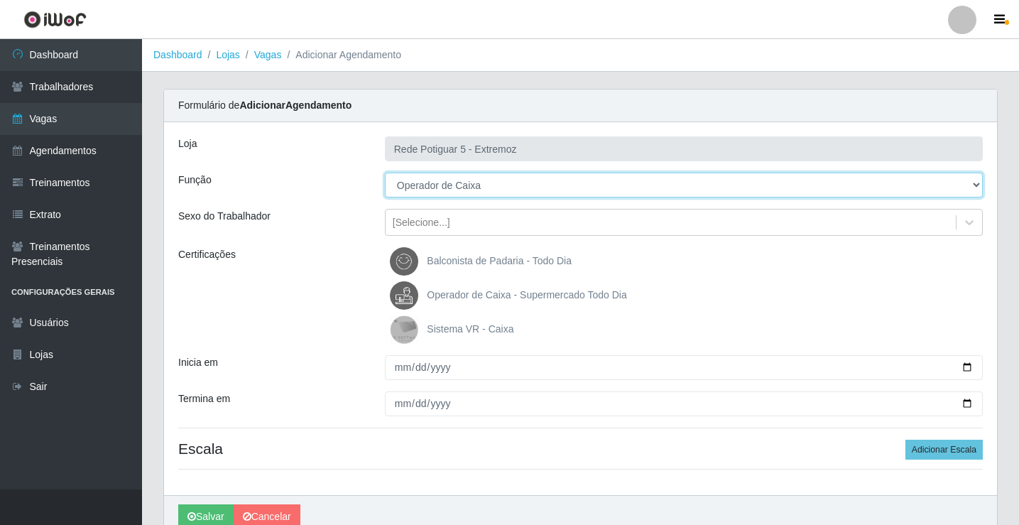
click at [452, 188] on select "[Selecione...] ASG Balconista Embalador Operador de Caixa Operador de Loja Repo…" at bounding box center [684, 185] width 598 height 25
select select "78"
click at [385, 173] on select "[Selecione...] ASG Balconista Embalador Operador de Caixa Operador de Loja Repo…" at bounding box center [684, 185] width 598 height 25
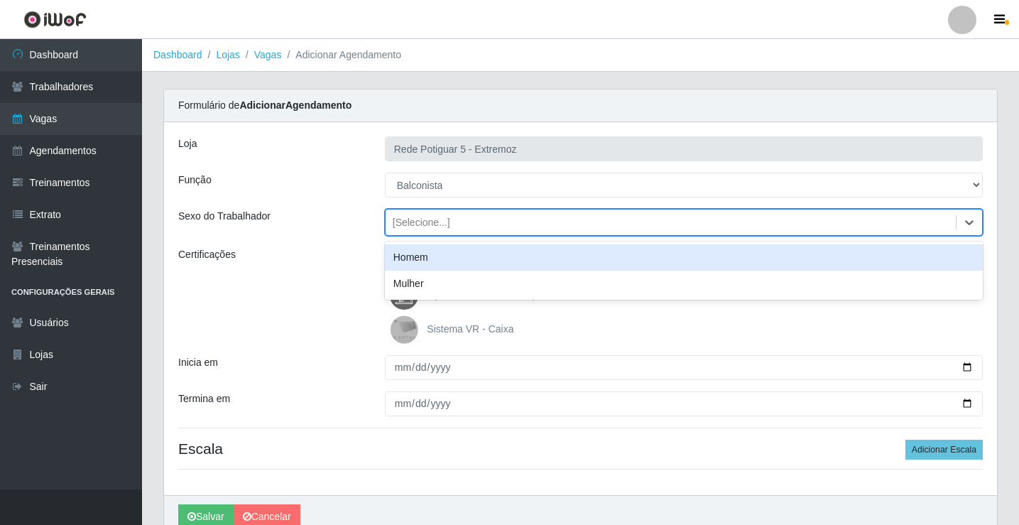
click at [439, 221] on div "[Selecione...]" at bounding box center [422, 222] width 58 height 15
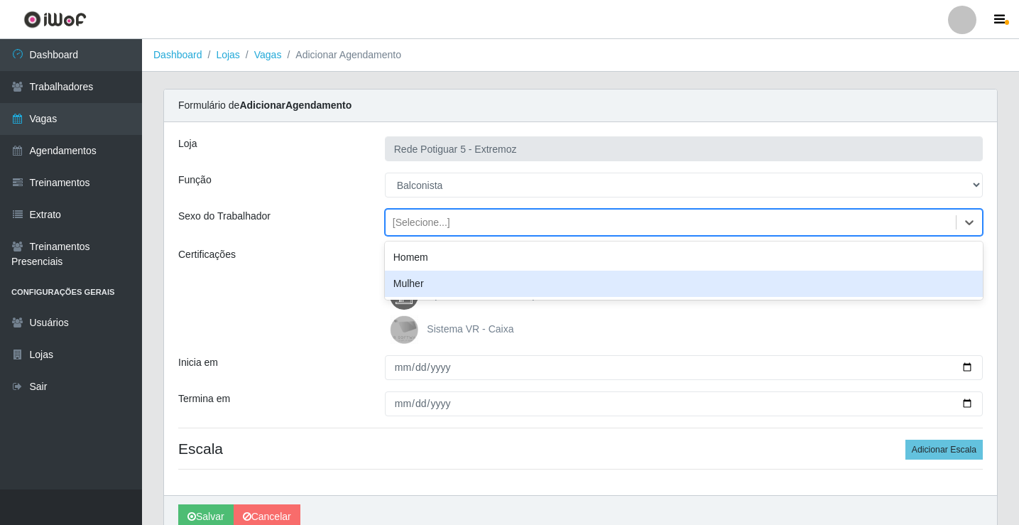
click at [429, 280] on div "Mulher" at bounding box center [684, 283] width 598 height 26
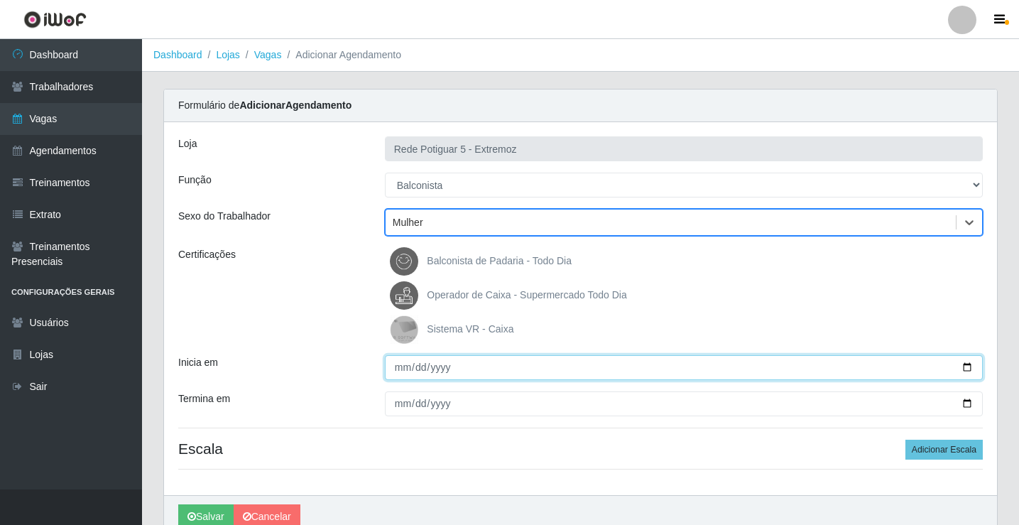
click at [410, 368] on input "Inicia em" at bounding box center [684, 367] width 598 height 25
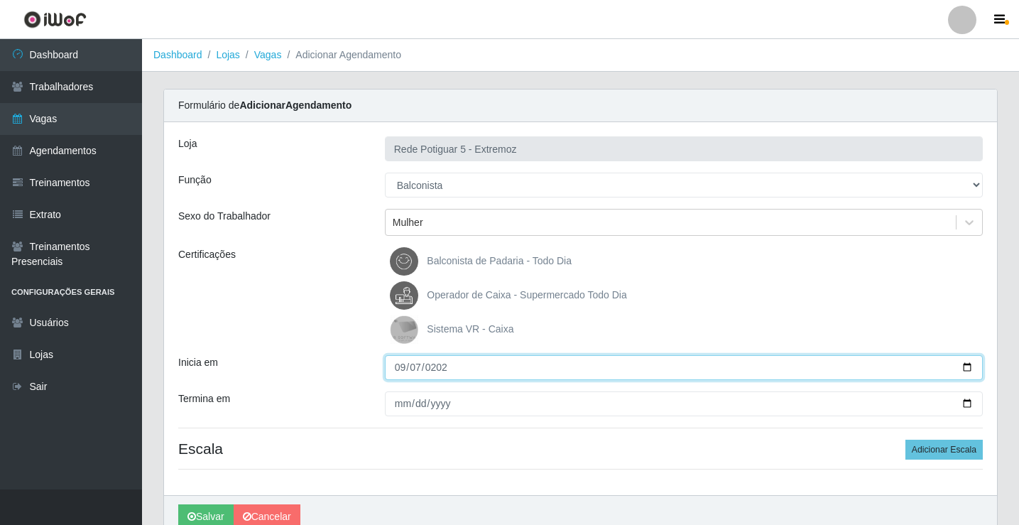
type input "2025-09-07"
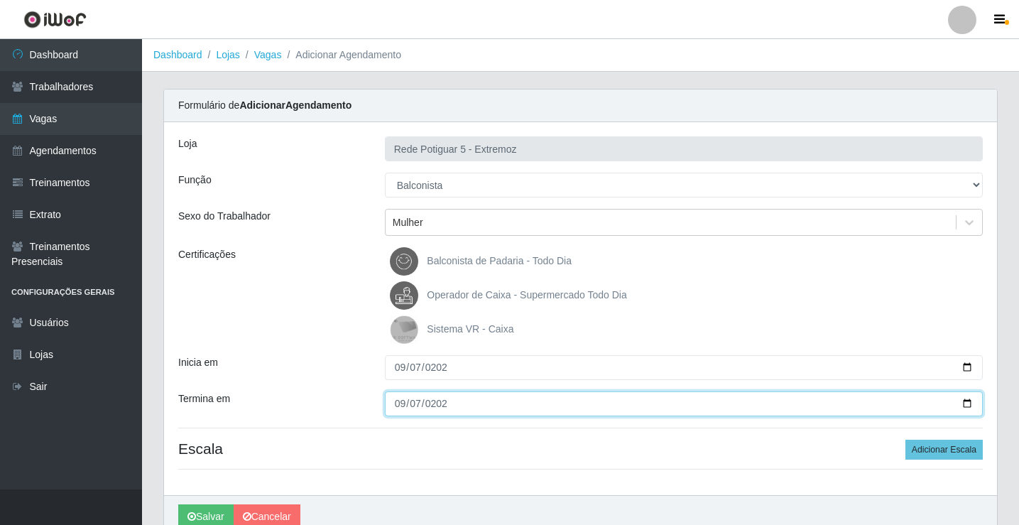
type input "2025-09-07"
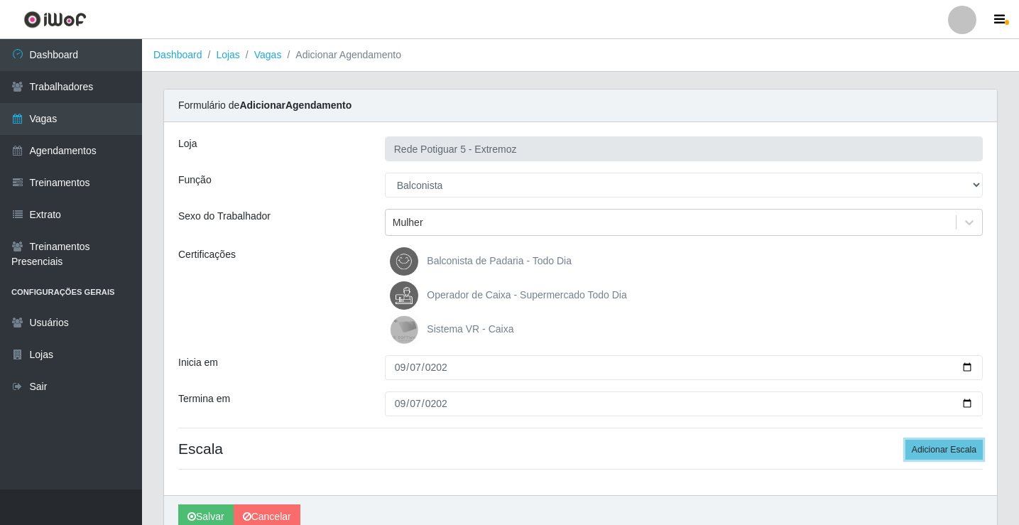
click at [905, 439] on button "Adicionar Escala" at bounding box center [943, 449] width 77 height 20
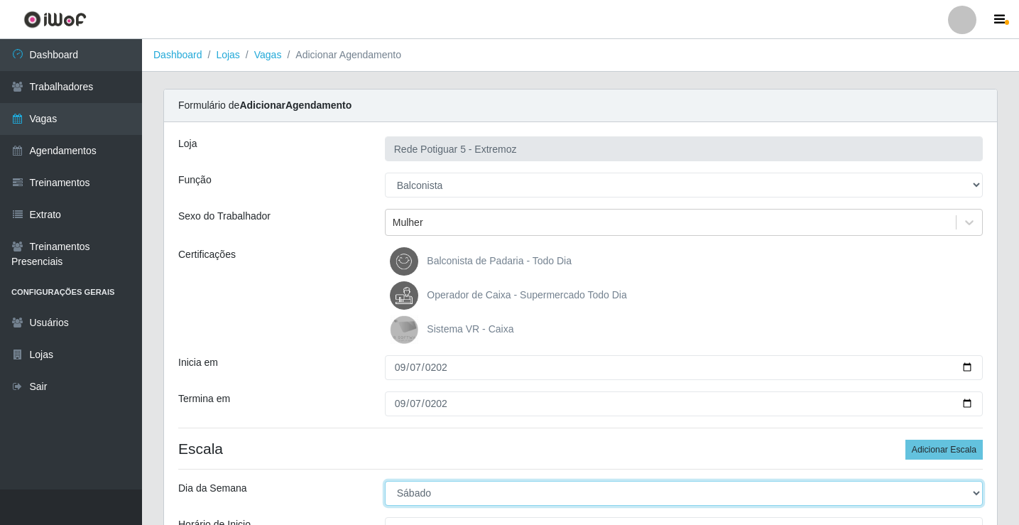
select select "0"
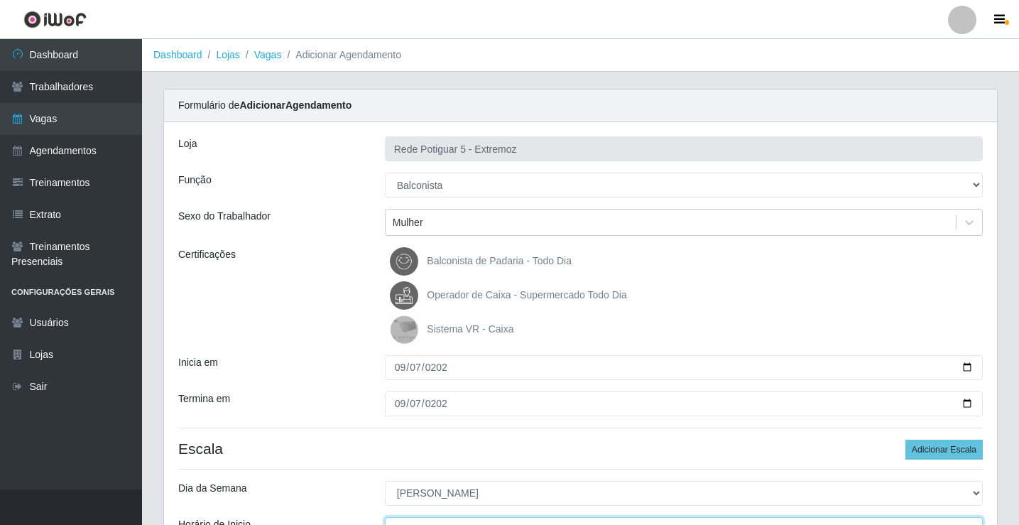
scroll to position [17, 0]
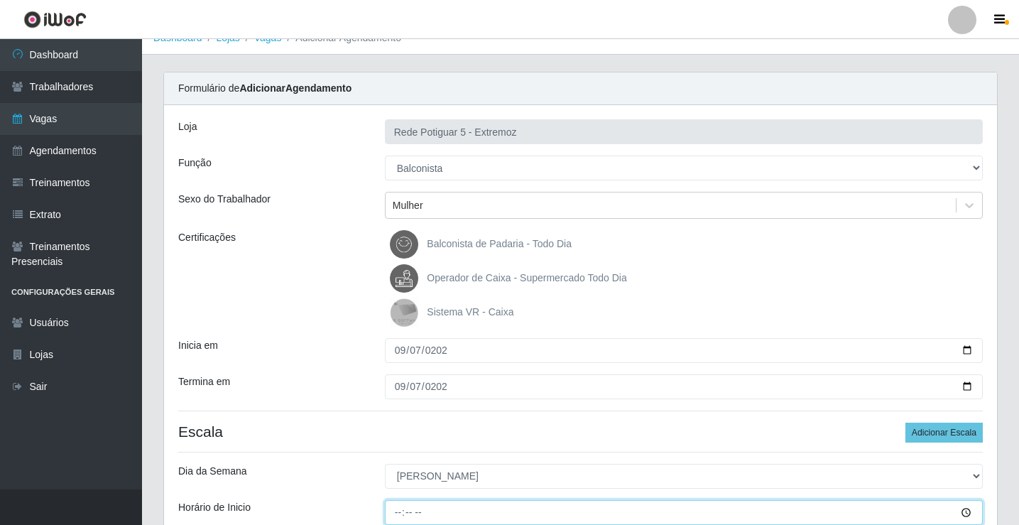
type input "06:00"
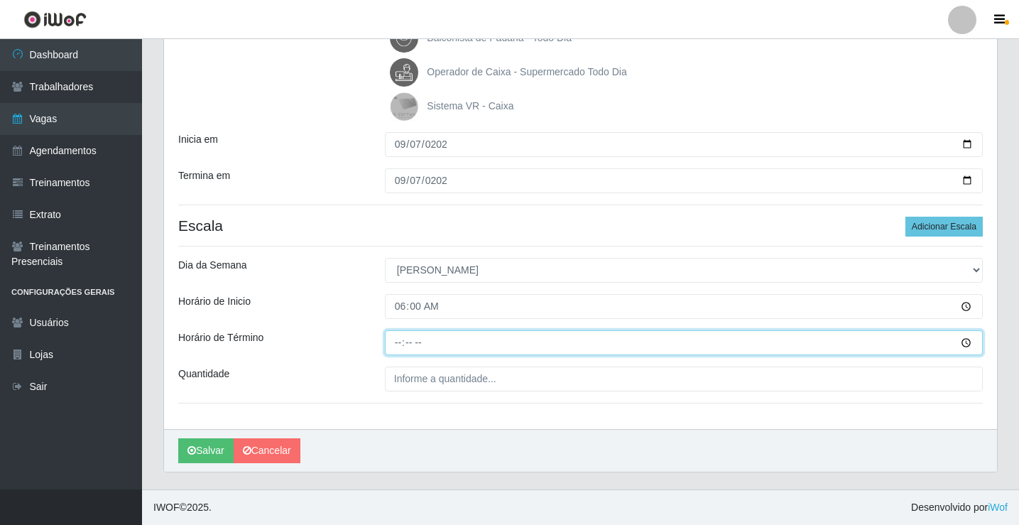
type input "12:00"
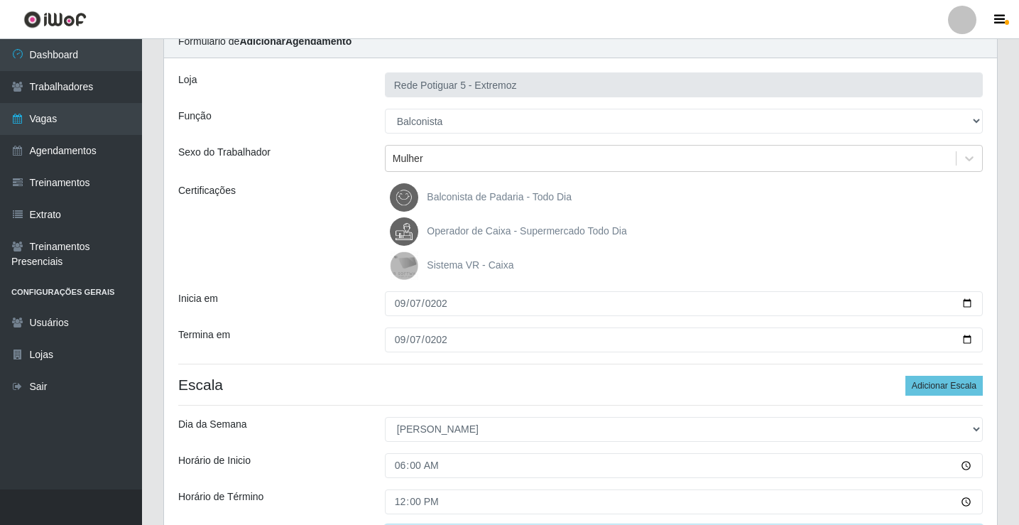
scroll to position [152, 0]
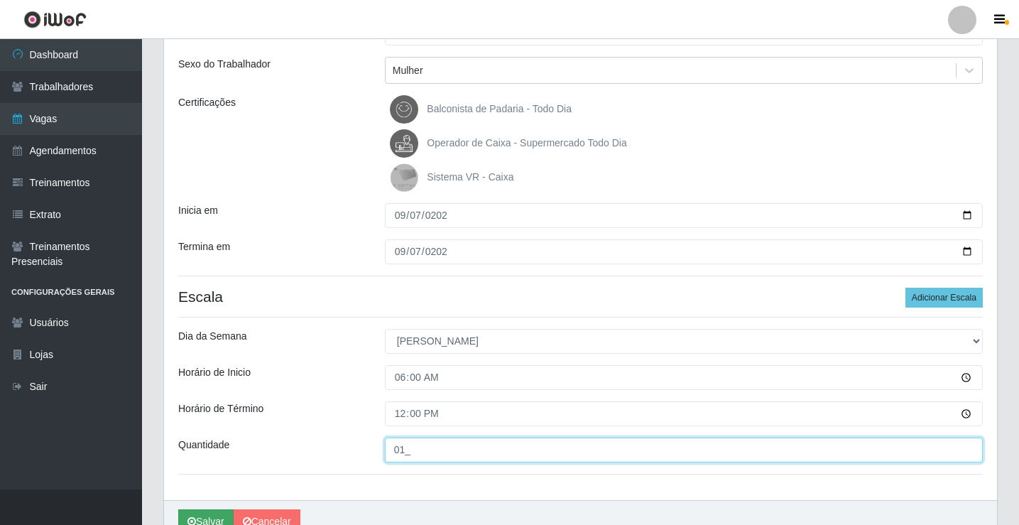
type input "01_"
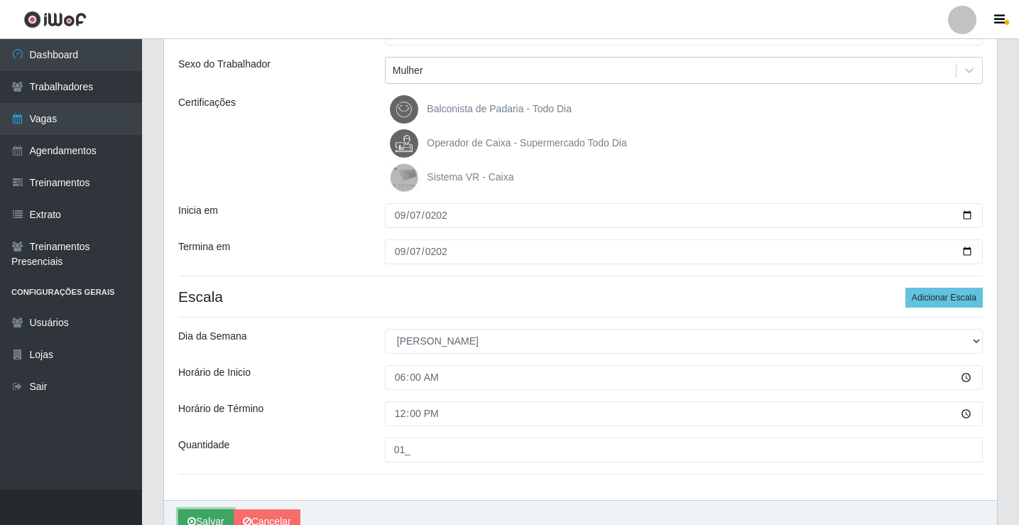
click at [211, 518] on button "Salvar" at bounding box center [205, 521] width 55 height 25
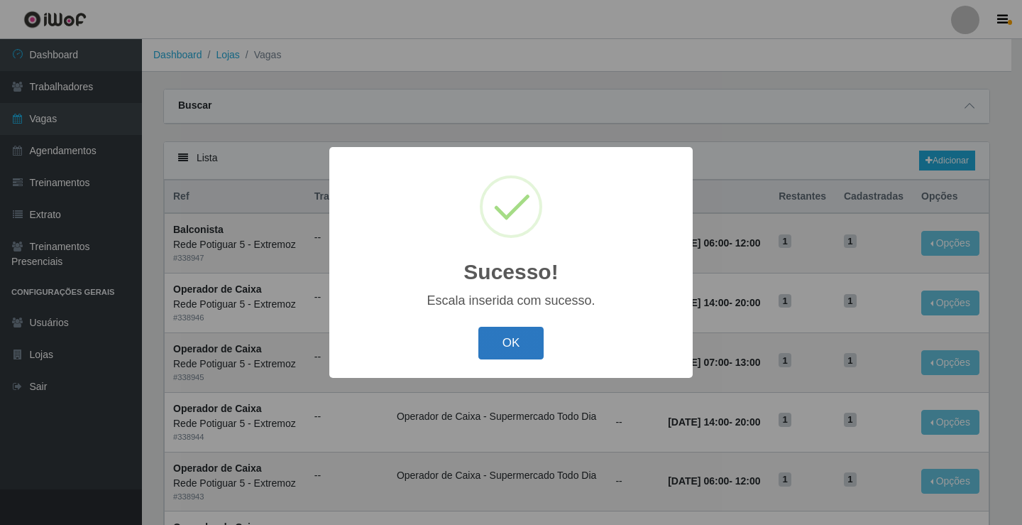
click at [499, 351] on button "OK" at bounding box center [511, 343] width 66 height 33
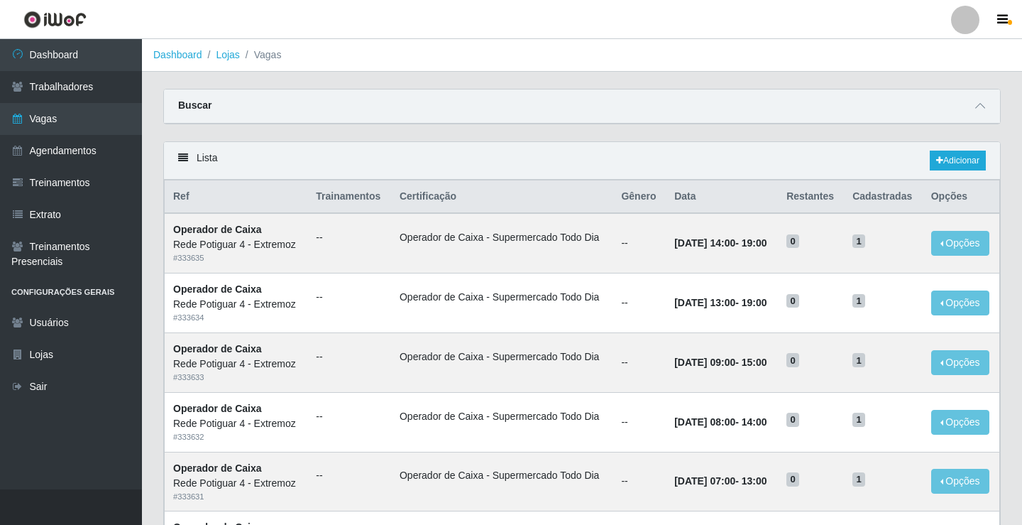
click at [99, 122] on link "Vagas" at bounding box center [71, 119] width 142 height 32
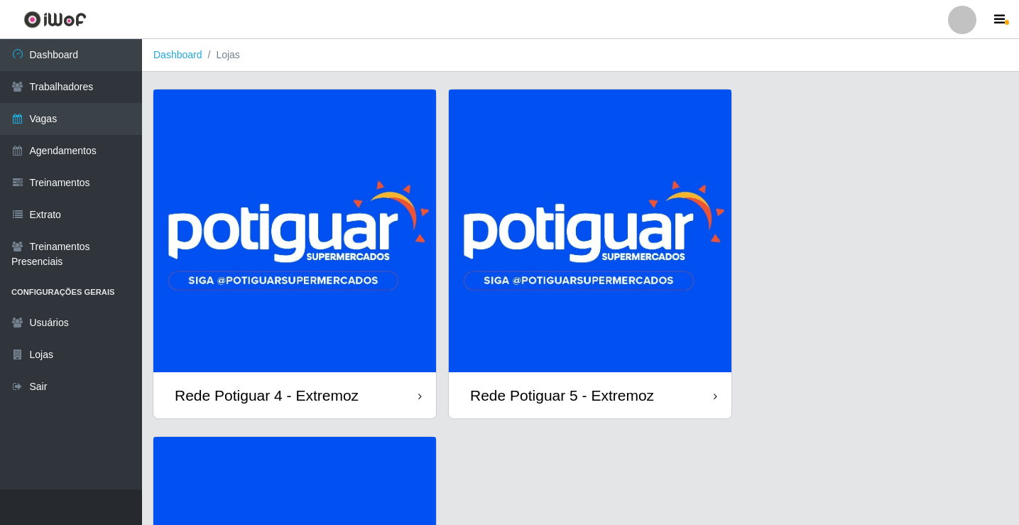
click at [652, 256] on img at bounding box center [590, 230] width 283 height 283
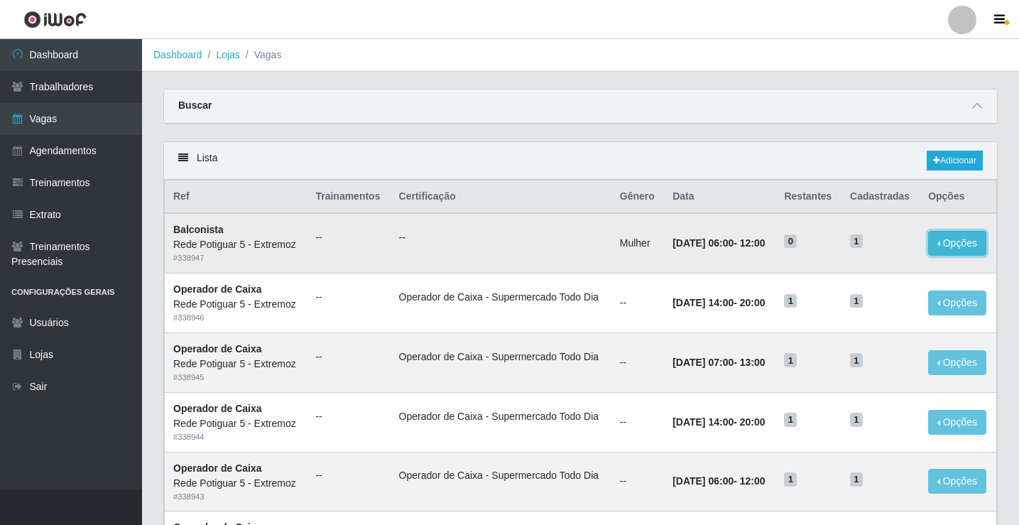
click at [959, 251] on button "Opções" at bounding box center [957, 243] width 58 height 25
click at [868, 249] on link "Editar" at bounding box center [848, 245] width 40 height 11
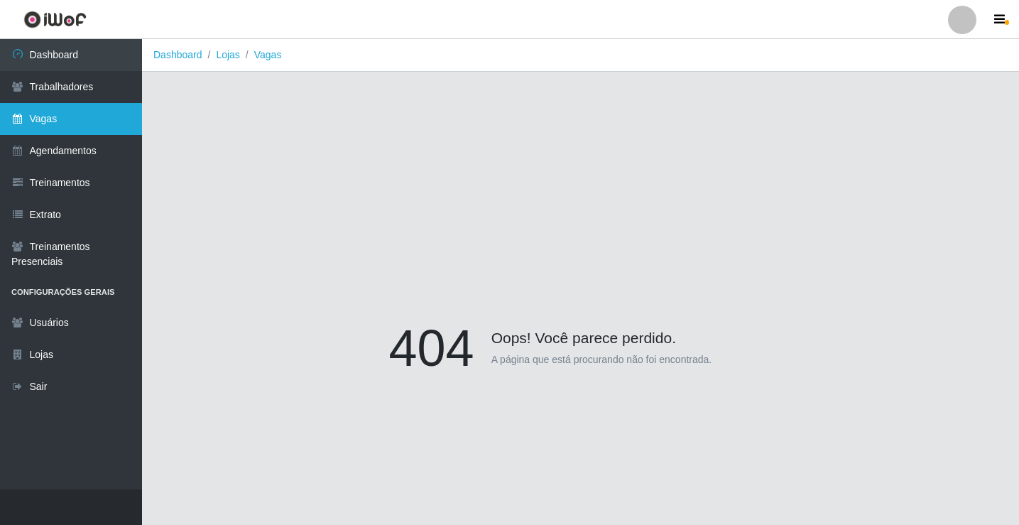
click at [84, 112] on link "Vagas" at bounding box center [71, 119] width 142 height 32
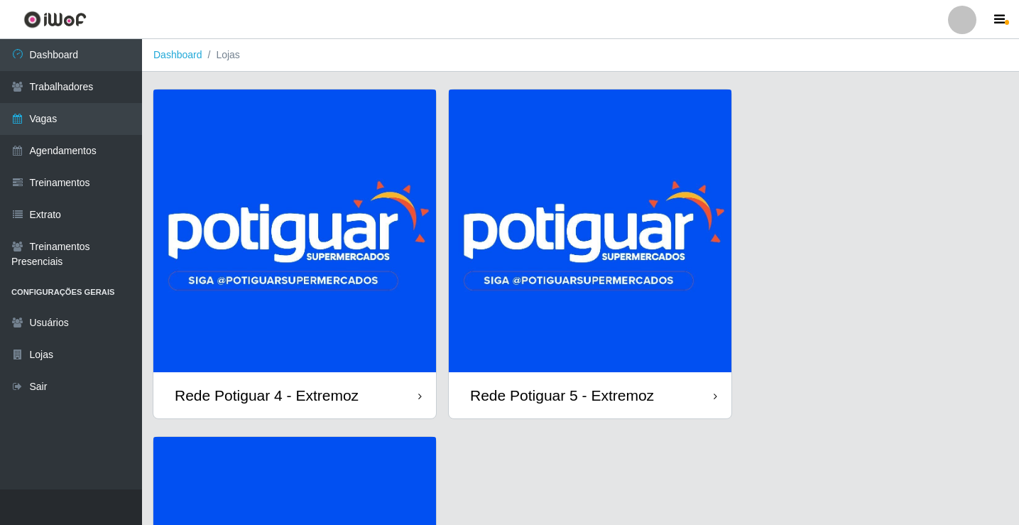
click at [630, 196] on img at bounding box center [590, 230] width 283 height 283
